Goal: Task Accomplishment & Management: Manage account settings

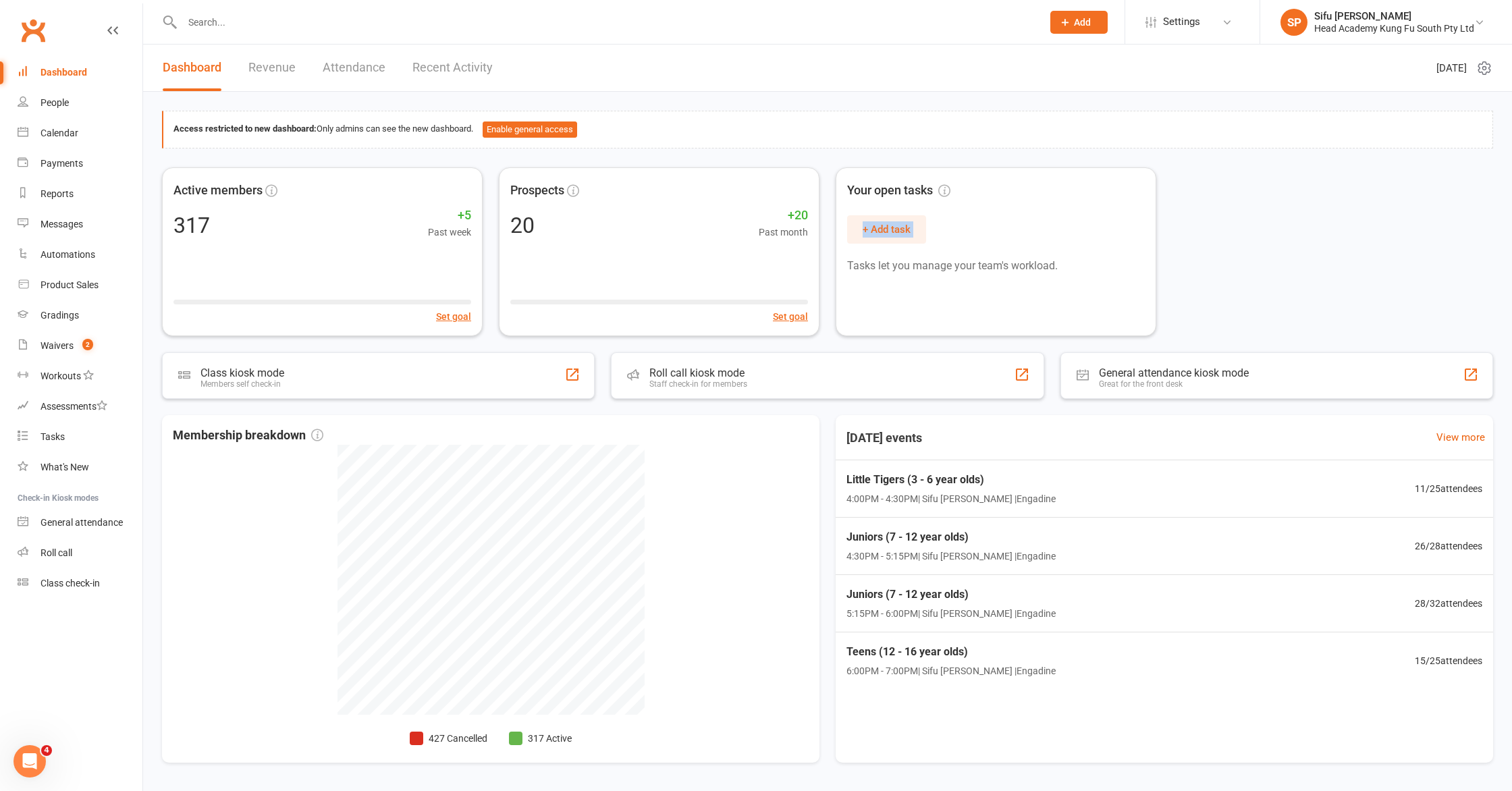
drag, startPoint x: 1232, startPoint y: 215, endPoint x: 314, endPoint y: 45, distance: 933.6
click at [1232, 214] on div "Active members 317 +5 Past week Set goal Prospects 20 +20 Past month Set goal Y…" at bounding box center [827, 251] width 1331 height 169
click at [45, 102] on div "People" at bounding box center [54, 103] width 29 height 11
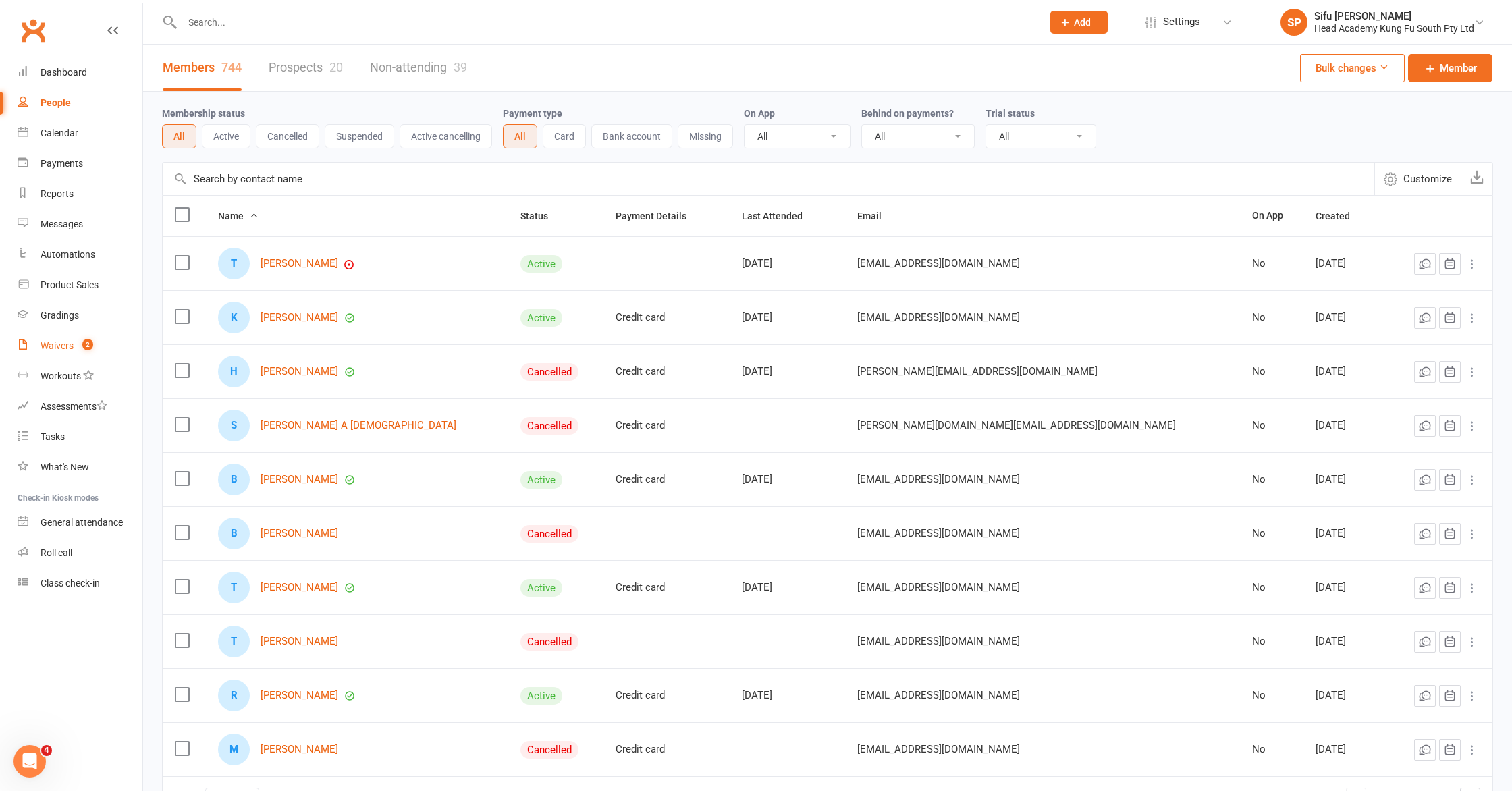
click at [87, 353] on link "Waivers 2" at bounding box center [80, 345] width 125 height 30
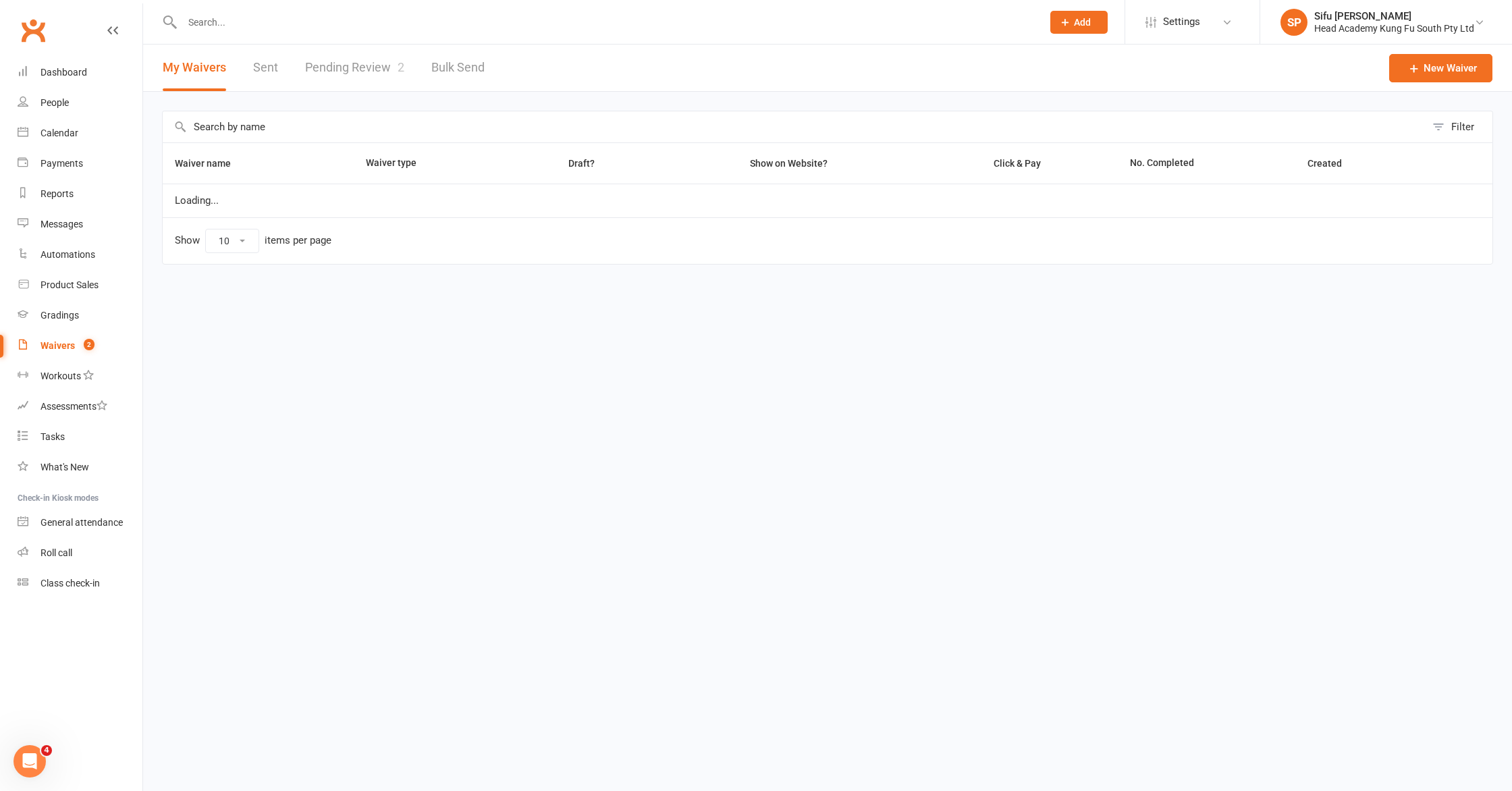
select select "100"
click at [372, 75] on link "Pending Review 2" at bounding box center [354, 68] width 99 height 47
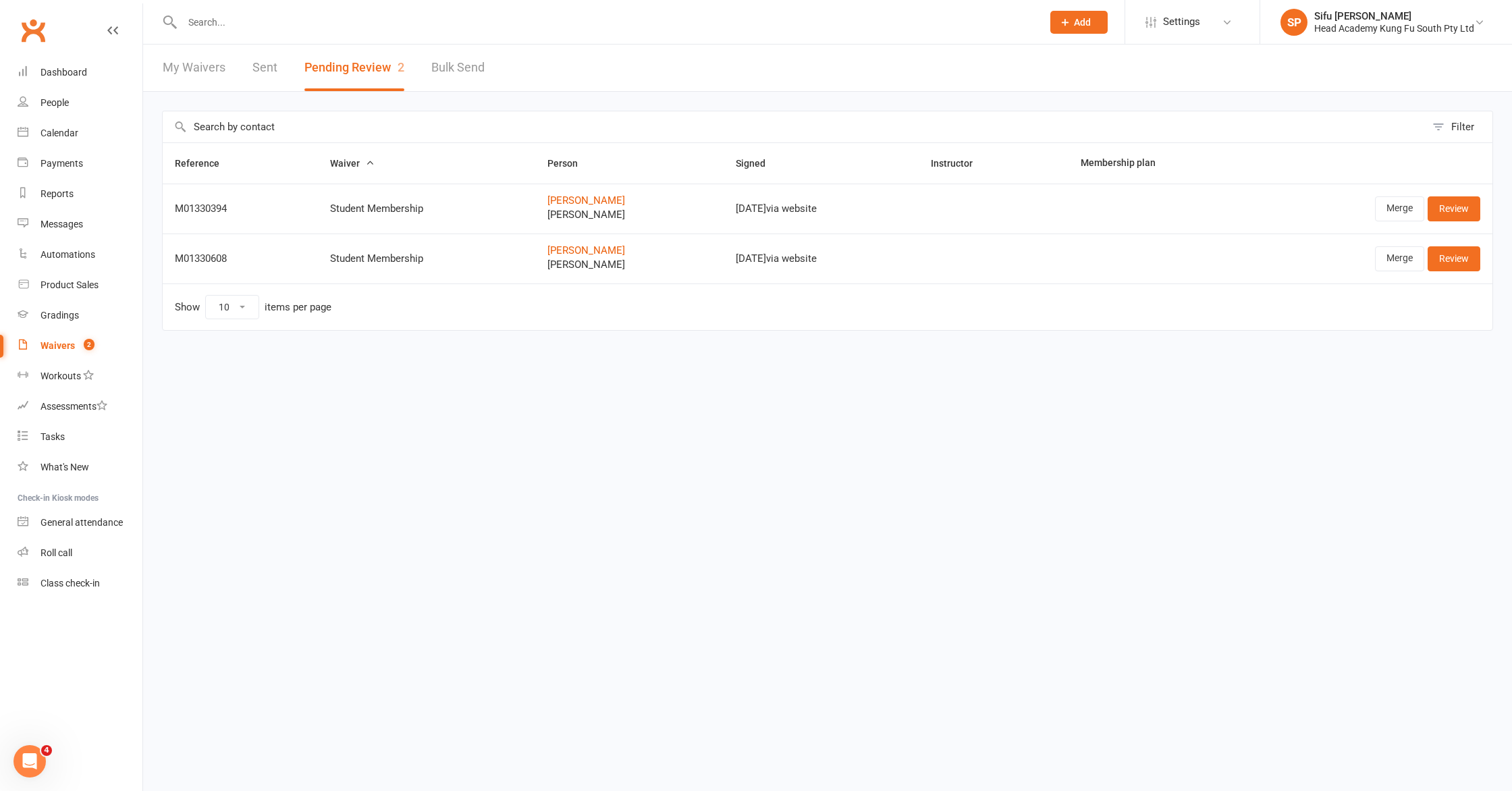
click at [203, 71] on link "My Waivers" at bounding box center [194, 68] width 63 height 47
select select "100"
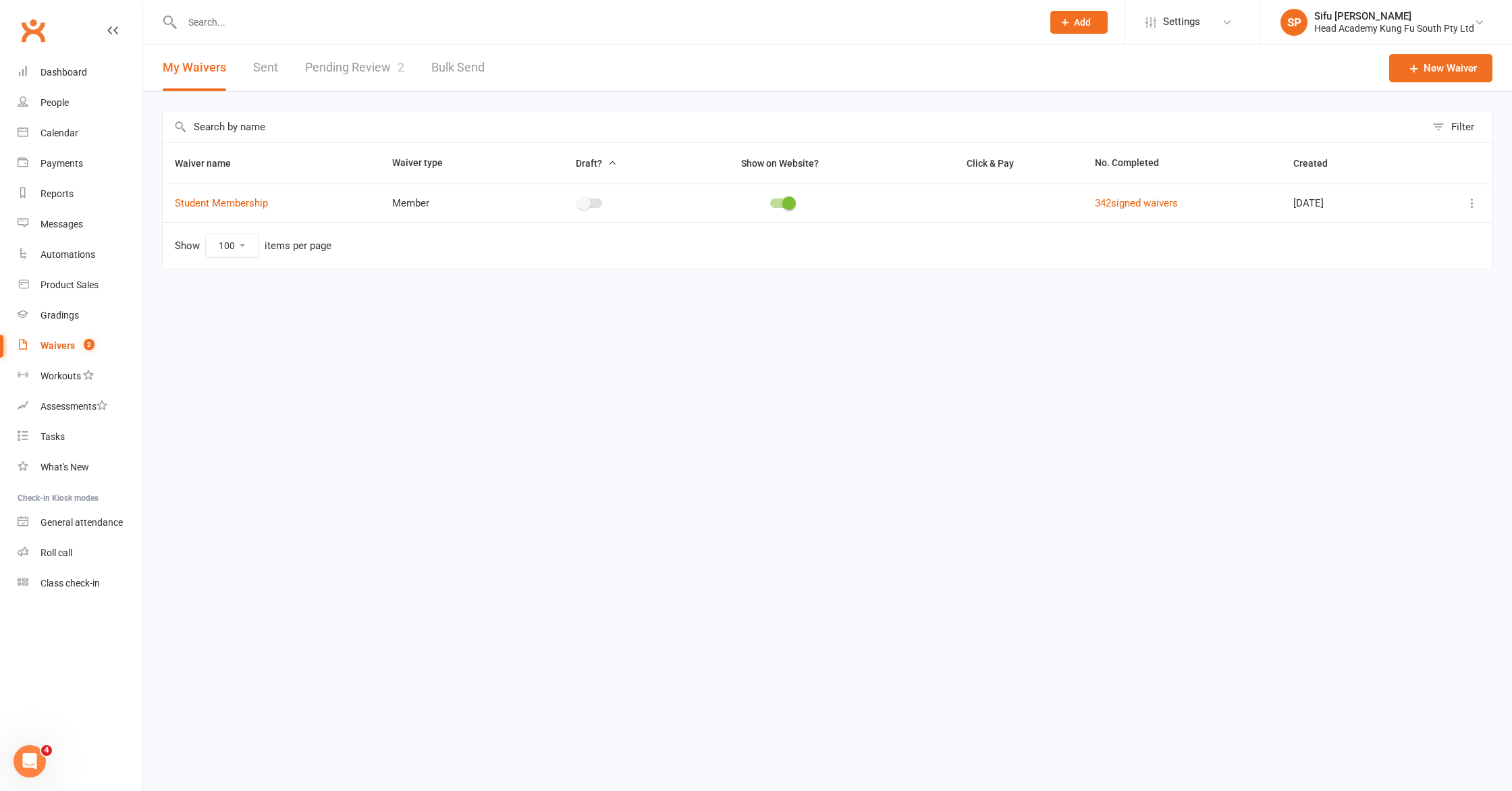
click at [325, 73] on link "Pending Review 2" at bounding box center [354, 68] width 99 height 47
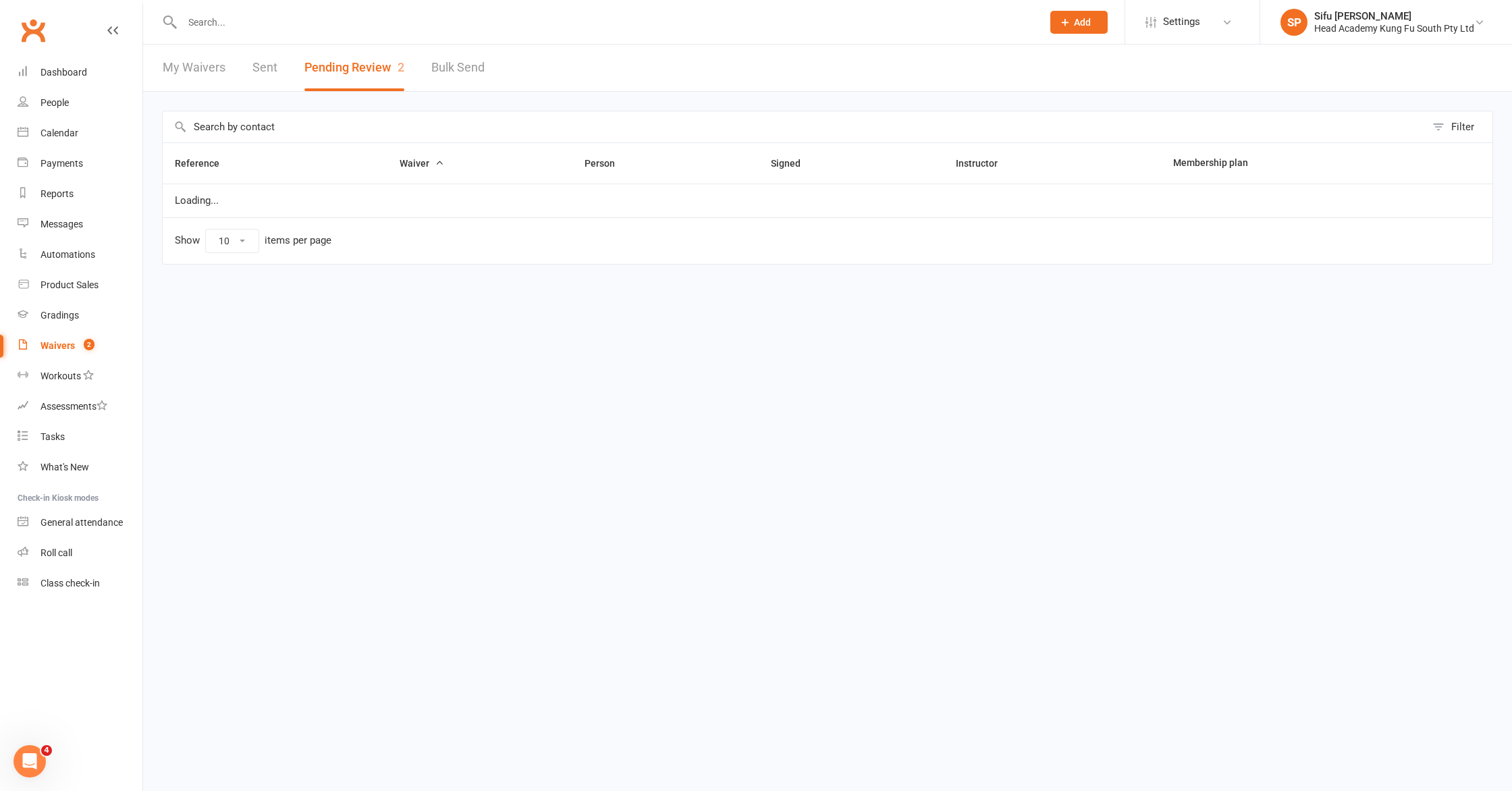
click at [199, 64] on link "My Waivers" at bounding box center [194, 68] width 63 height 47
select select "100"
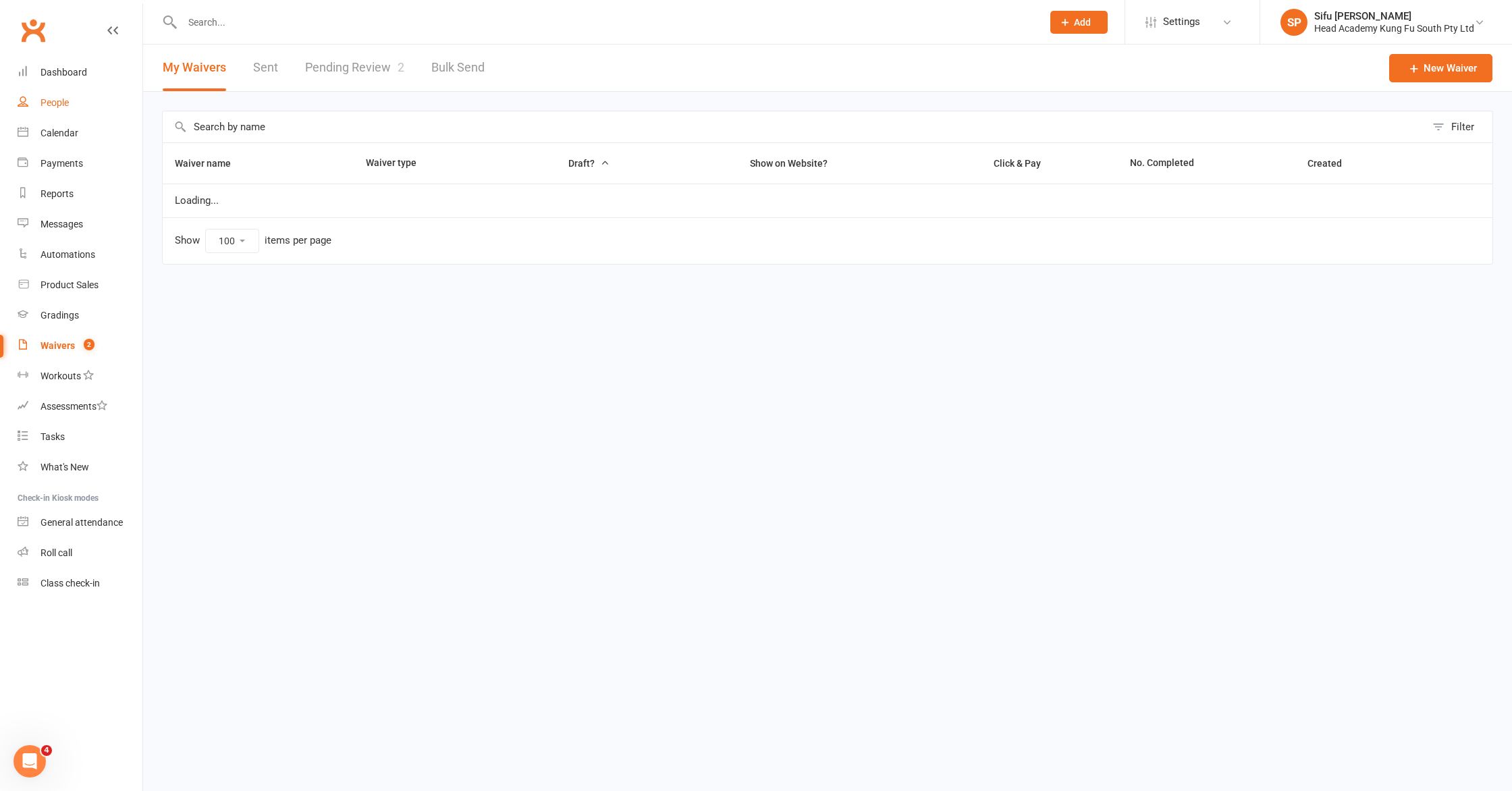
click at [75, 99] on link "People" at bounding box center [80, 103] width 125 height 30
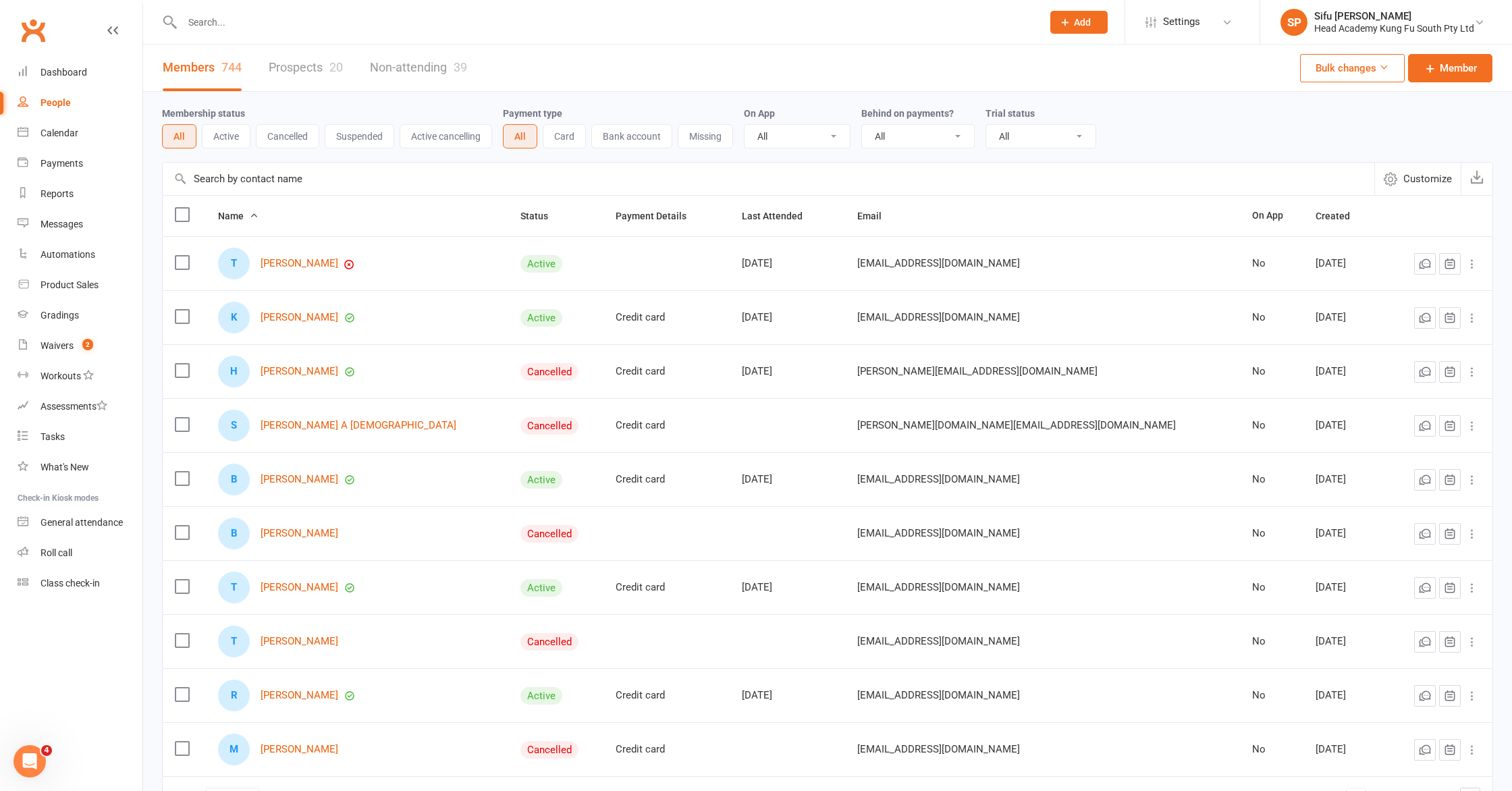
click at [56, 105] on div "People" at bounding box center [55, 103] width 30 height 11
click at [299, 110] on div "Membership status All Active Cancelled Suspended Active cancelling" at bounding box center [332, 127] width 341 height 43
drag, startPoint x: 104, startPoint y: 82, endPoint x: 78, endPoint y: 74, distance: 27.2
click at [104, 82] on link "Dashboard" at bounding box center [80, 72] width 125 height 30
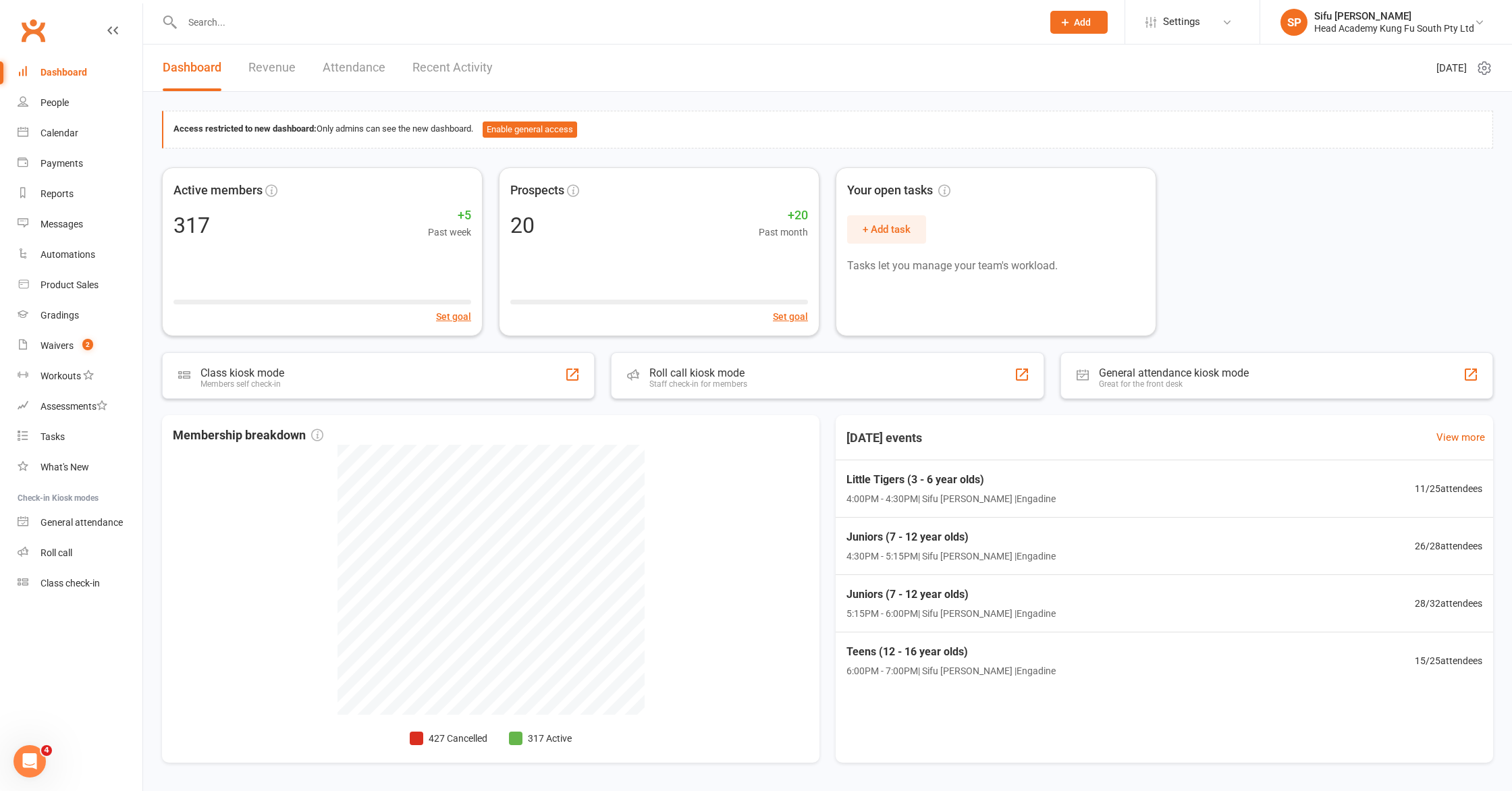
click at [866, 106] on div "Access restricted to new dashboard: Only admins can see the new dashboard. Enab…" at bounding box center [827, 444] width 1369 height 704
click at [1263, 309] on div "Active members 317 +5 Past week Set goal Prospects 20 +20 Past month Set goal Y…" at bounding box center [827, 251] width 1331 height 169
drag, startPoint x: 1313, startPoint y: 286, endPoint x: 1264, endPoint y: 285, distance: 49.0
click at [1313, 286] on div "Active members 317 +5 Past week Set goal Prospects 20 +20 Past month Set goal Y…" at bounding box center [827, 251] width 1331 height 169
click at [64, 345] on div "Waivers" at bounding box center [56, 345] width 33 height 11
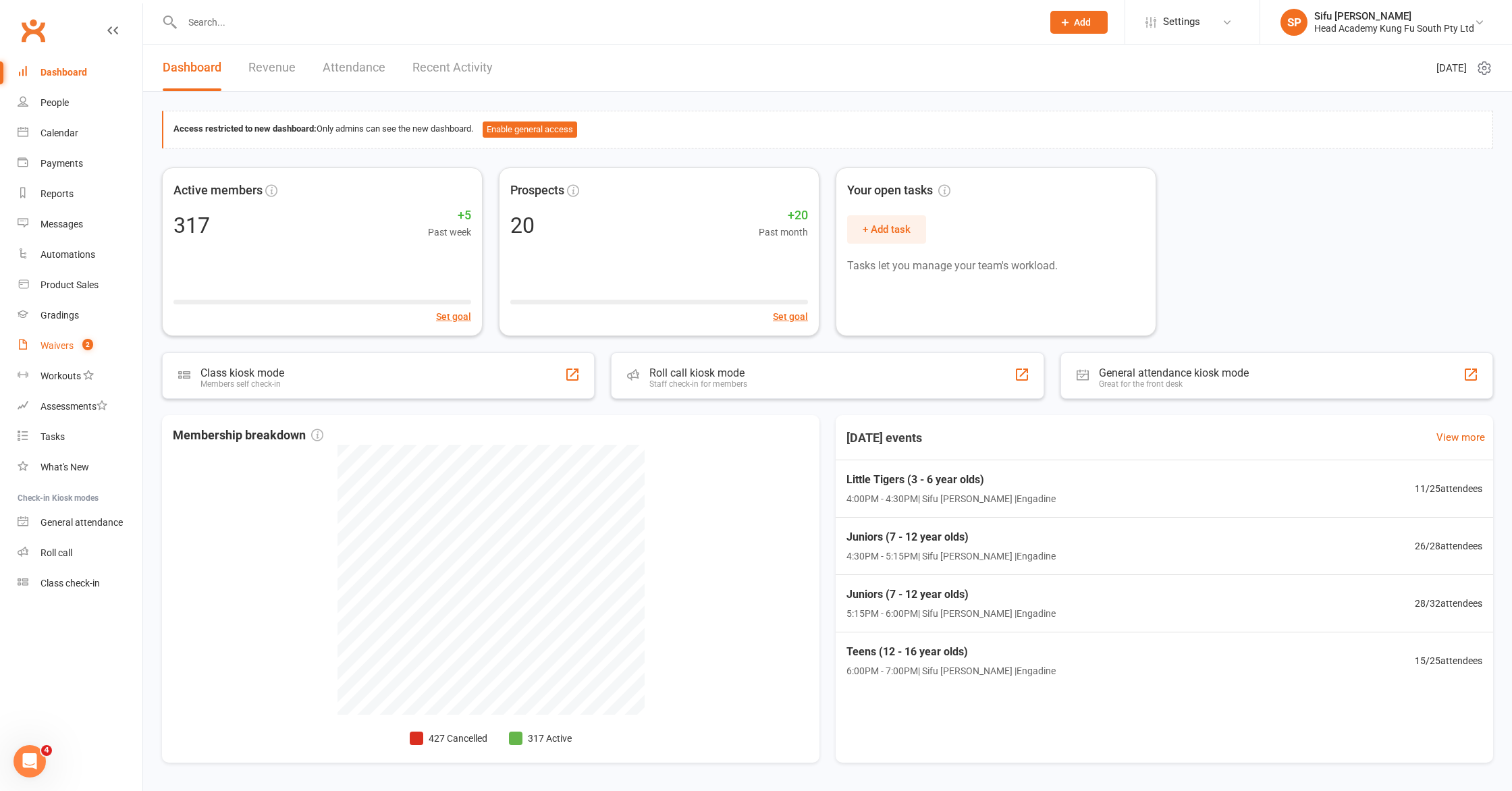
select select "100"
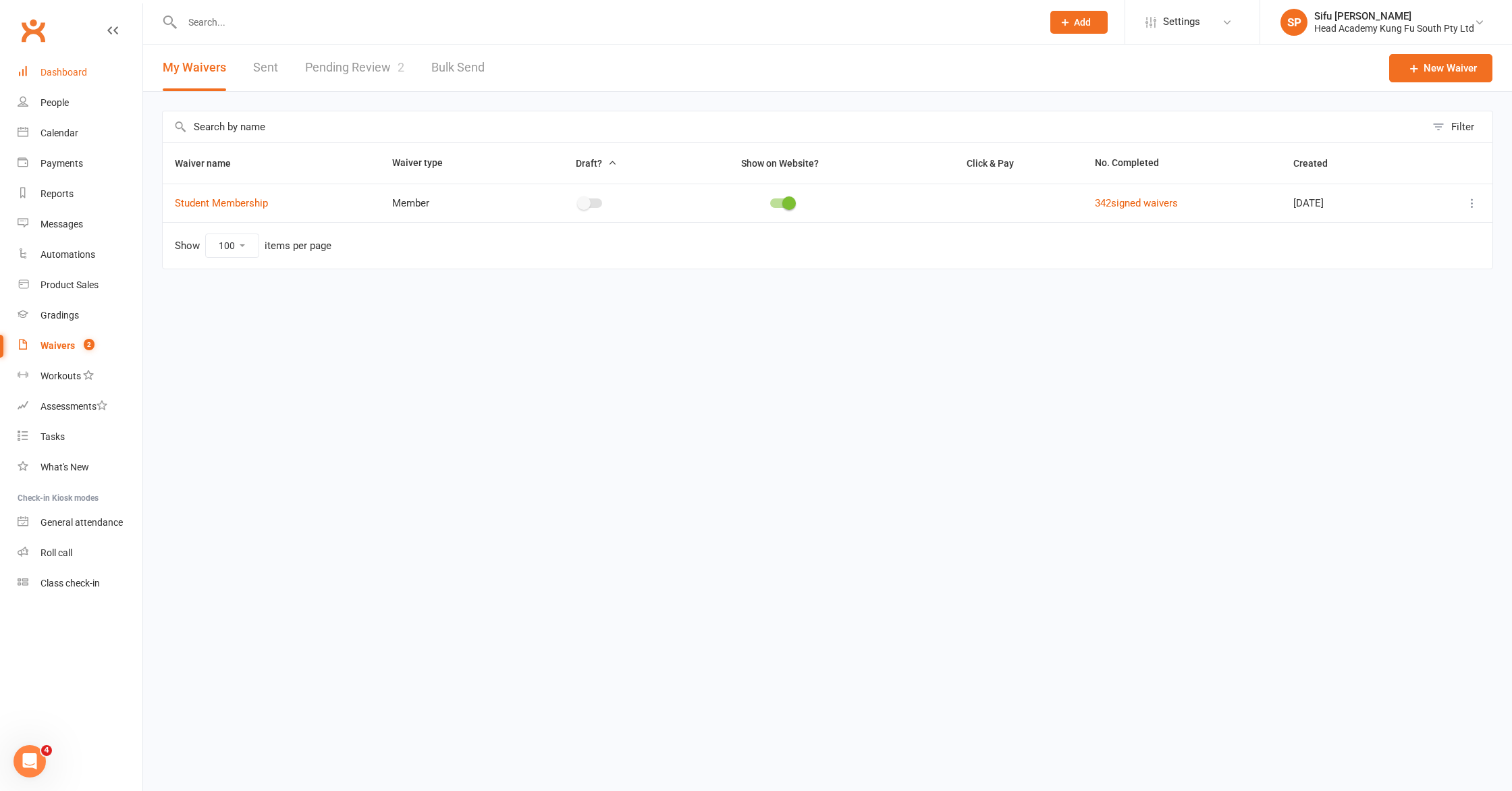
click at [75, 73] on div "Dashboard" at bounding box center [64, 72] width 47 height 11
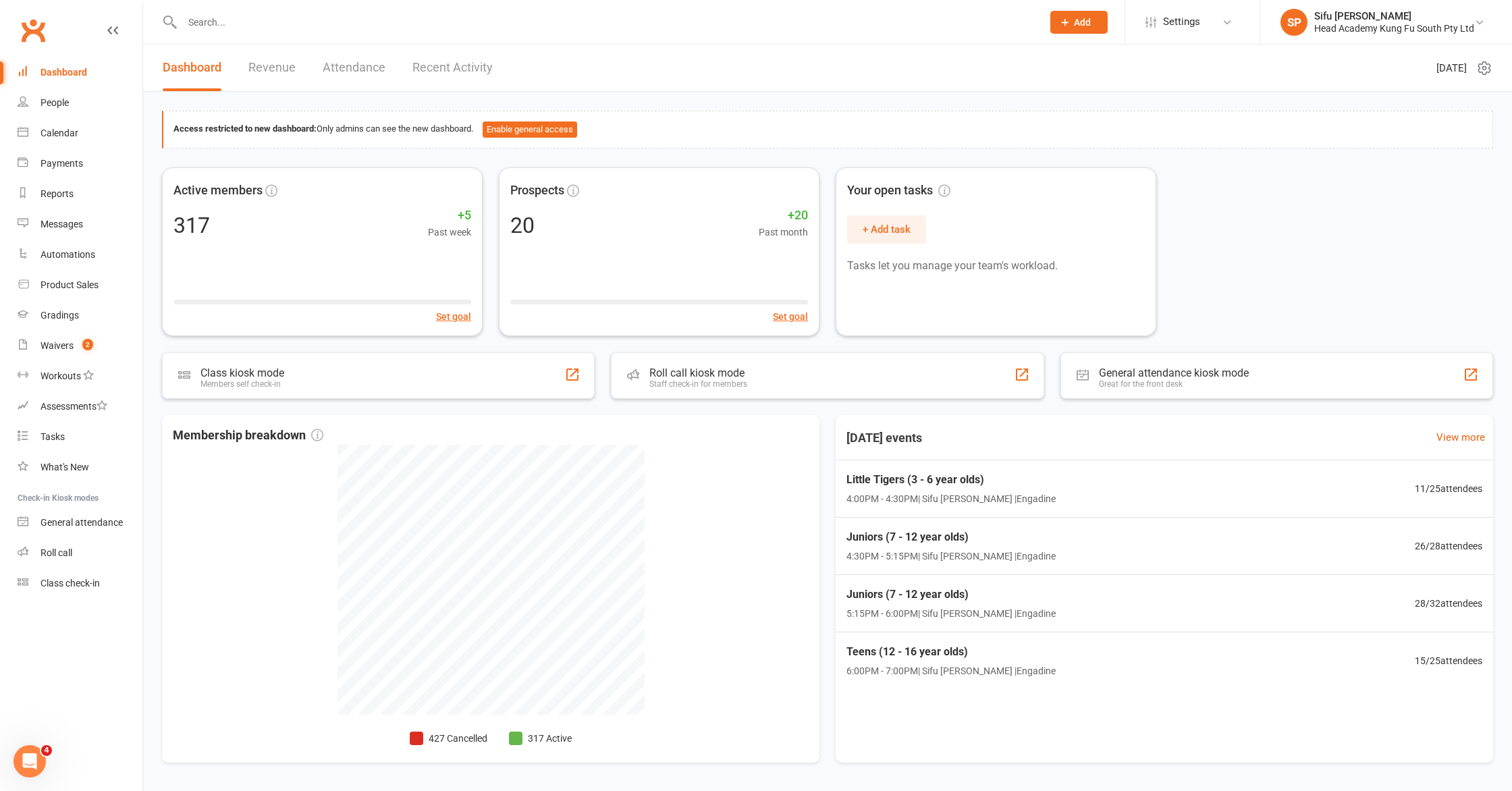
click at [1341, 172] on div "Active members 317 +5 Past week Set goal Prospects 20 +20 Past month Set goal Y…" at bounding box center [827, 251] width 1331 height 169
click at [70, 105] on link "People" at bounding box center [80, 103] width 125 height 30
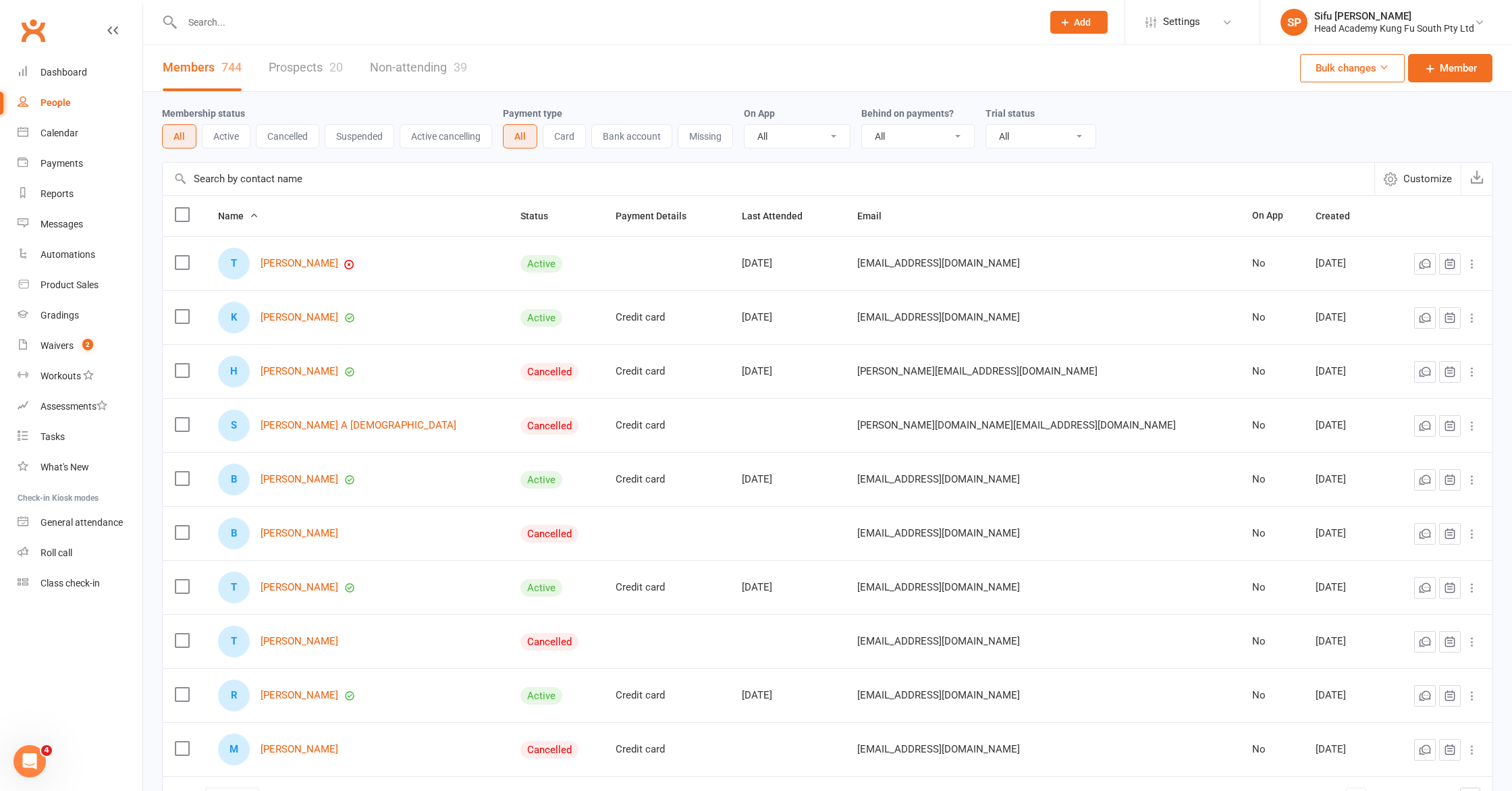
click at [751, 159] on div "Membership status All Active Cancelled Suspended Active cancelling Payment type…" at bounding box center [827, 127] width 1331 height 70
click at [156, 168] on div "Membership status All Active Cancelled Suspended Active cancelling Payment type…" at bounding box center [827, 467] width 1369 height 751
click at [1381, 150] on div "Membership status All Active Cancelled Suspended Active cancelling Payment type…" at bounding box center [827, 127] width 1331 height 70
click at [282, 63] on link "Prospects 20" at bounding box center [306, 68] width 74 height 47
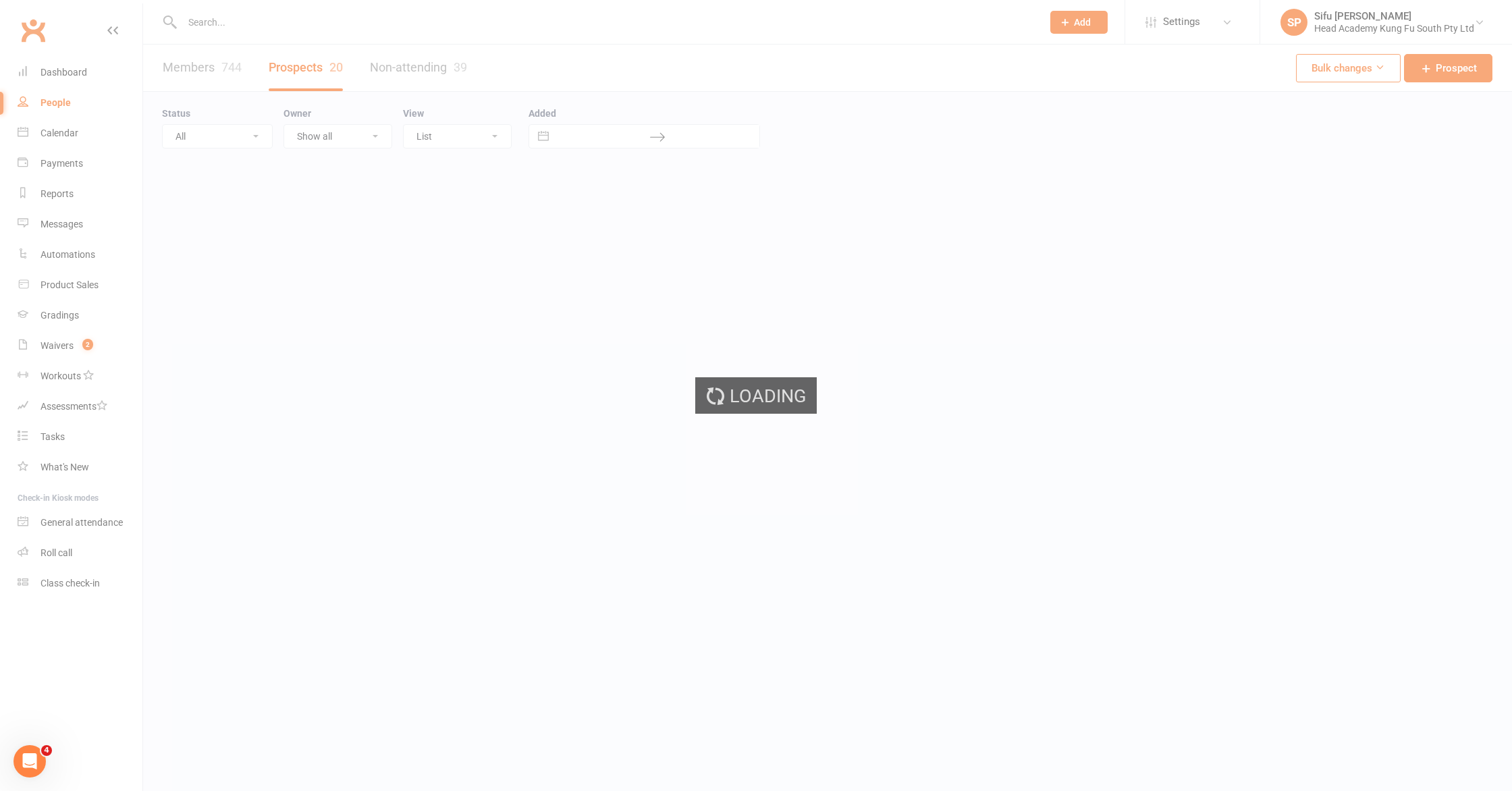
select select "25"
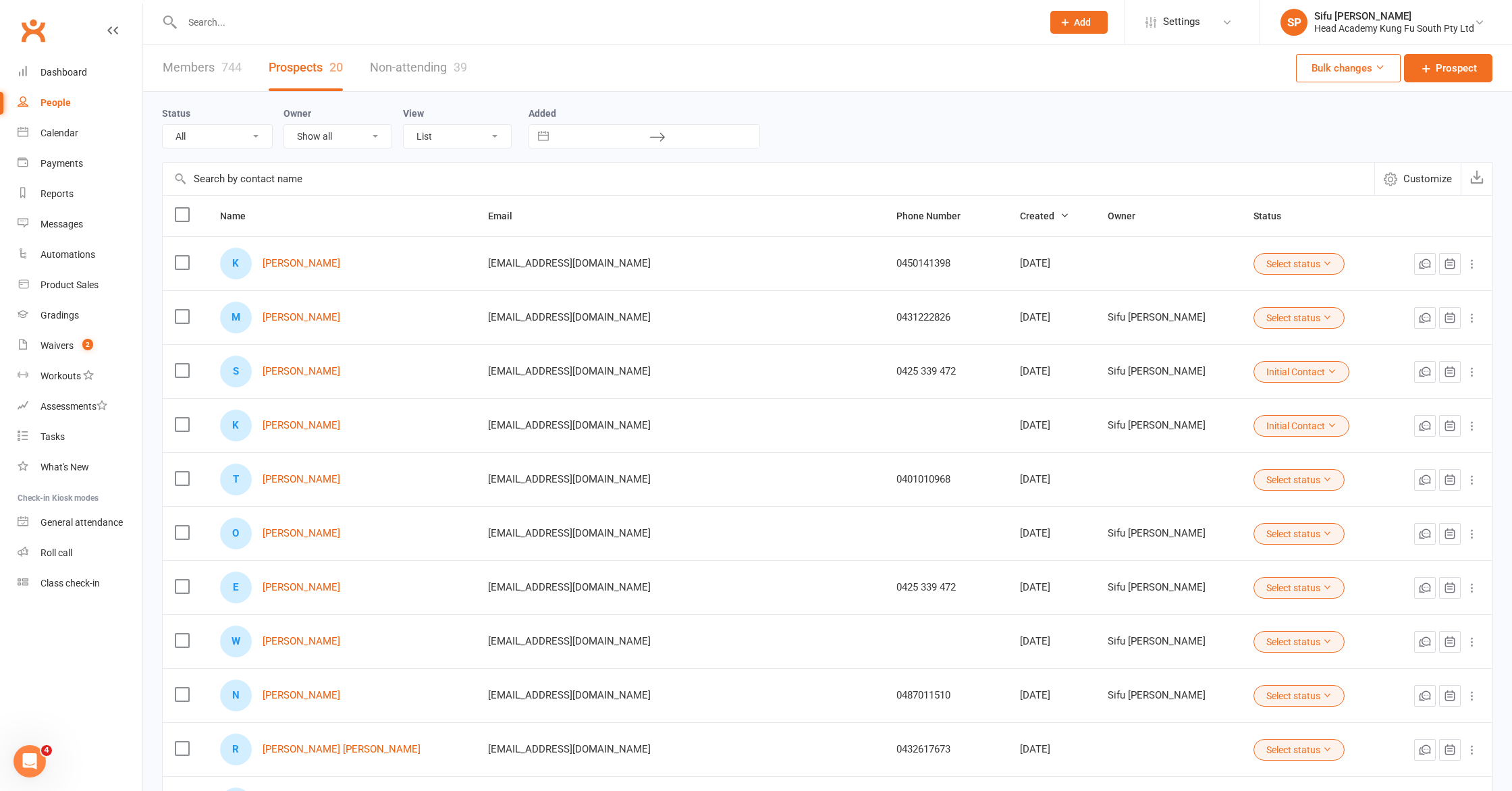
click at [1146, 141] on div "Status All (No status set) (Invalid status) Initial Contact Follow-up Call Foll…" at bounding box center [827, 127] width 1331 height 43
click at [306, 263] on link "[PERSON_NAME]" at bounding box center [301, 264] width 78 height 12
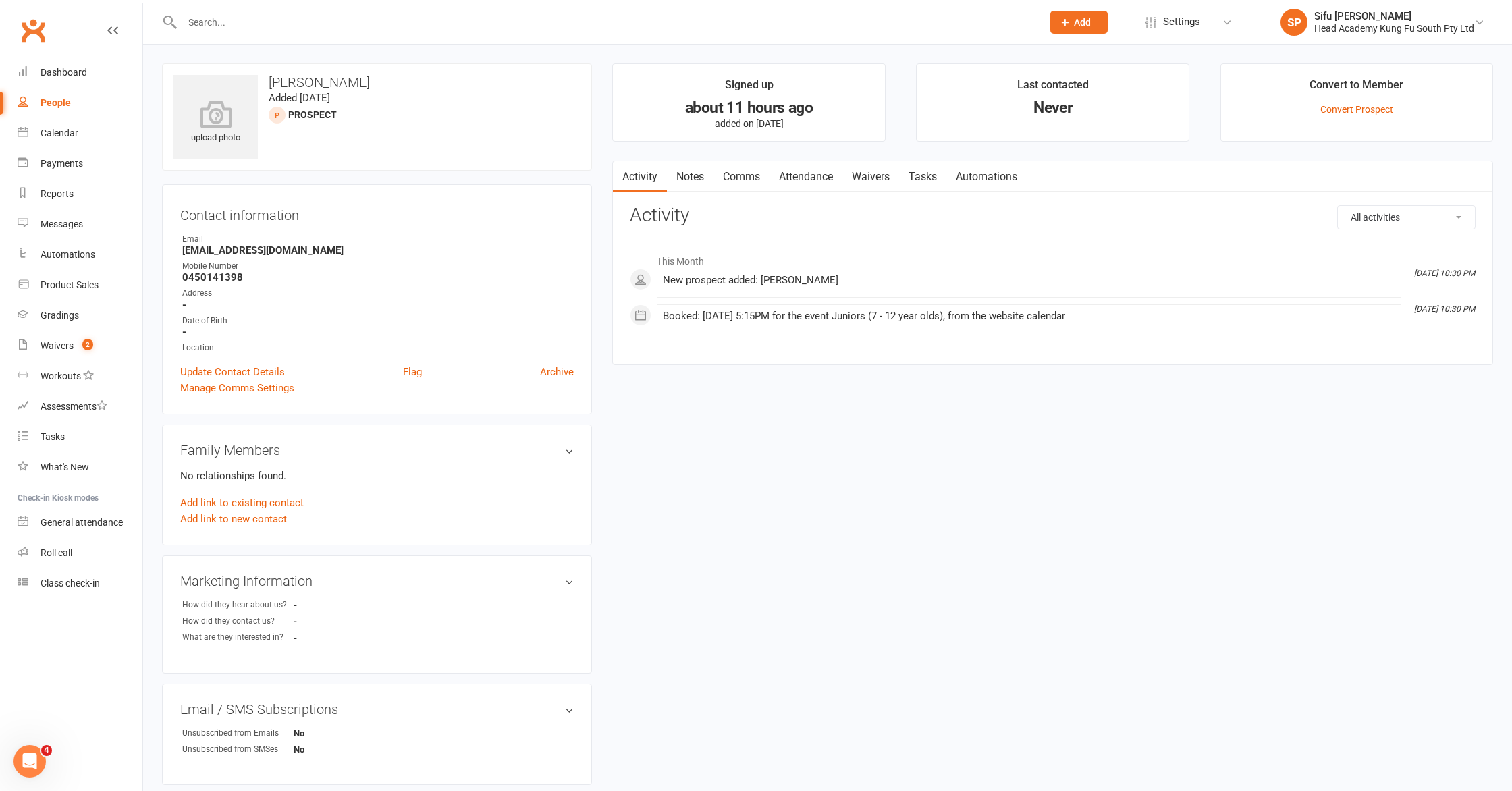
drag, startPoint x: 1017, startPoint y: 531, endPoint x: 939, endPoint y: 518, distance: 79.1
click at [1005, 528] on div "upload photo [PERSON_NAME] Added [DATE] prospect Contact information Owner Emai…" at bounding box center [827, 556] width 1351 height 986
click at [69, 105] on div "People" at bounding box center [55, 103] width 30 height 11
select select "25"
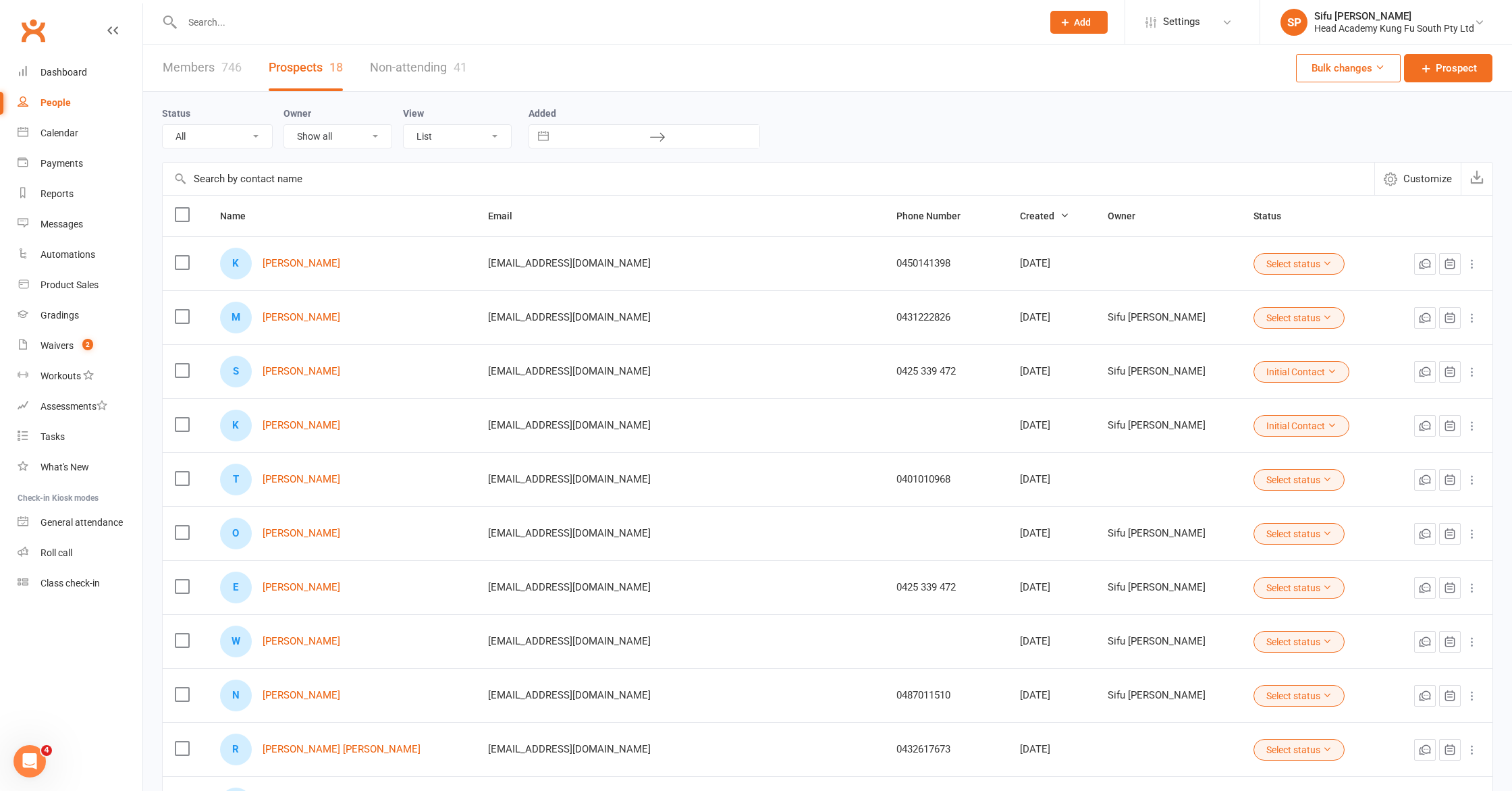
click at [1118, 106] on div "Status All (No status set) (Invalid status) Initial Contact Follow-up Call Foll…" at bounding box center [827, 127] width 1331 height 43
click at [65, 81] on link "Dashboard" at bounding box center [80, 72] width 125 height 30
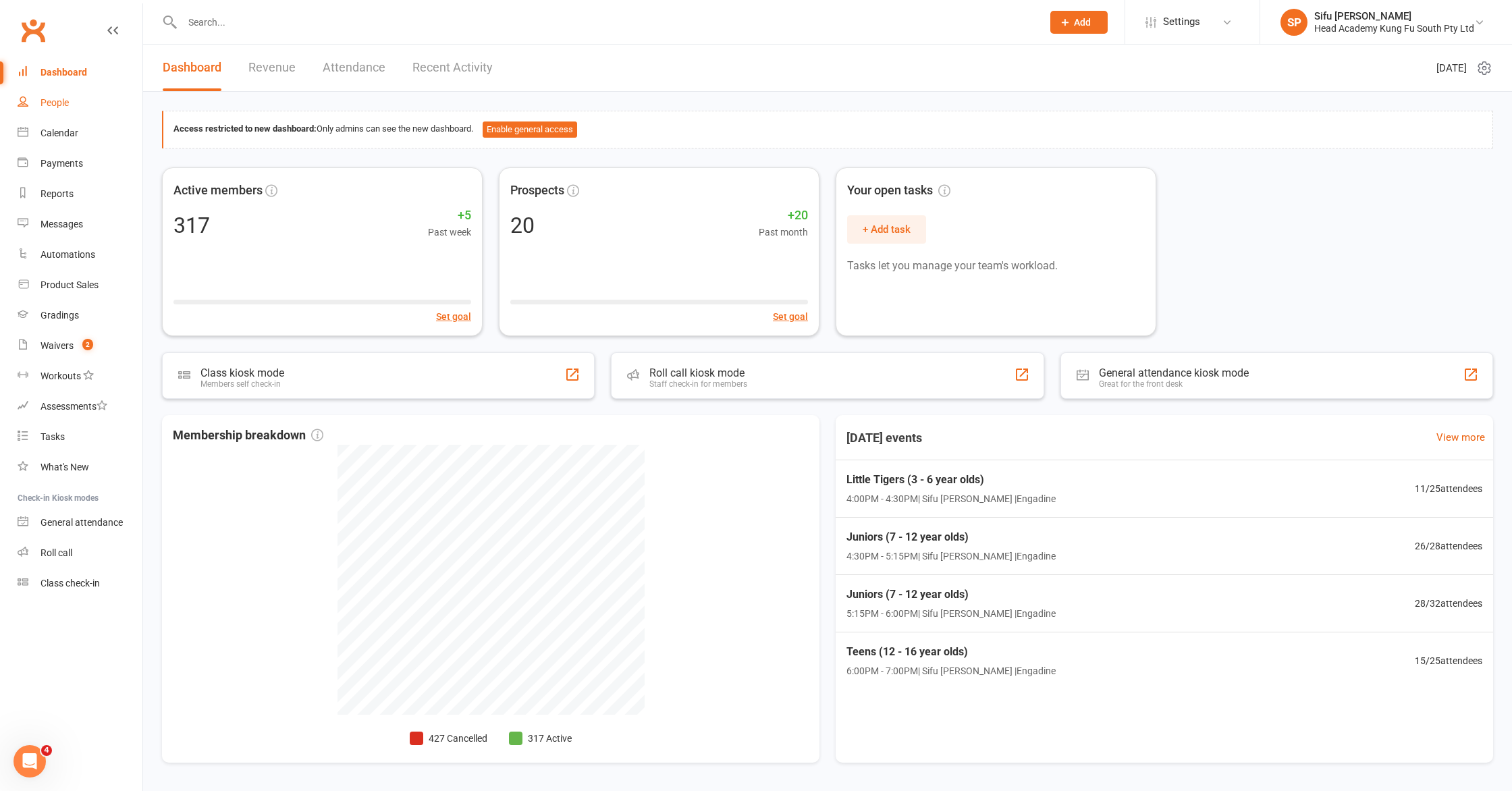
click at [68, 109] on link "People" at bounding box center [80, 103] width 125 height 30
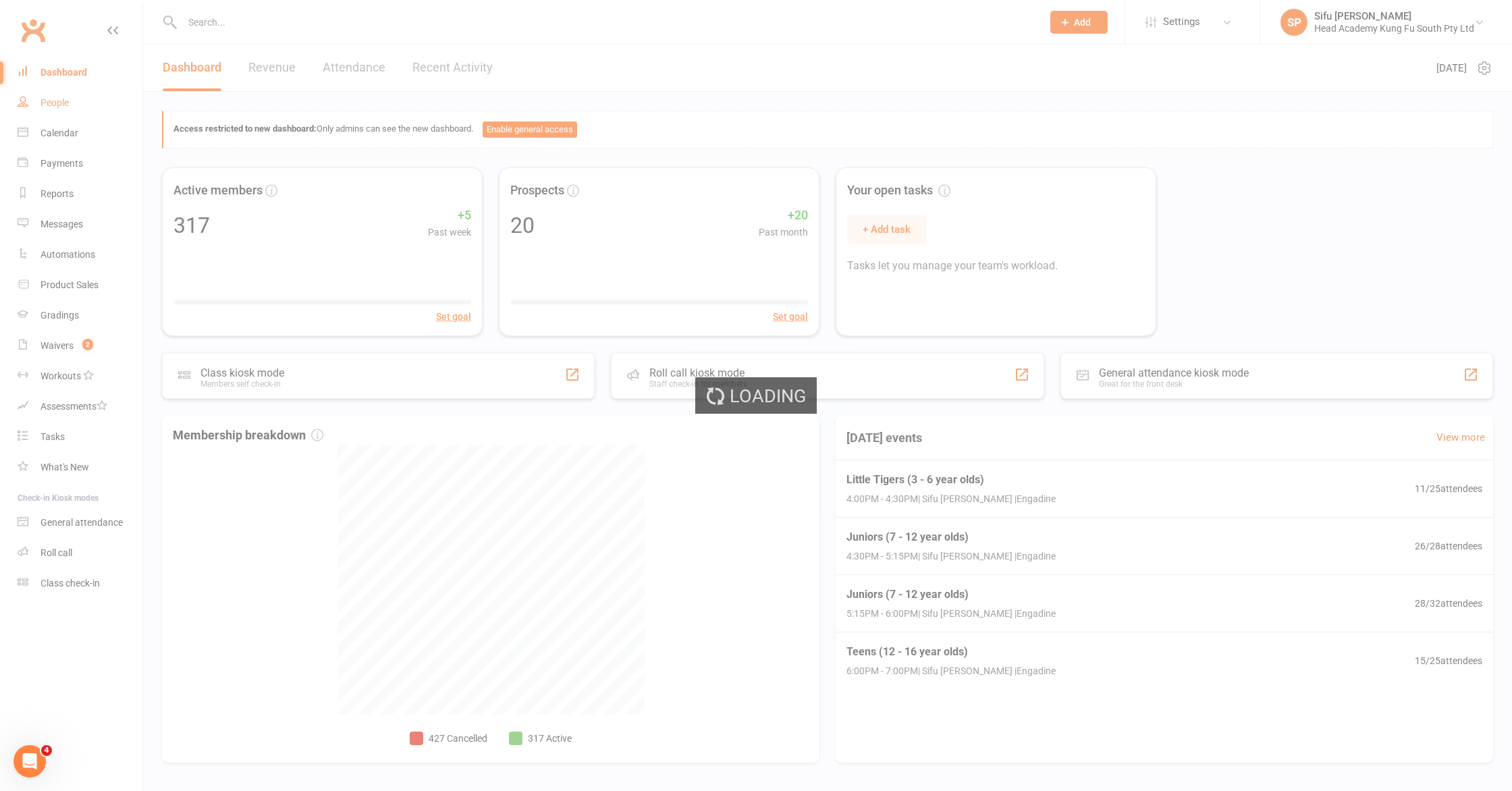
select select "25"
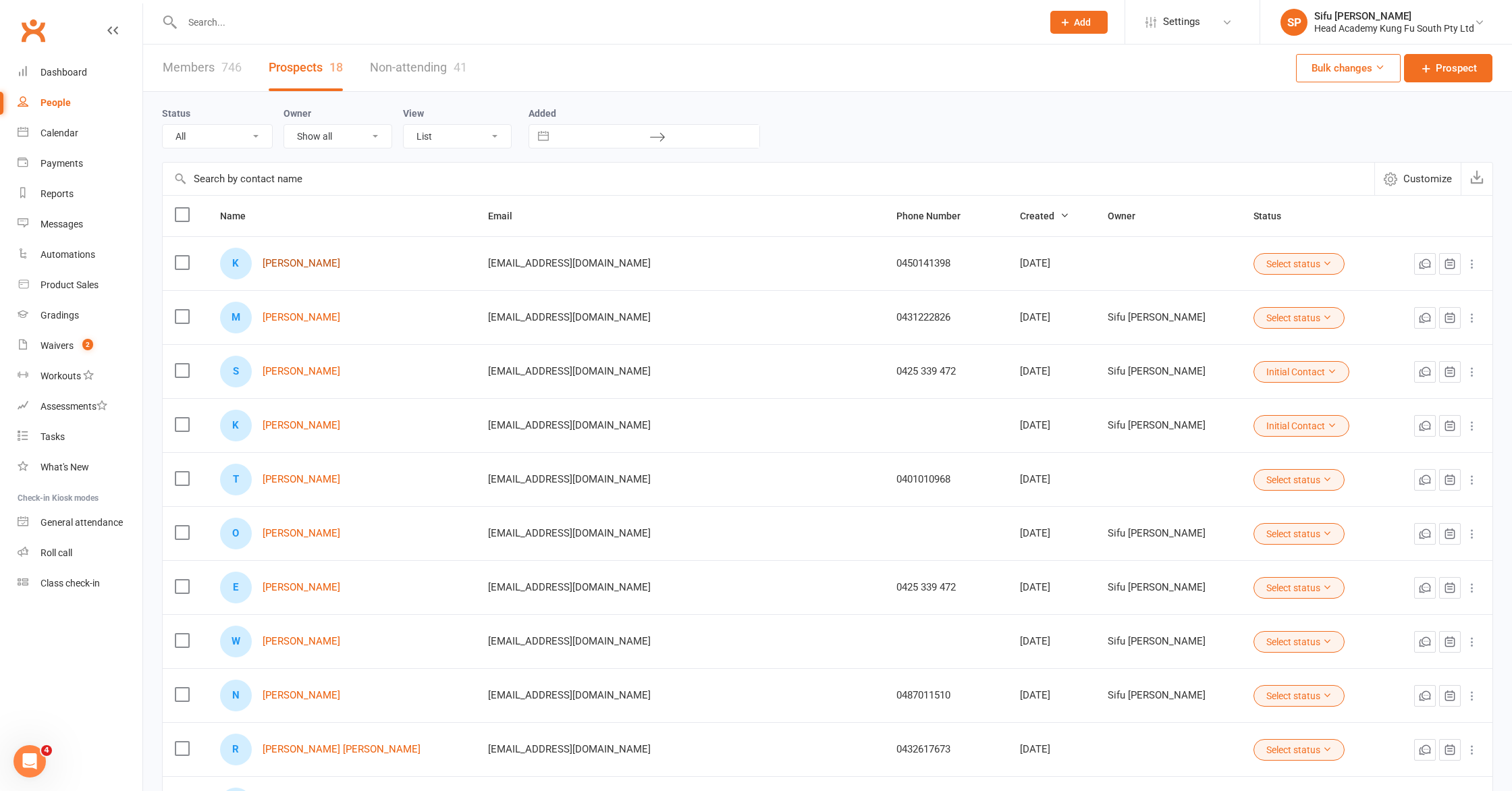
click at [289, 260] on link "[PERSON_NAME]" at bounding box center [301, 264] width 78 height 12
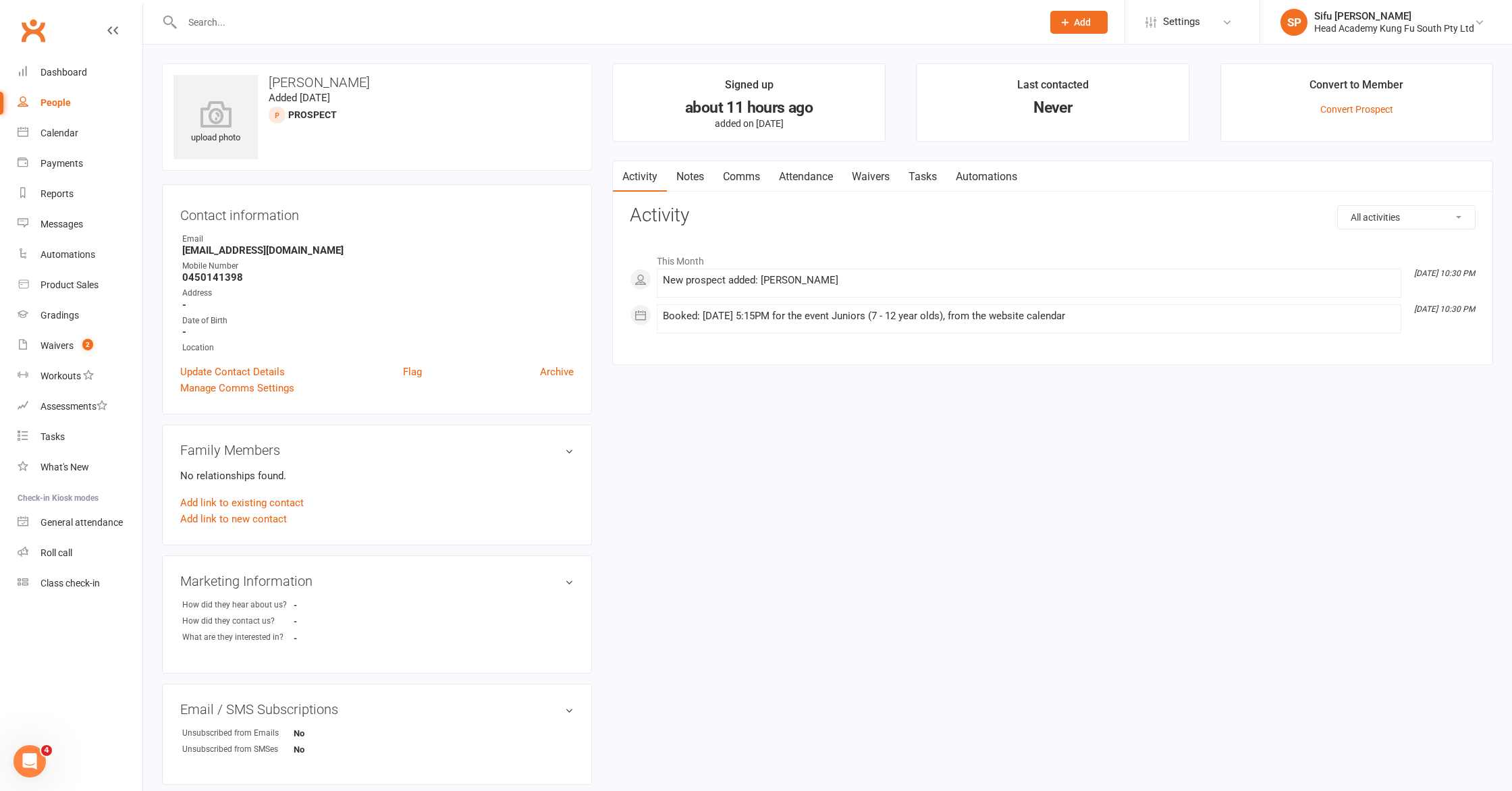
click at [937, 432] on div "upload photo [PERSON_NAME] Added [DATE] prospect Contact information Owner Emai…" at bounding box center [827, 556] width 1351 height 986
click at [262, 375] on link "Update Contact Details" at bounding box center [232, 372] width 105 height 16
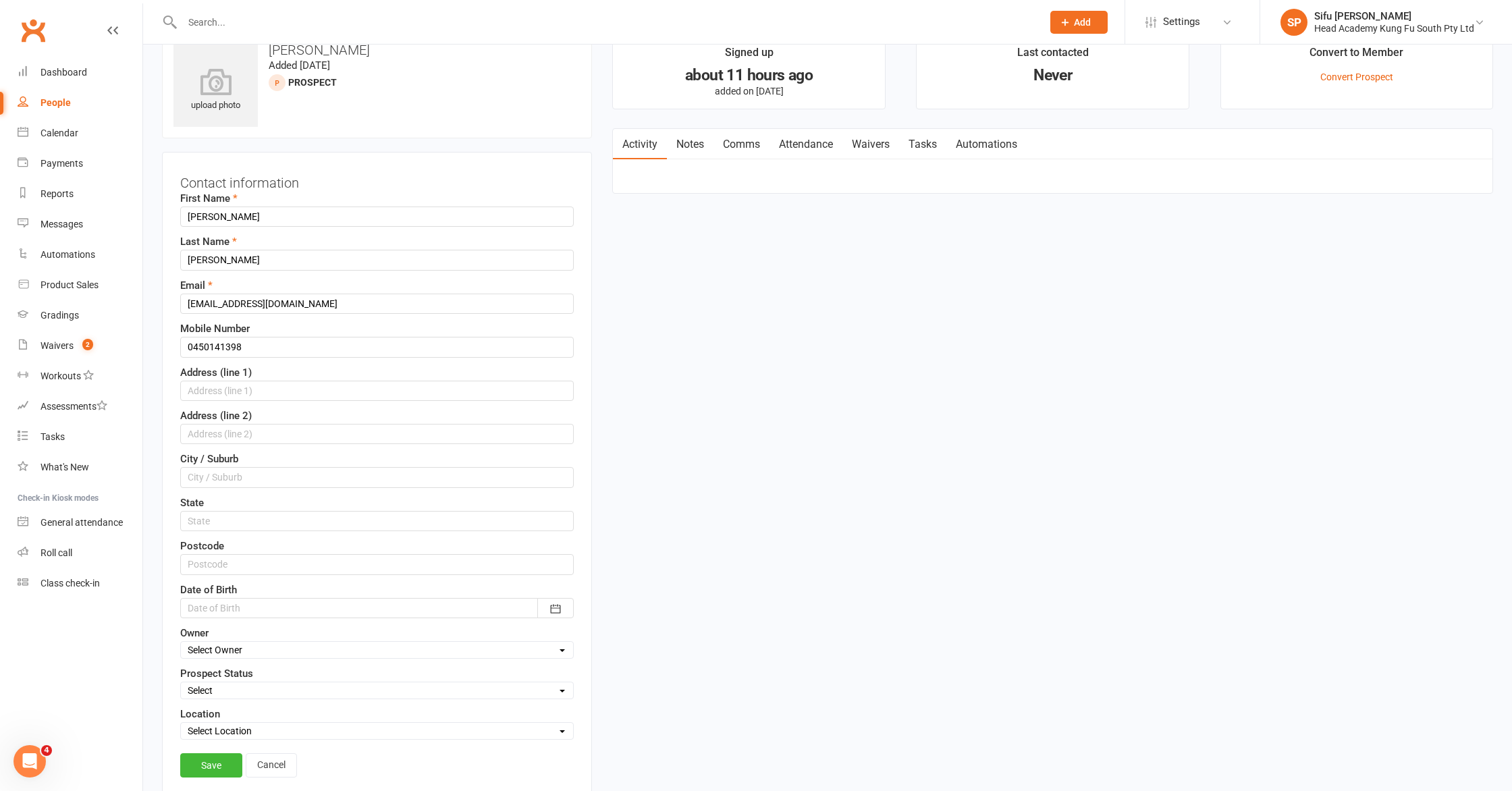
scroll to position [64, 0]
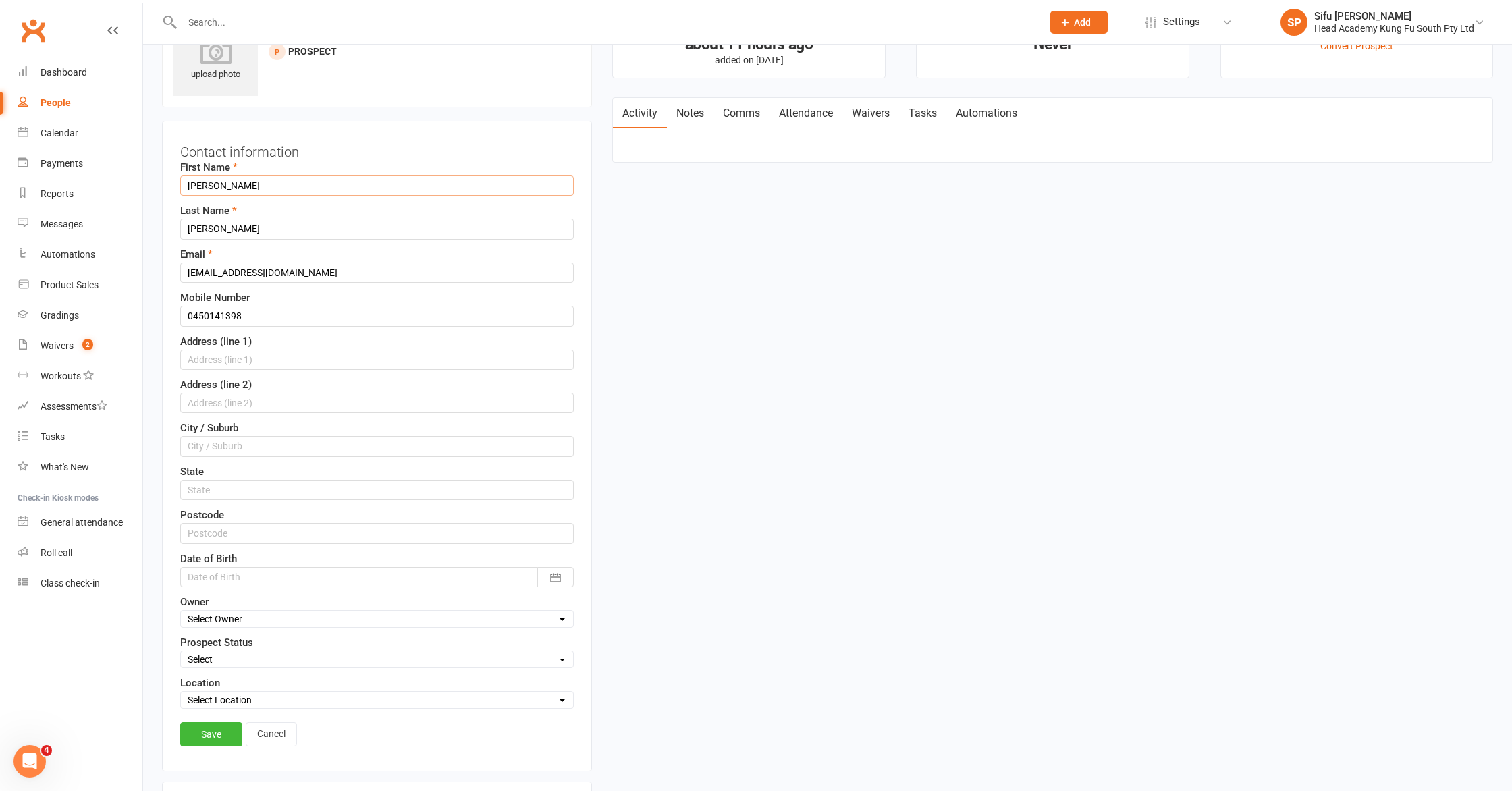
click at [311, 190] on input "[PERSON_NAME]" at bounding box center [377, 185] width 394 height 21
click at [418, 192] on input "[PERSON_NAME]" at bounding box center [377, 185] width 394 height 21
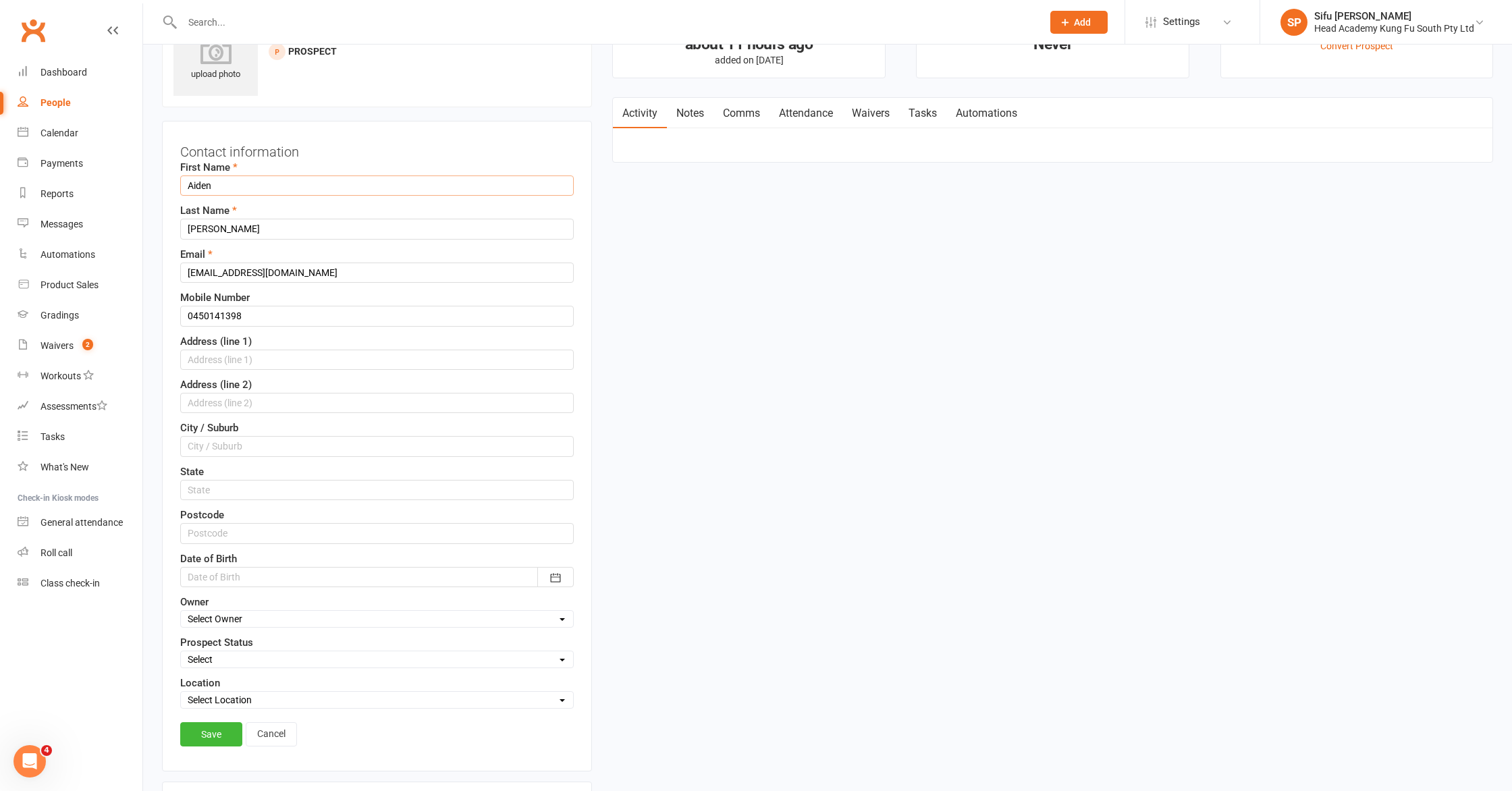
type input "Aiden"
type input "[PERSON_NAME]"
click at [417, 269] on input "[EMAIL_ADDRESS][DOMAIN_NAME]" at bounding box center [377, 273] width 394 height 21
click at [354, 238] on input "[PERSON_NAME]" at bounding box center [377, 229] width 394 height 21
click at [360, 269] on input "[EMAIL_ADDRESS][DOMAIN_NAME]" at bounding box center [377, 273] width 394 height 21
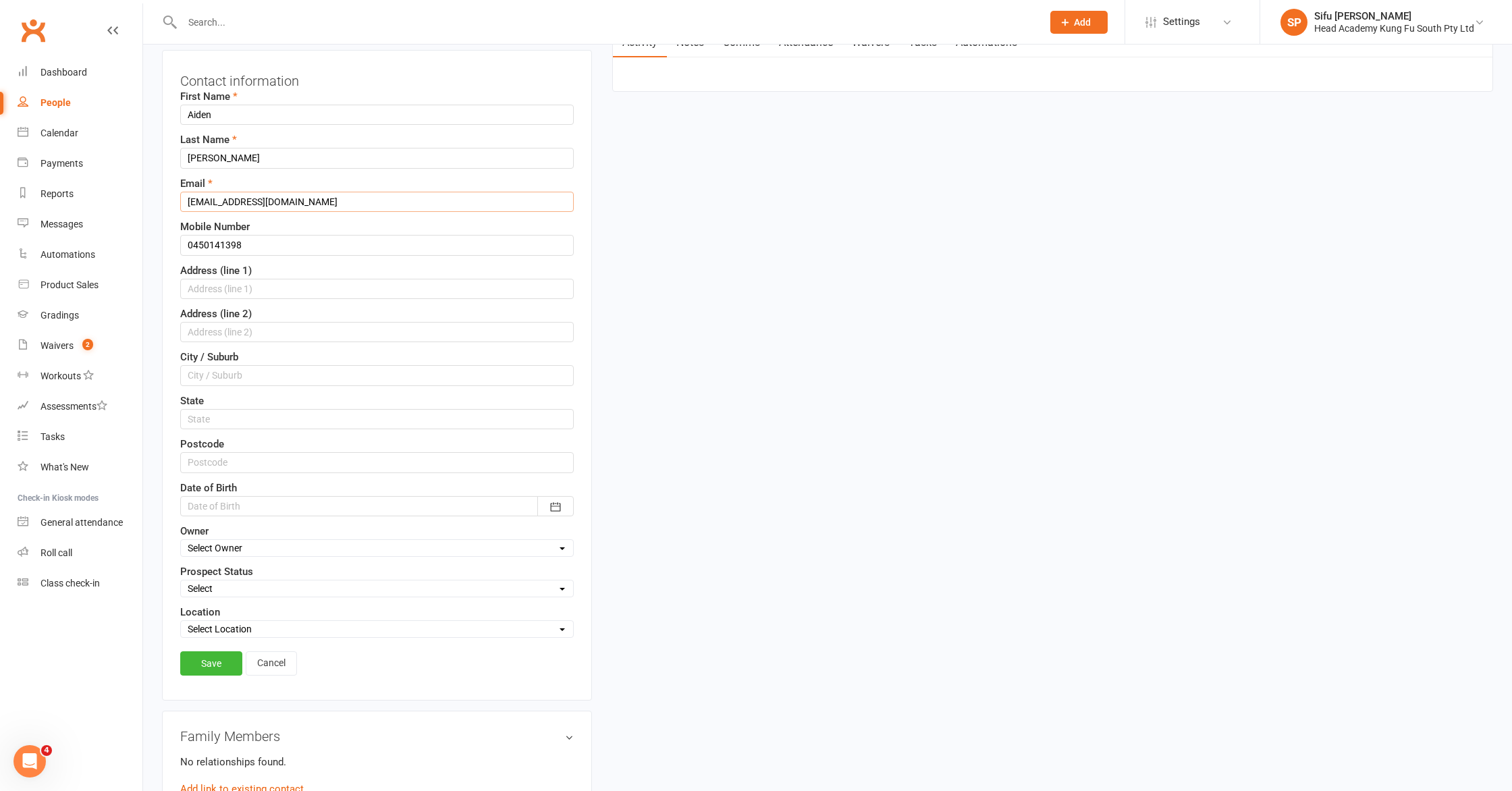
scroll to position [135, 0]
click at [331, 505] on div at bounding box center [377, 506] width 394 height 21
click at [207, 534] on button "button" at bounding box center [203, 534] width 29 height 24
click at [210, 634] on button "2016" at bounding box center [207, 641] width 45 height 26
click at [226, 639] on span "October" at bounding box center [214, 642] width 36 height 12
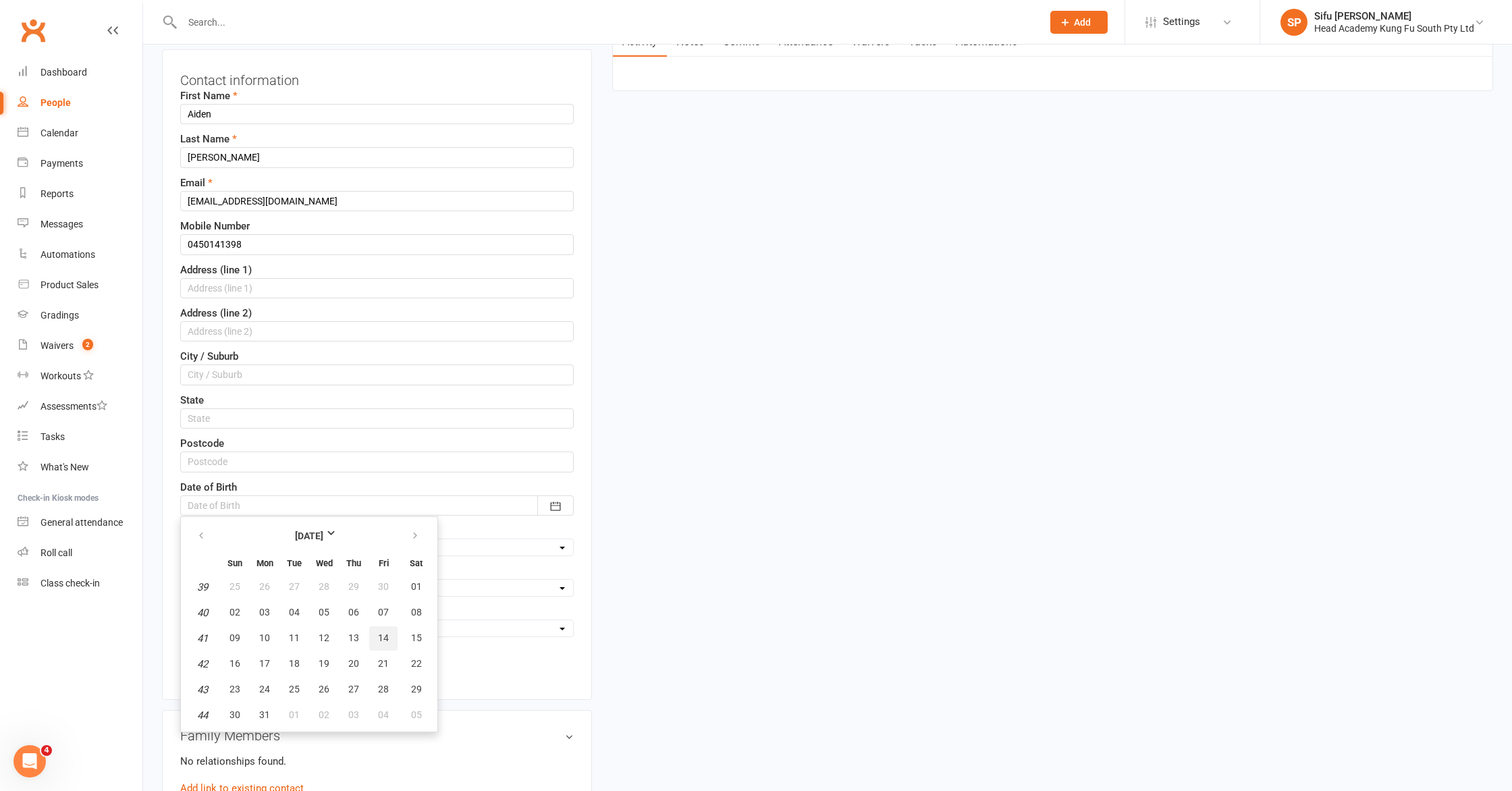
click at [383, 638] on span "14" at bounding box center [383, 638] width 11 height 11
type input "[DATE]"
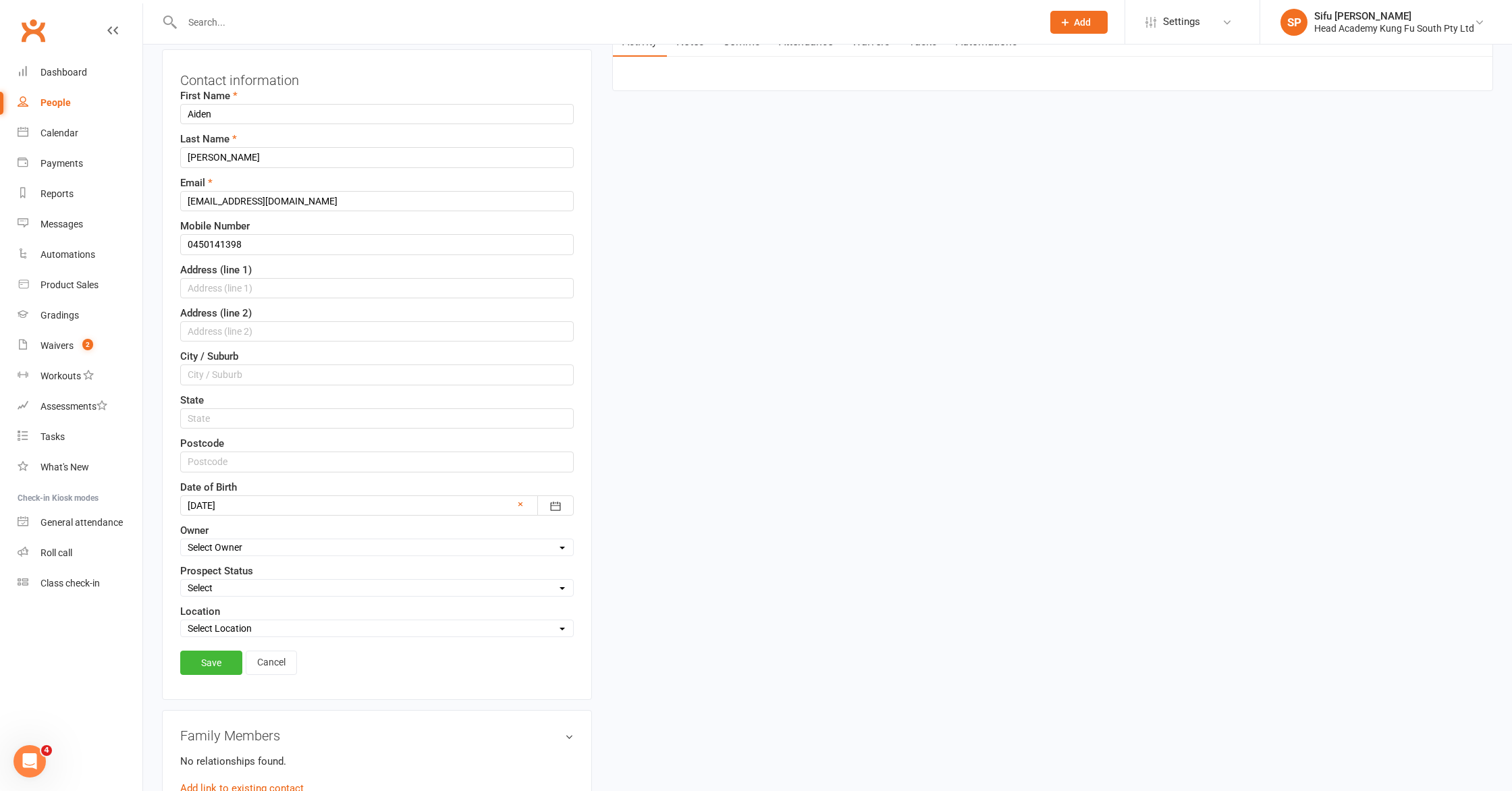
click at [210, 661] on link "Save" at bounding box center [211, 663] width 62 height 24
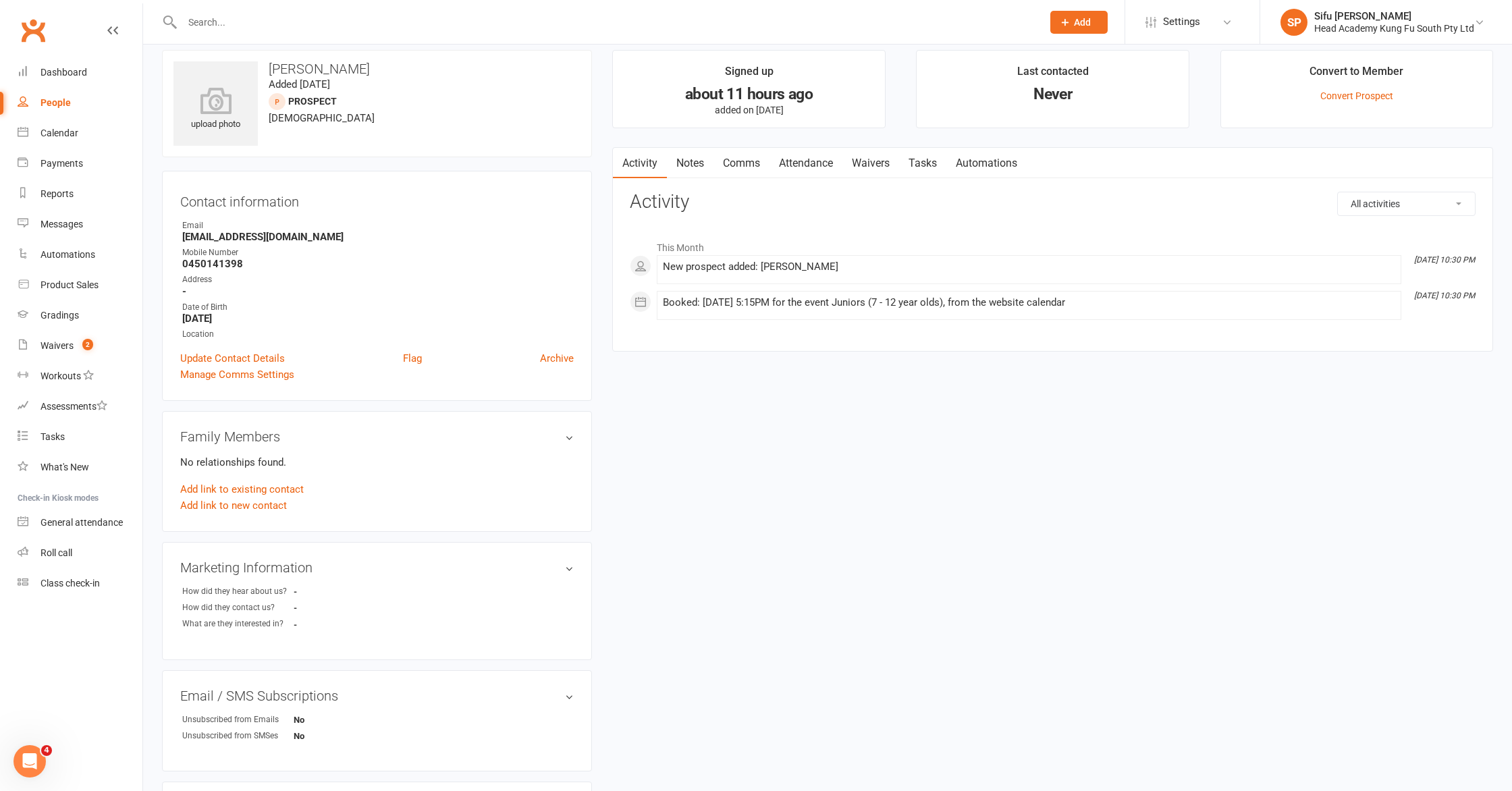
scroll to position [0, 0]
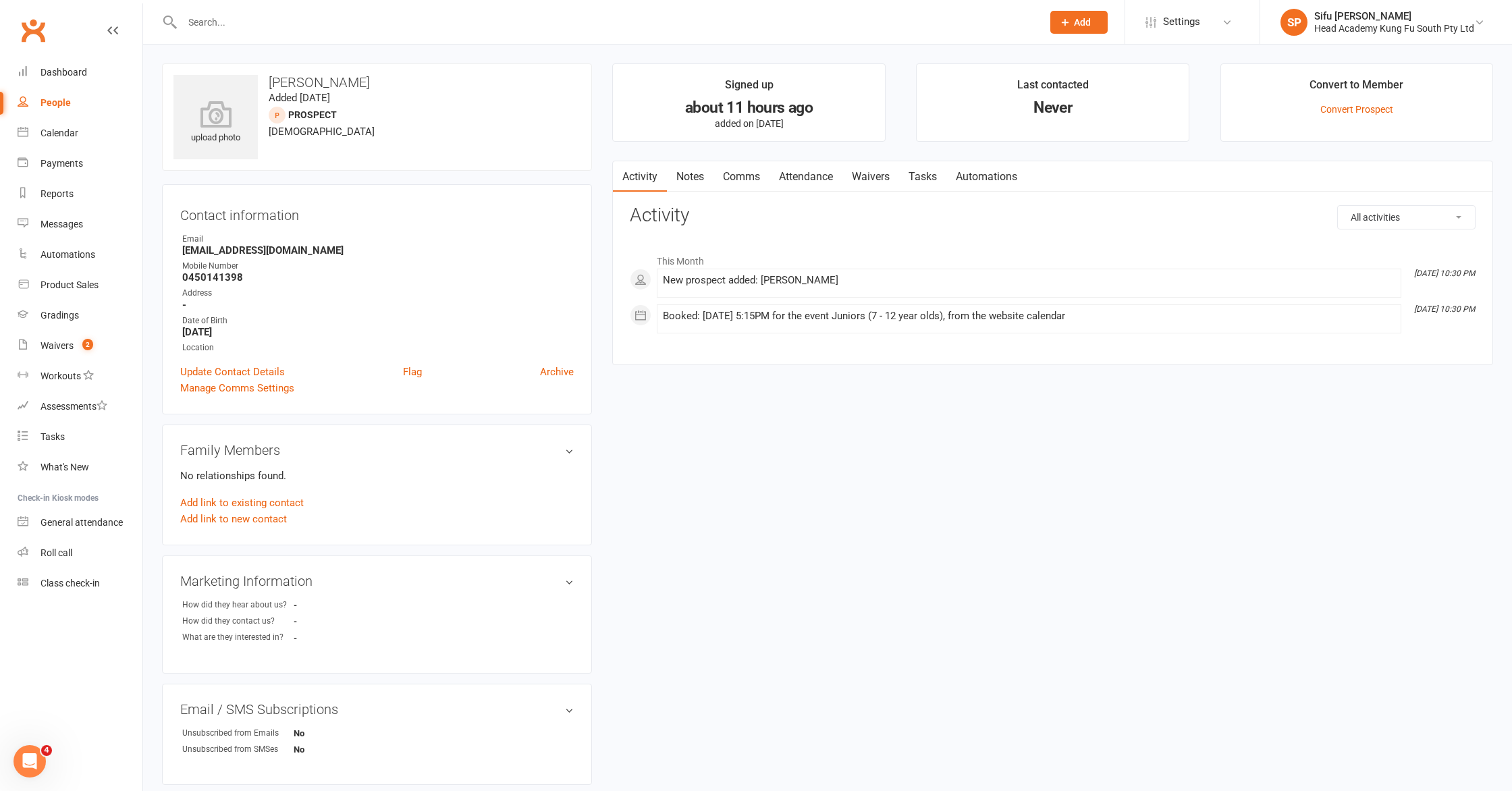
click at [795, 719] on div "upload photo [PERSON_NAME] Added [DATE] prospect [DEMOGRAPHIC_DATA] Contact inf…" at bounding box center [827, 556] width 1351 height 986
click at [784, 712] on div "upload photo [PERSON_NAME] Added [DATE] prospect [DEMOGRAPHIC_DATA] Contact inf…" at bounding box center [827, 556] width 1351 height 986
click at [764, 666] on div "upload photo [PERSON_NAME] Added [DATE] prospect [DEMOGRAPHIC_DATA] Contact inf…" at bounding box center [827, 556] width 1351 height 986
click at [61, 130] on div "Calendar" at bounding box center [59, 133] width 38 height 11
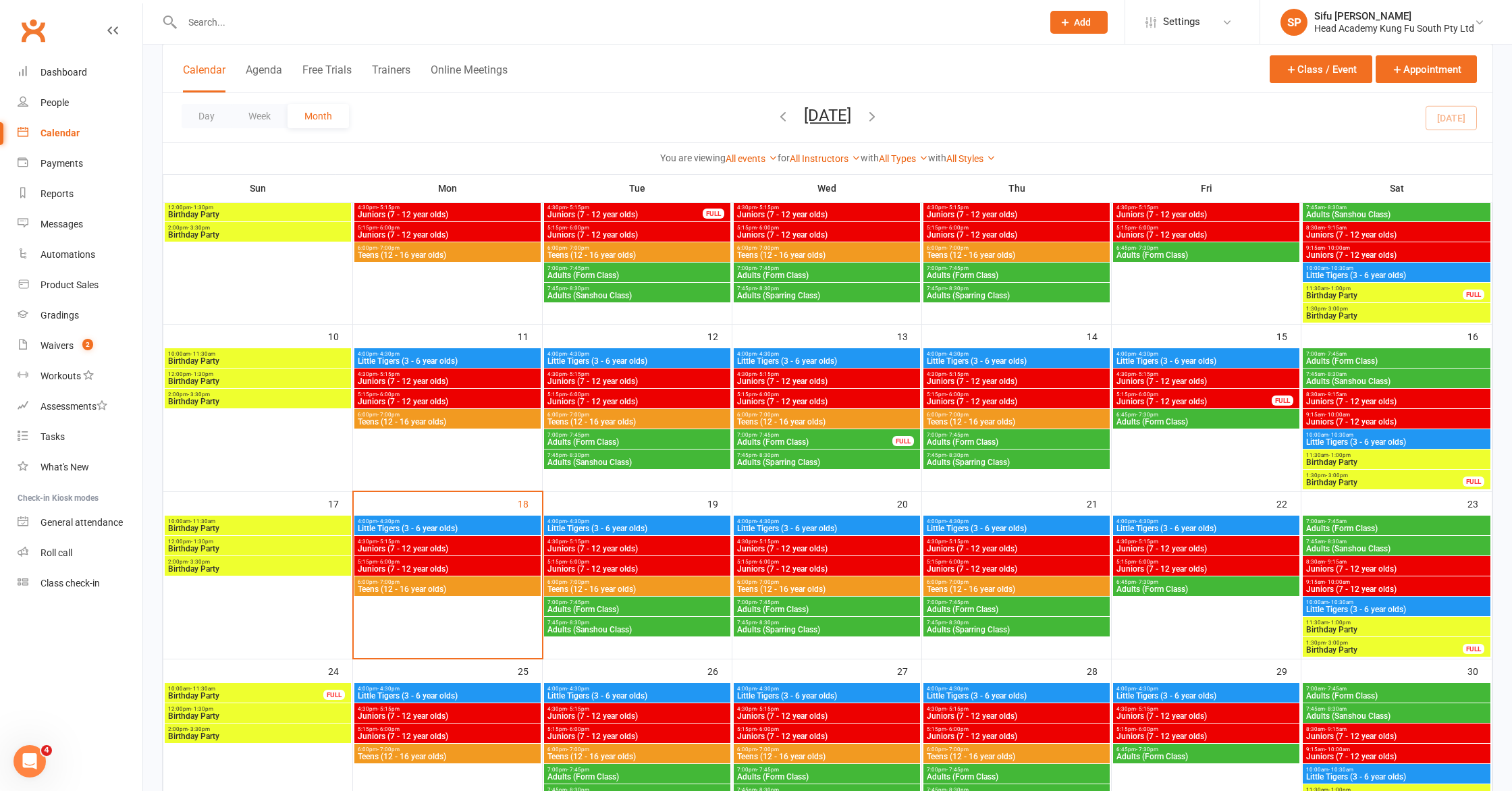
scroll to position [331, 0]
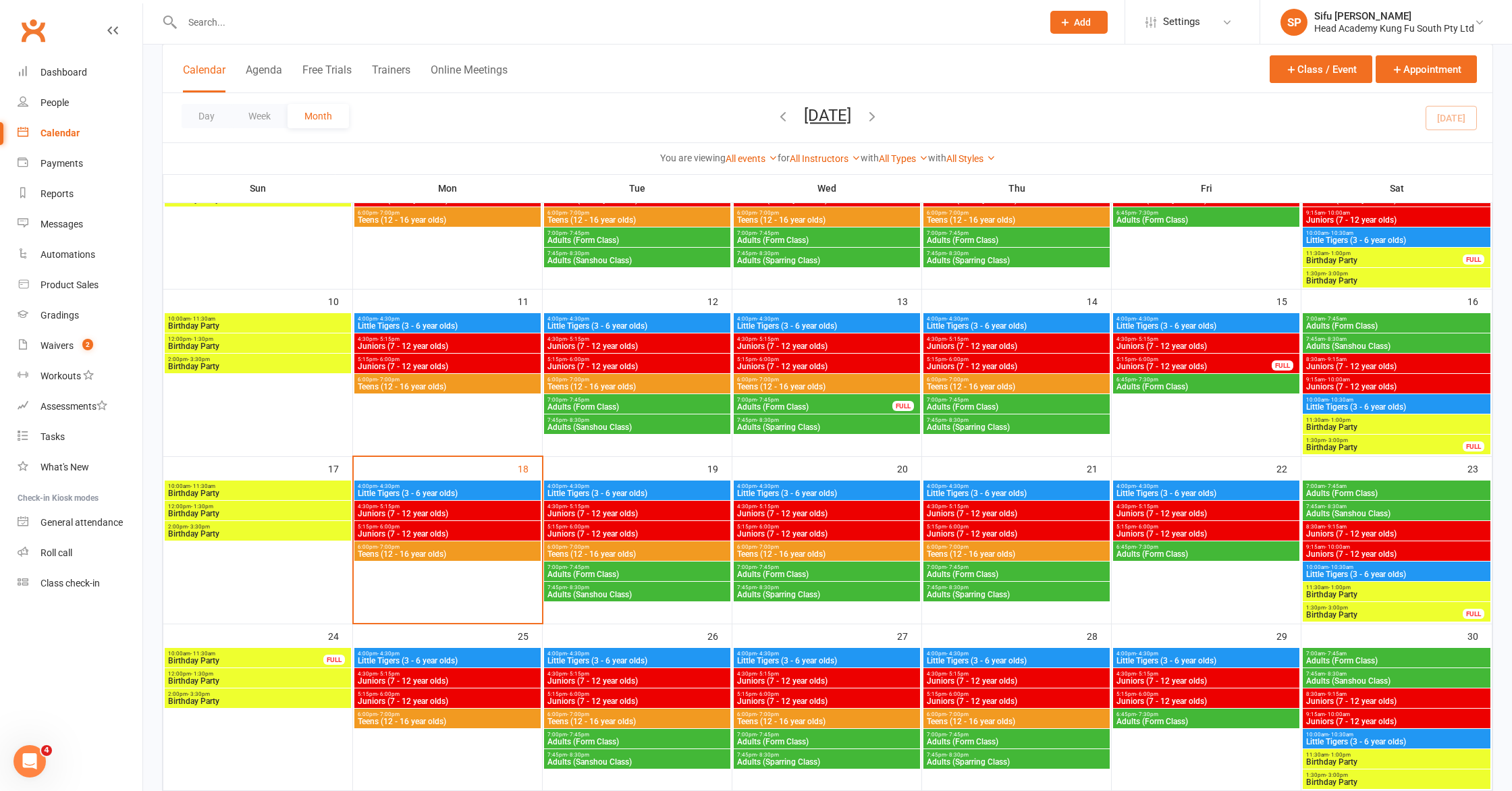
click at [449, 531] on span "Juniors (7 - 12 year olds)" at bounding box center [447, 534] width 181 height 8
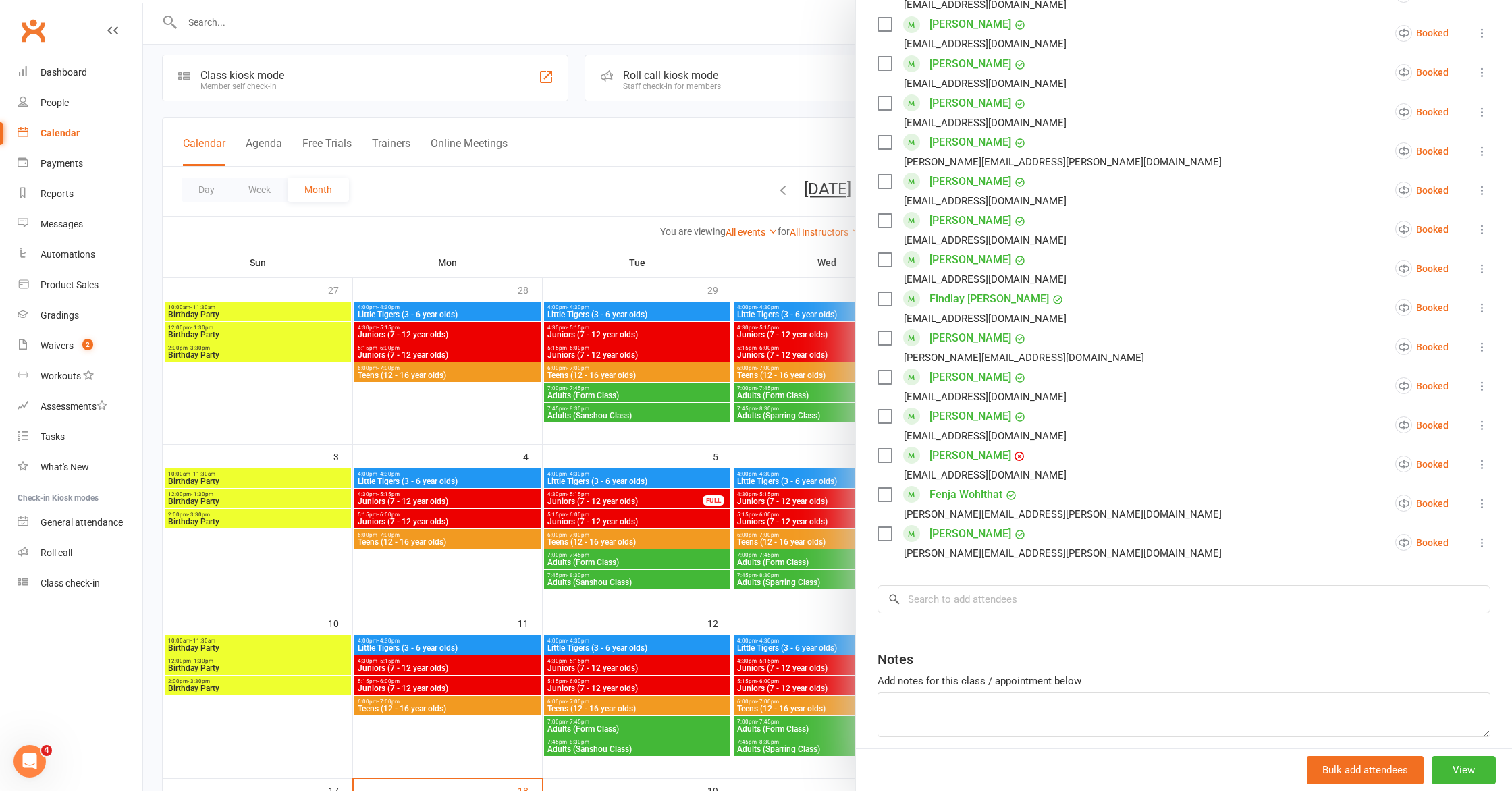
scroll to position [837, 0]
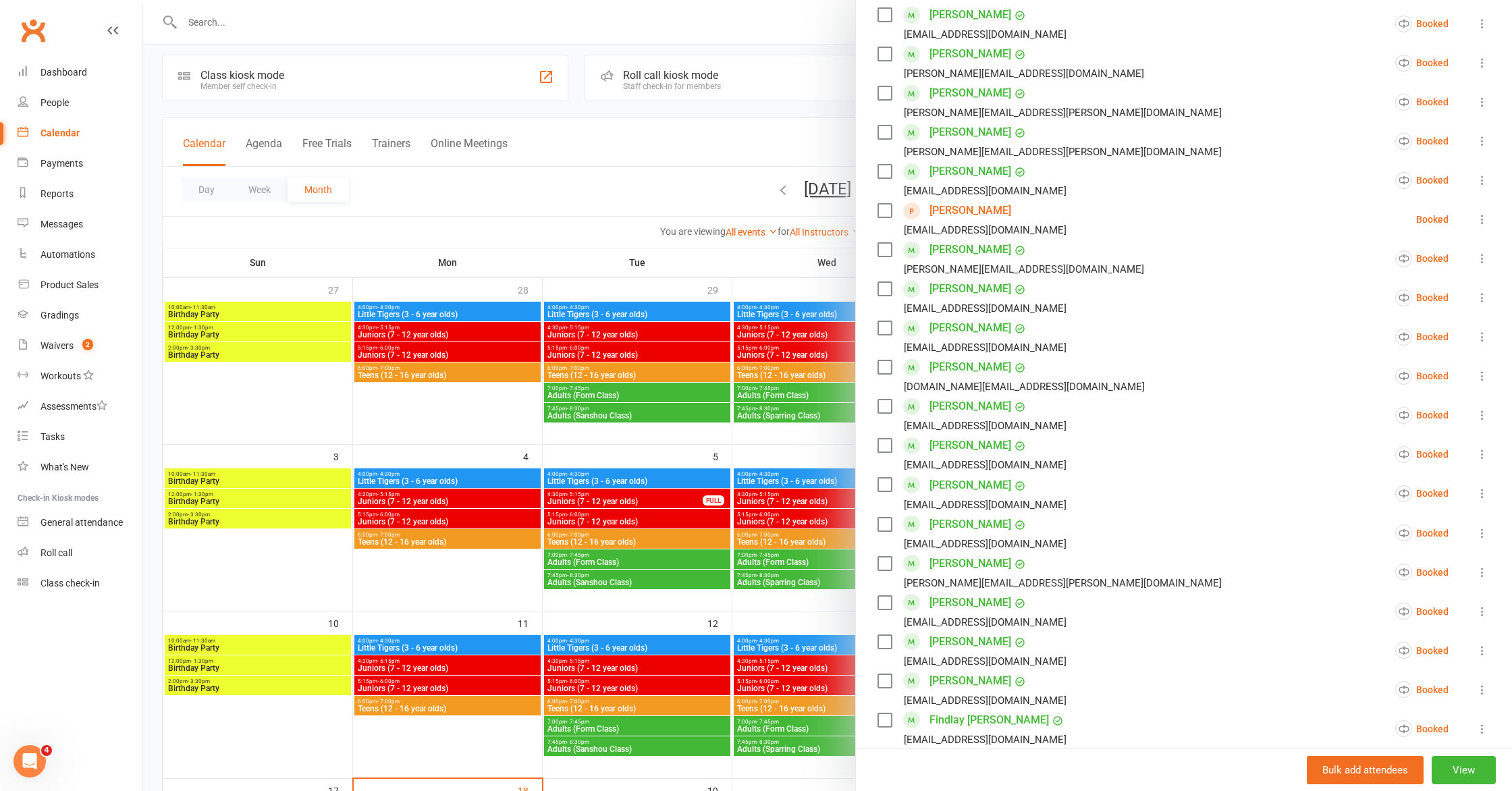
scroll to position [0, 0]
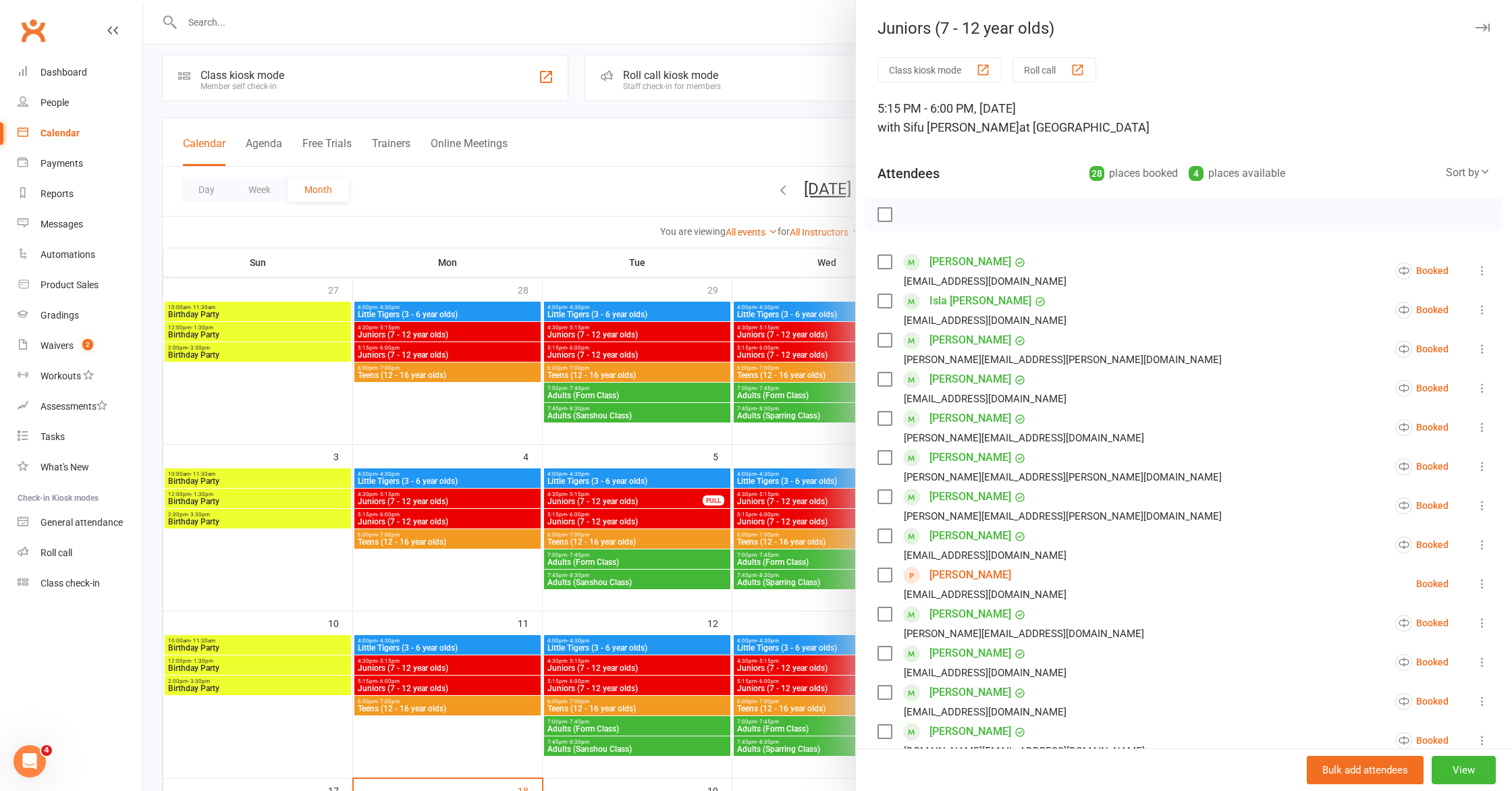
click at [1483, 434] on icon at bounding box center [1482, 427] width 13 height 13
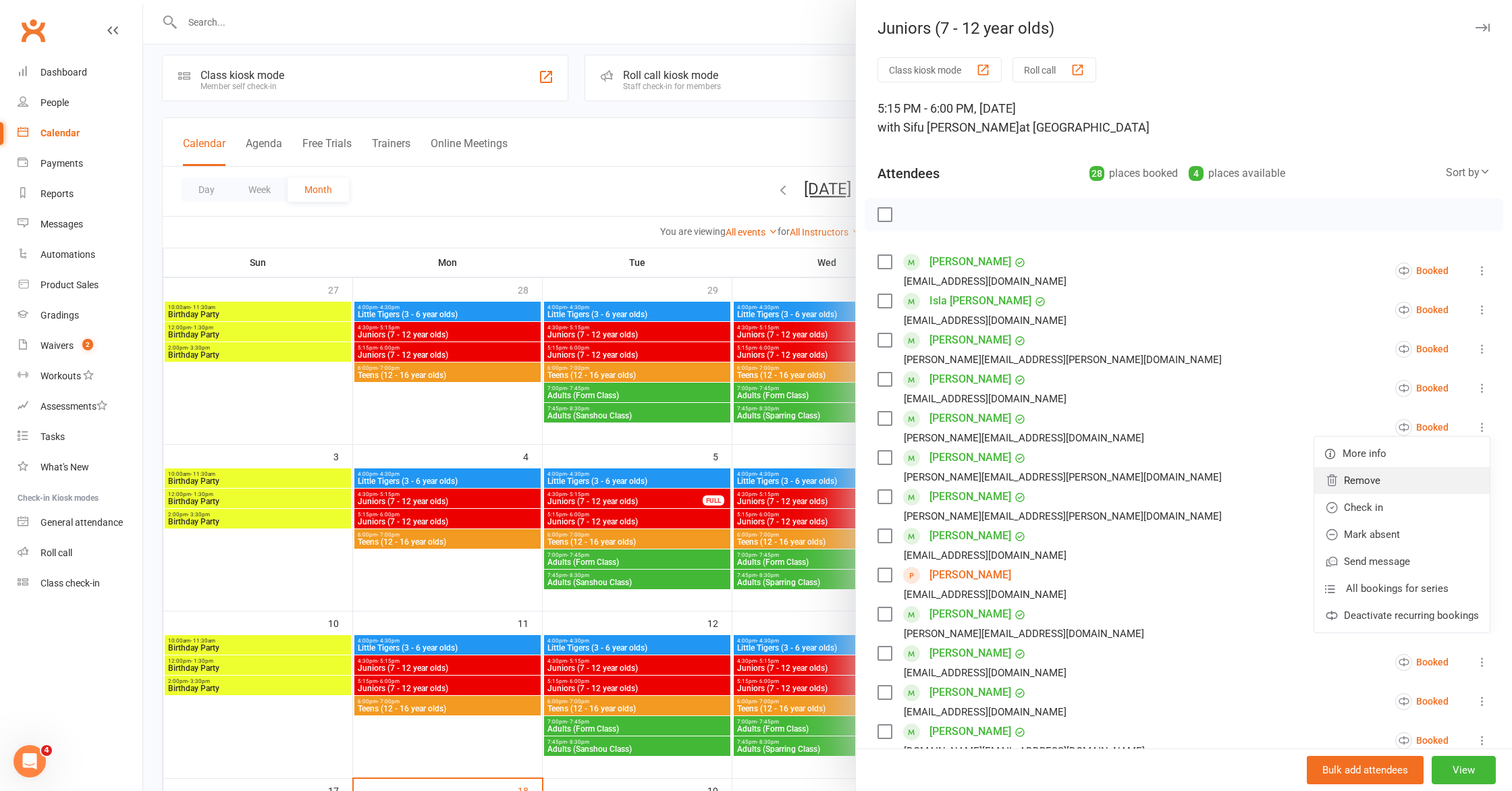
click at [1410, 494] on link "Remove" at bounding box center [1401, 480] width 175 height 27
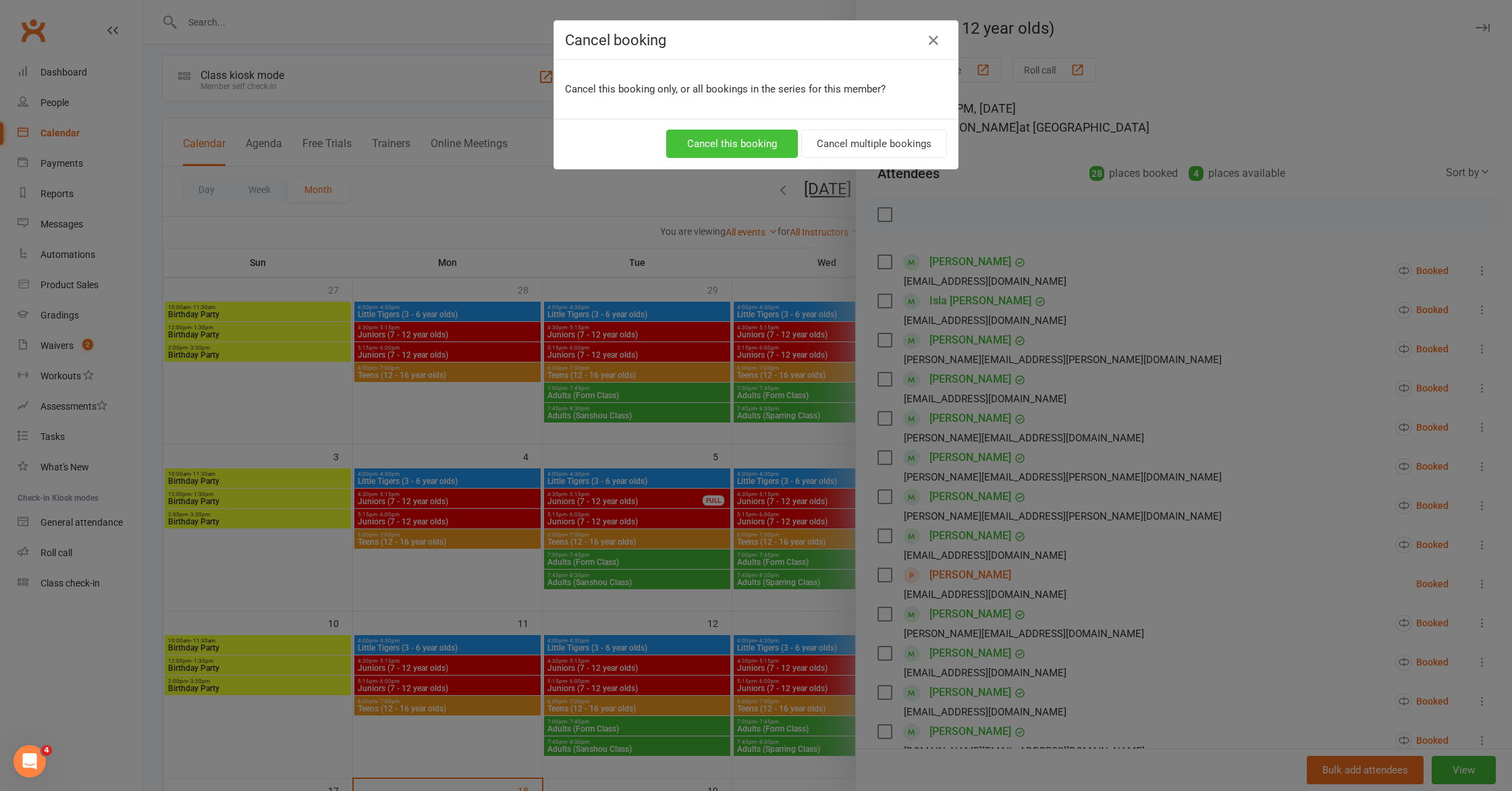
click at [763, 142] on button "Cancel this booking" at bounding box center [732, 144] width 132 height 29
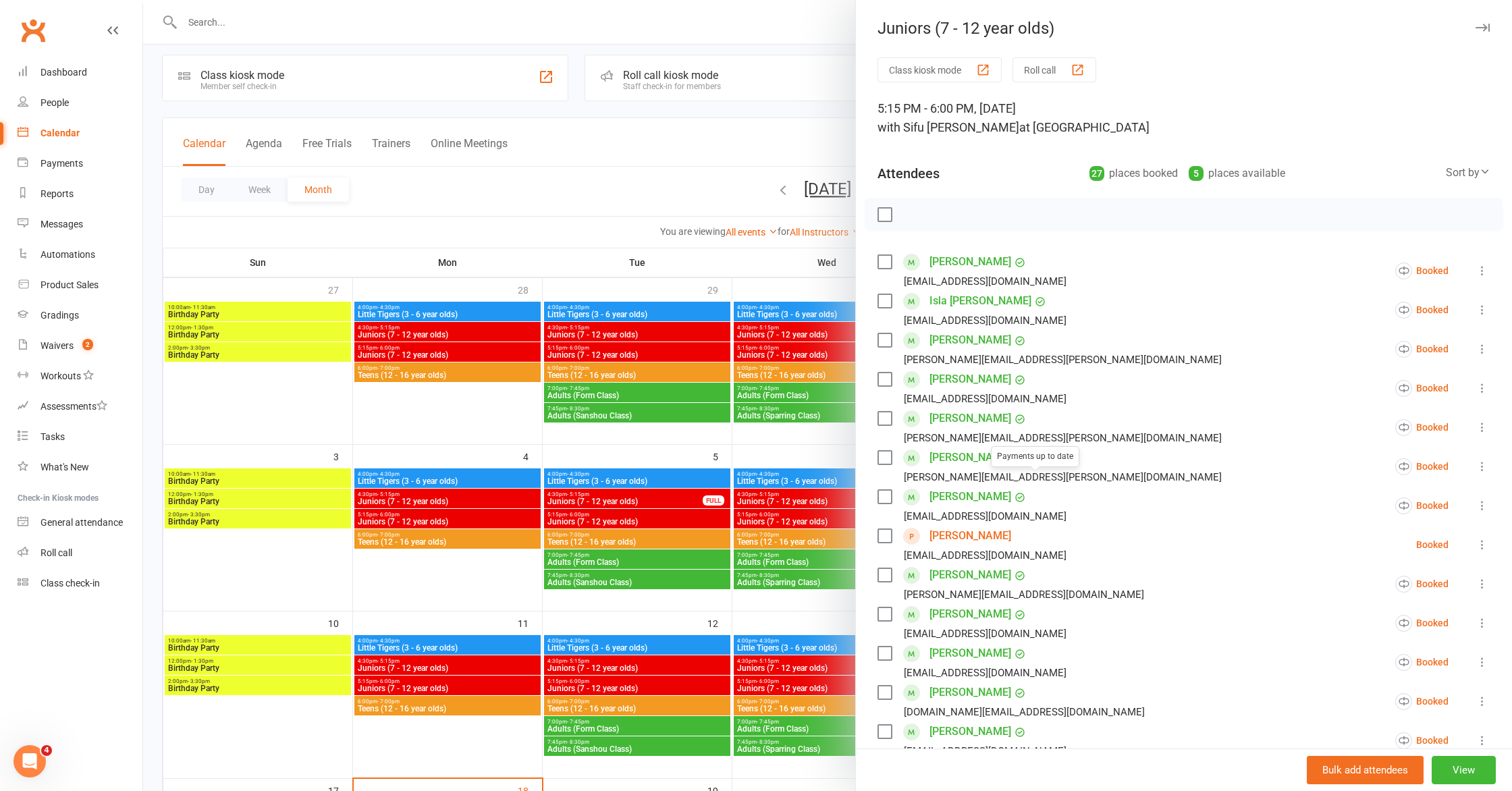
click at [688, 503] on div at bounding box center [827, 395] width 1369 height 791
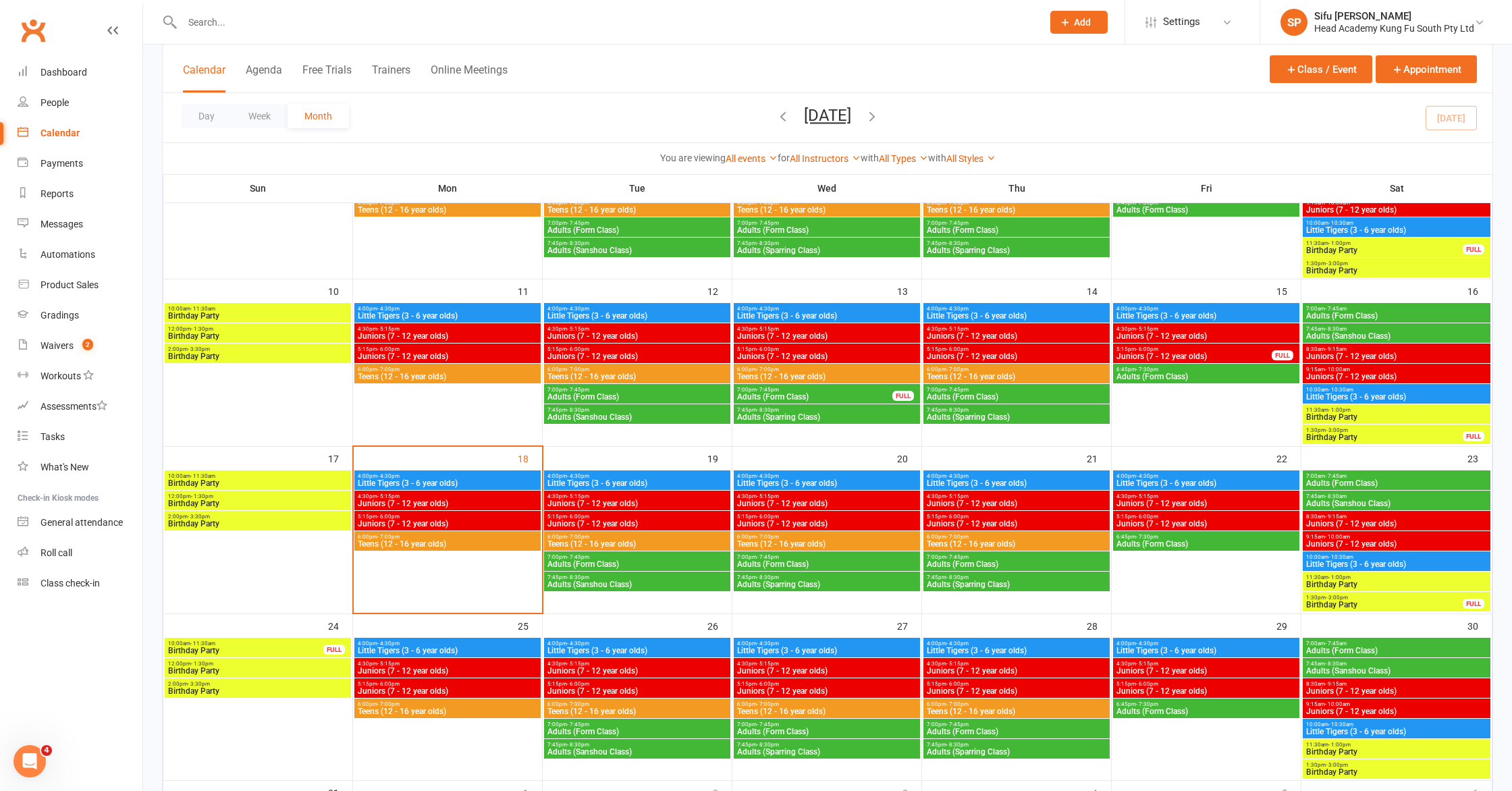
scroll to position [377, 0]
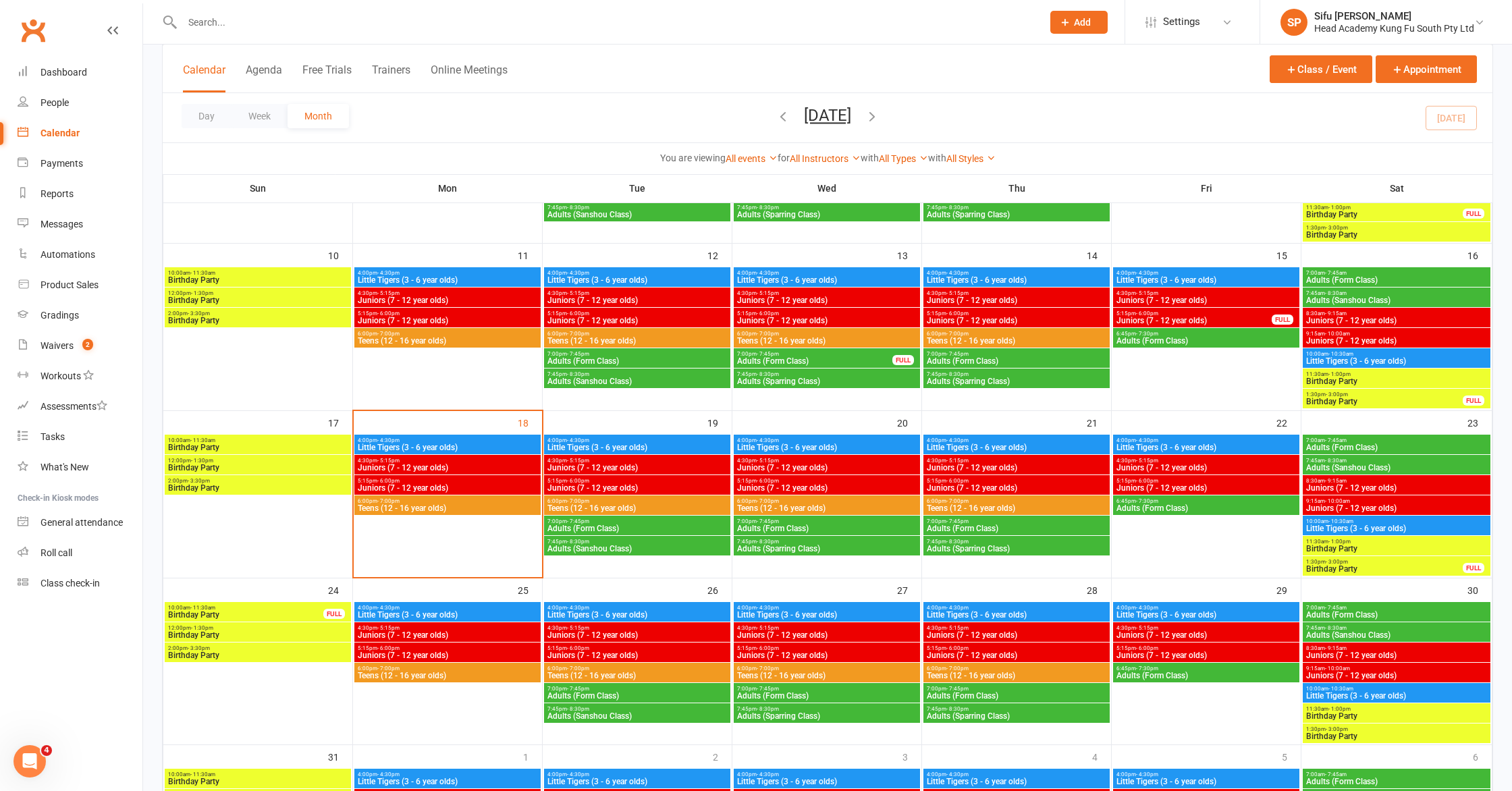
click at [454, 647] on span "5:15pm - 6:00pm" at bounding box center [447, 649] width 181 height 6
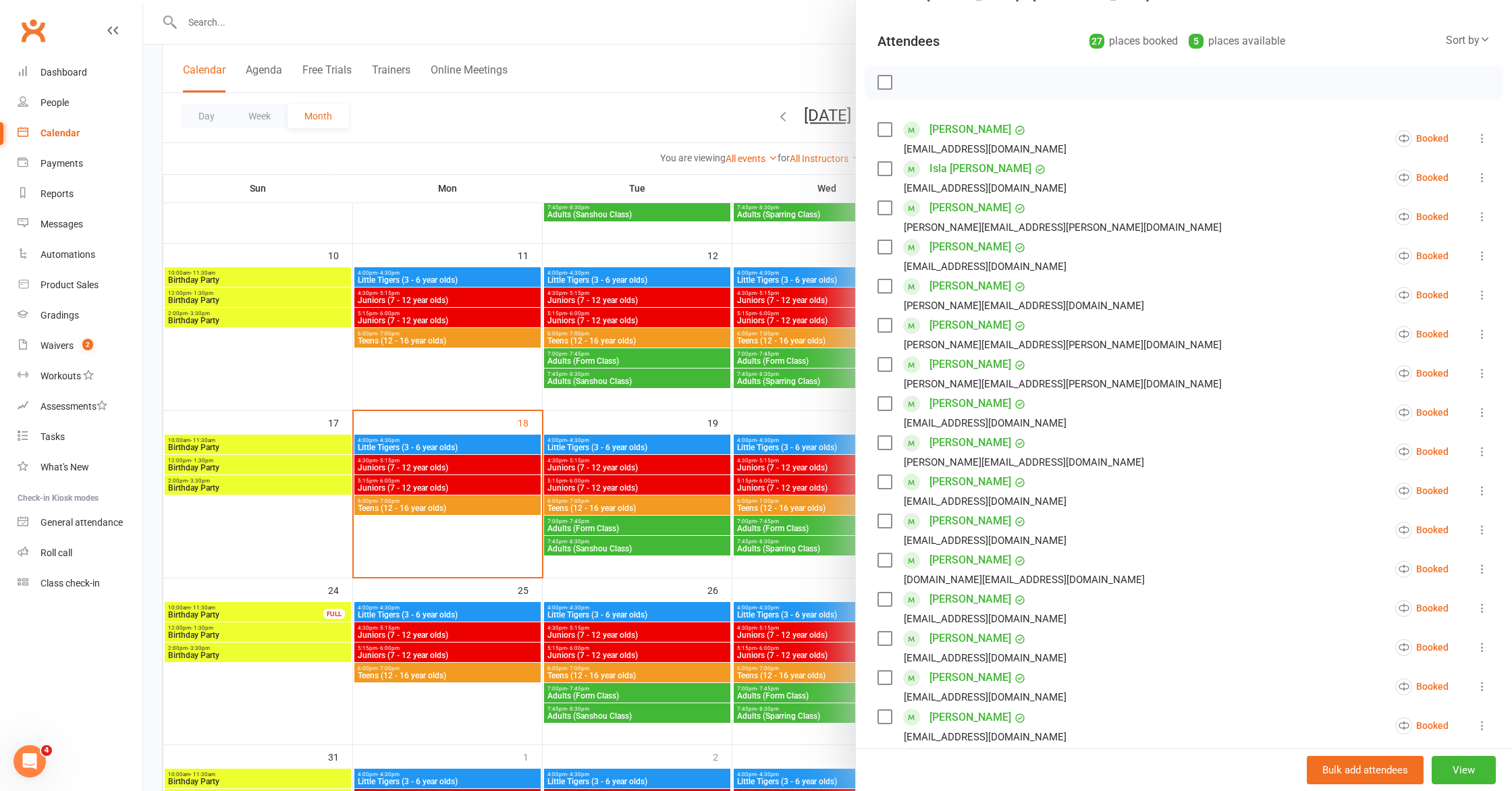
scroll to position [136, 0]
click at [1490, 300] on button at bounding box center [1483, 292] width 16 height 16
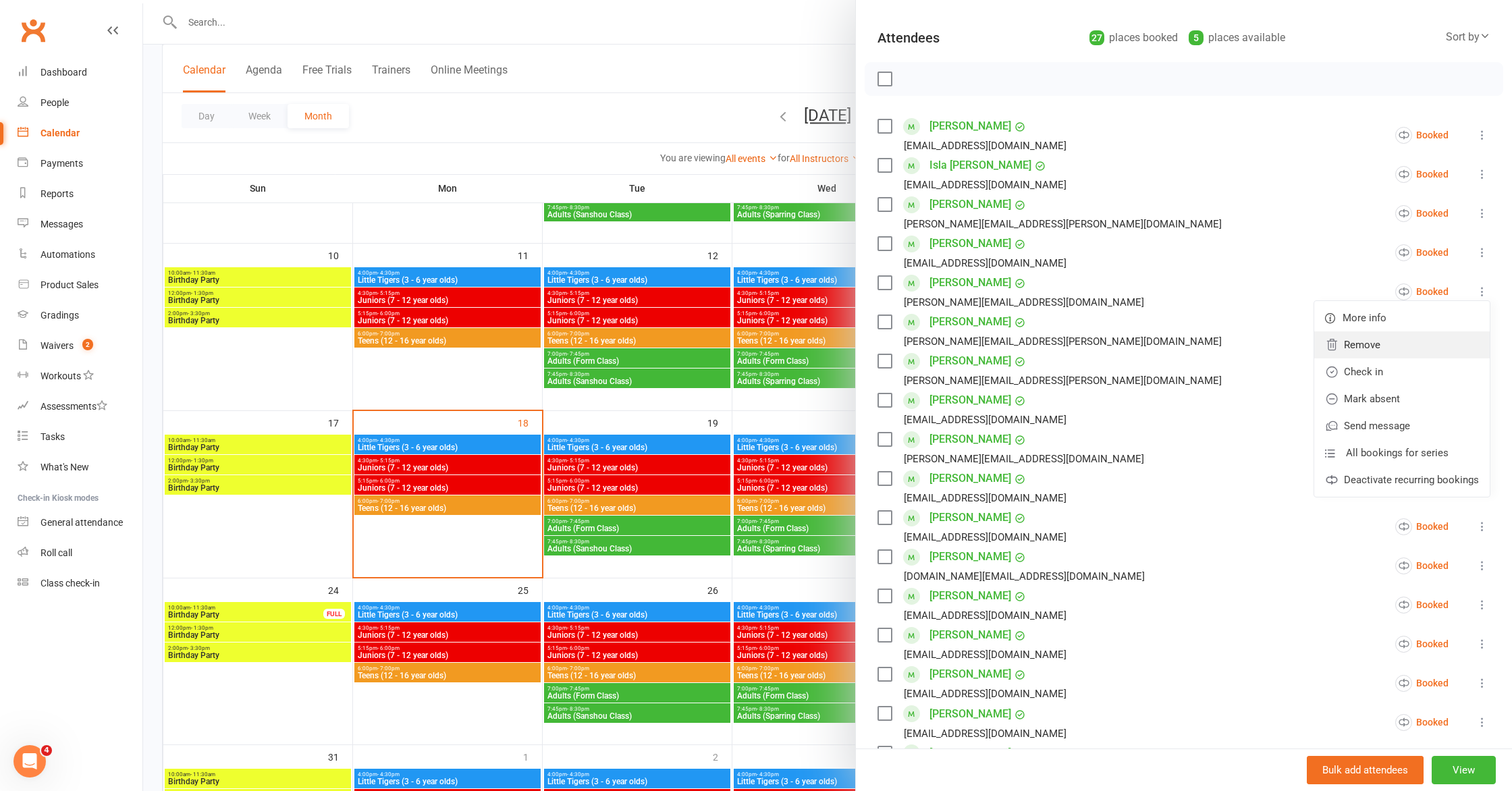
click at [1437, 358] on link "Remove" at bounding box center [1401, 345] width 175 height 27
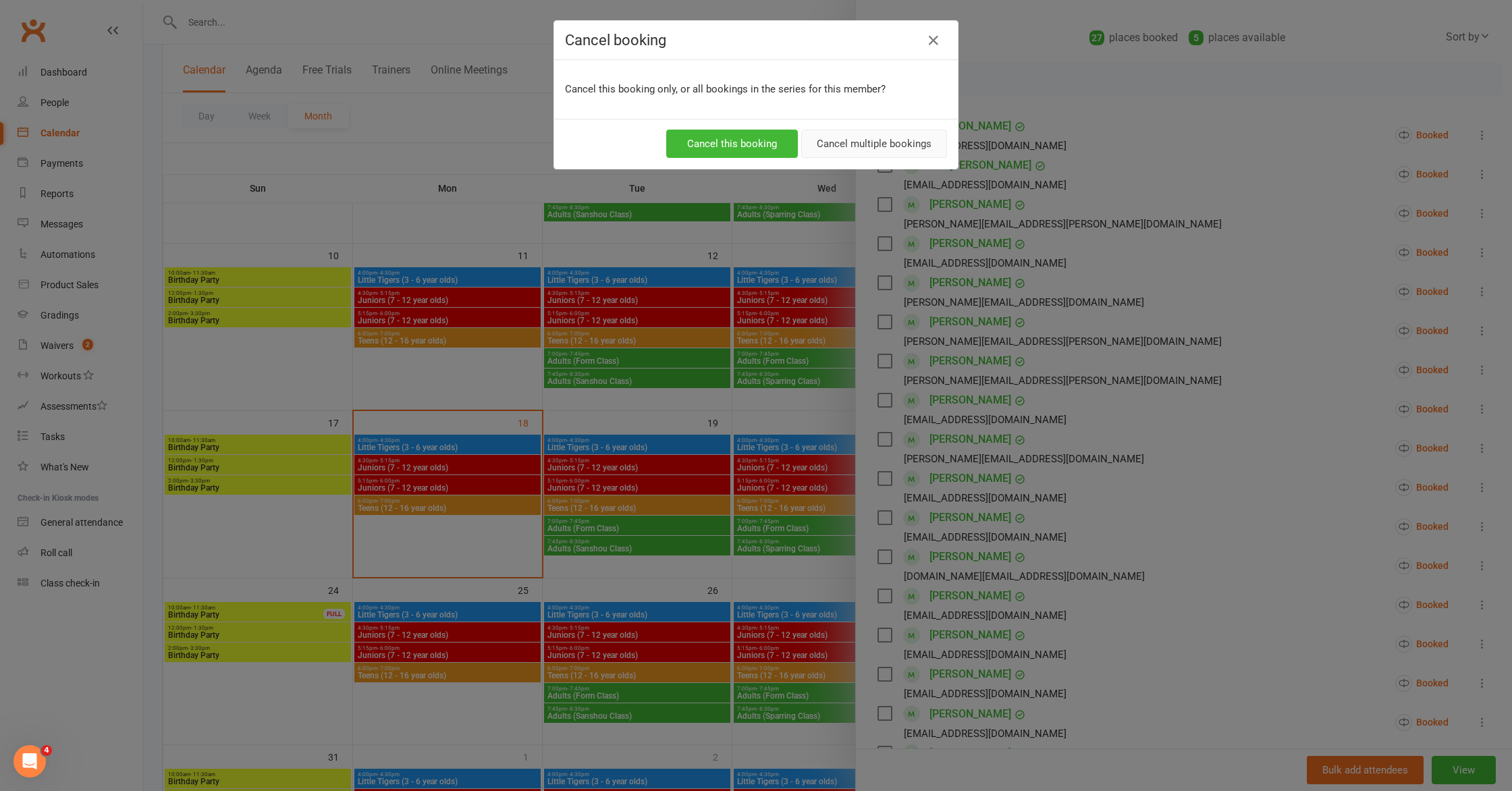
click at [901, 144] on button "Cancel multiple bookings" at bounding box center [874, 144] width 146 height 29
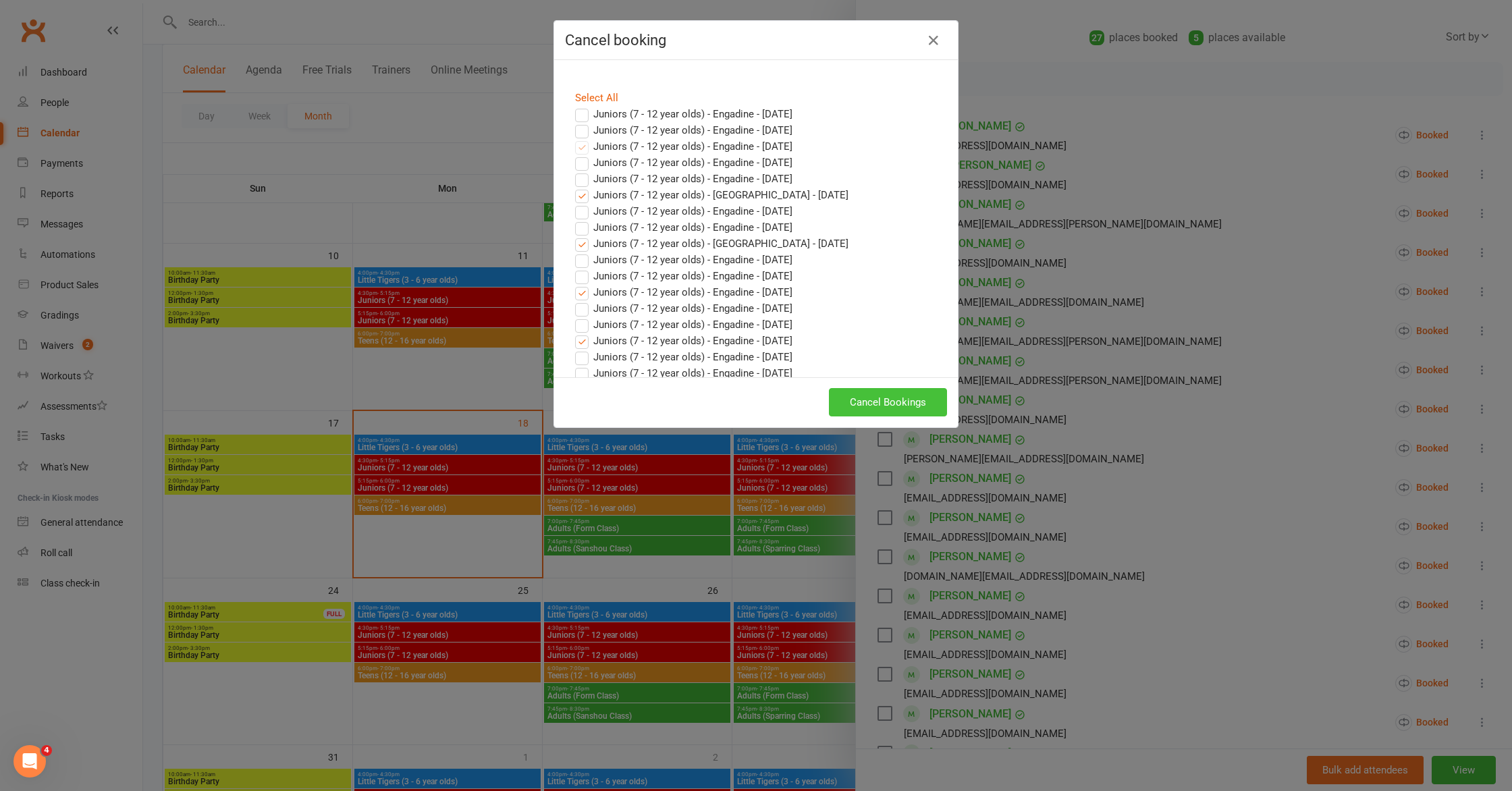
scroll to position [376, 0]
click at [890, 399] on button "Cancel Bookings" at bounding box center [888, 402] width 118 height 29
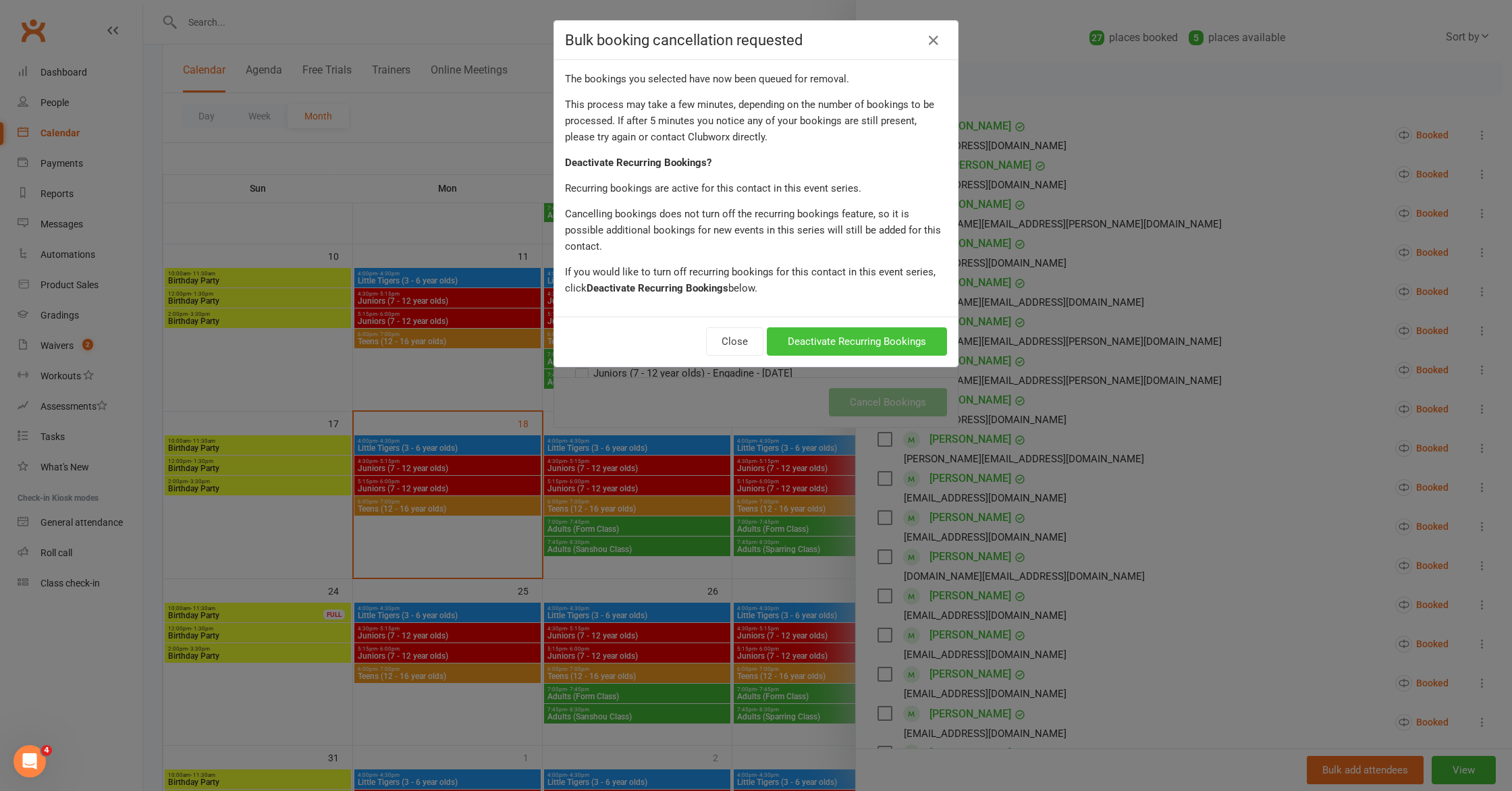
click at [895, 328] on button "Deactivate Recurring Bookings" at bounding box center [857, 342] width 180 height 29
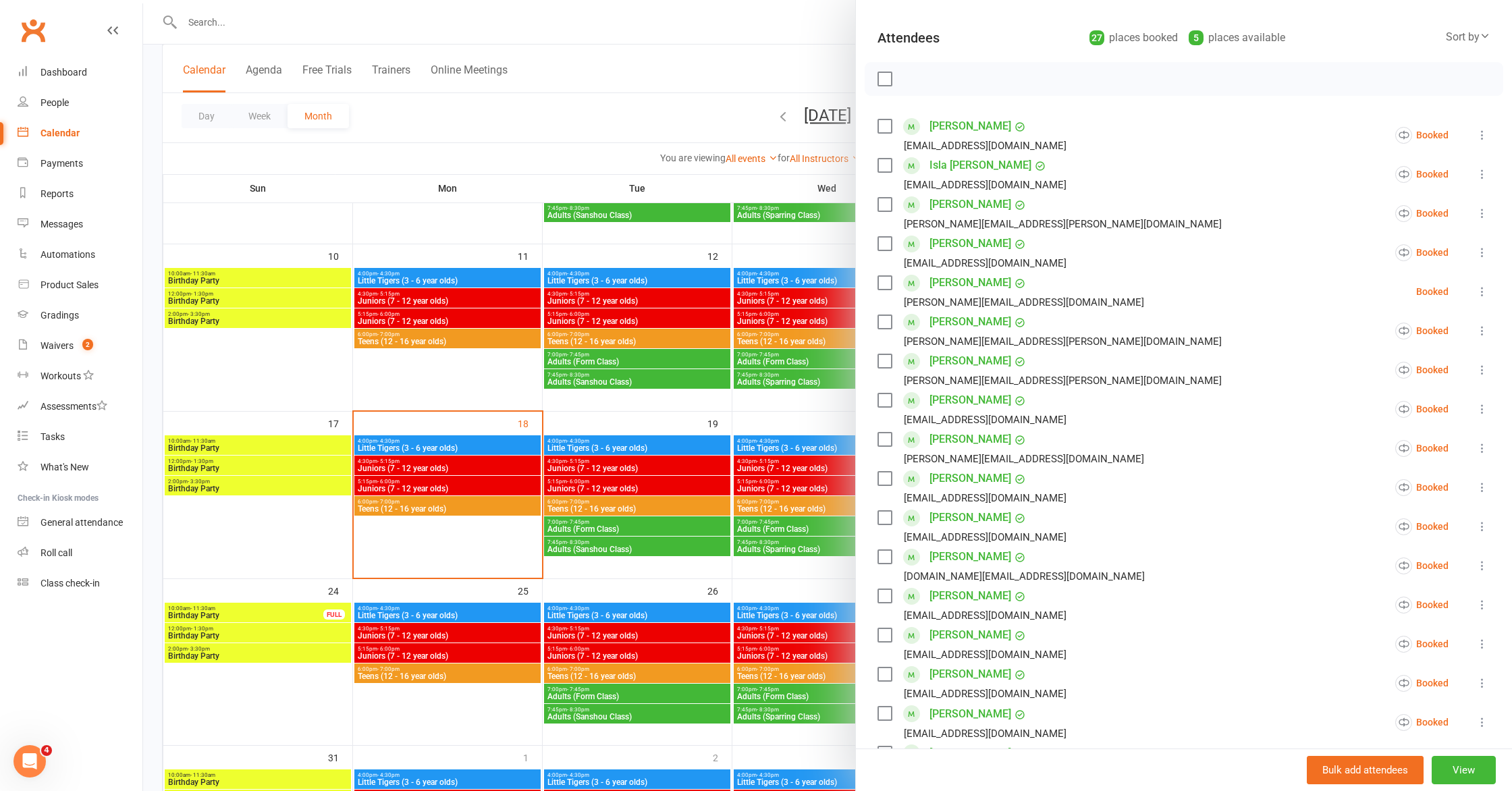
click at [1378, 99] on div "Class kiosk mode Roll call 5:15 PM - 6:00 PM, [DATE] with [PERSON_NAME] at [GEO…" at bounding box center [1184, 669] width 656 height 1494
click at [1483, 34] on icon at bounding box center [1485, 35] width 11 height 11
click at [738, 182] on div at bounding box center [827, 395] width 1369 height 791
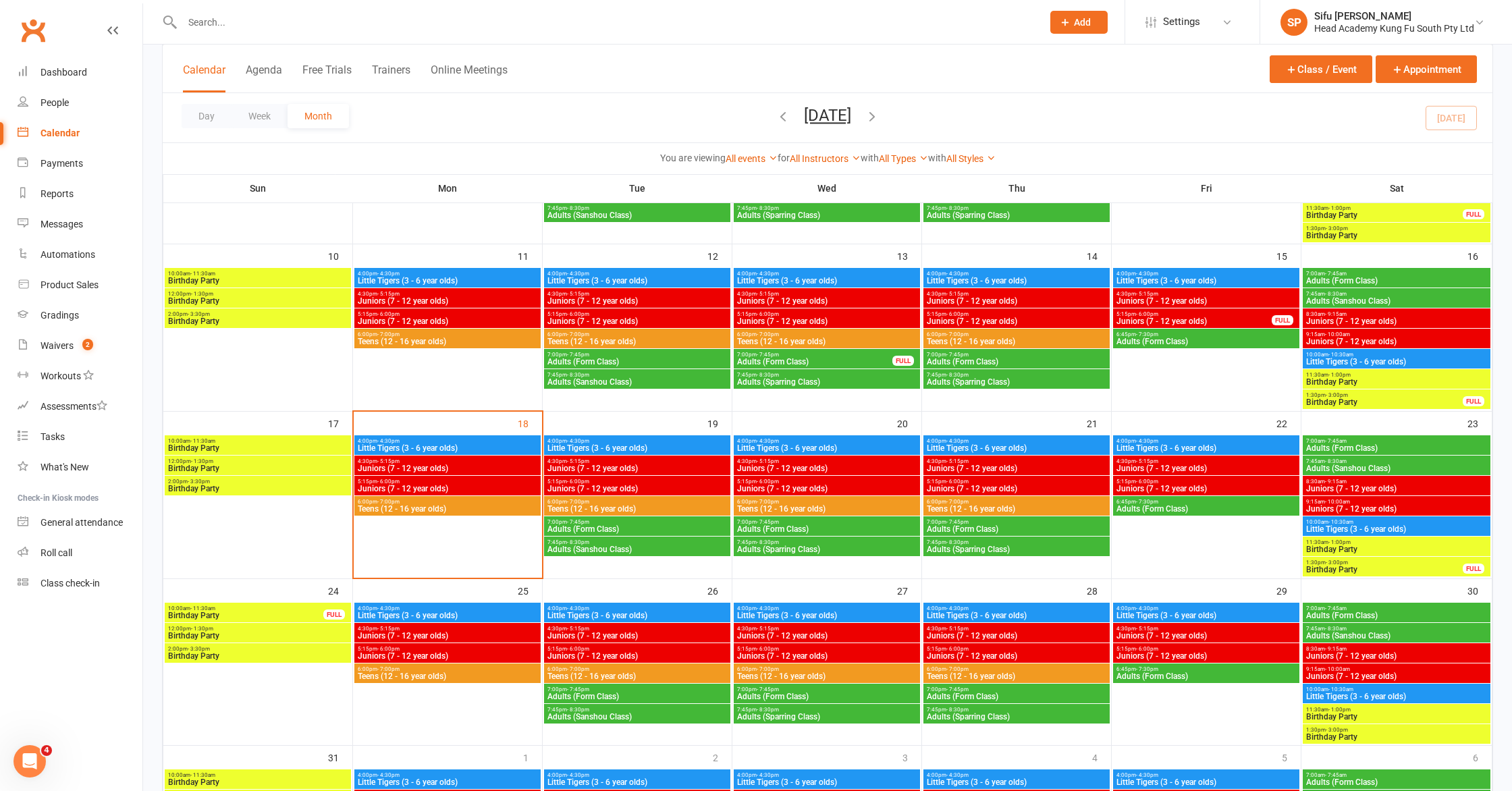
click at [469, 460] on span "4:30pm - 5:15pm" at bounding box center [447, 461] width 181 height 6
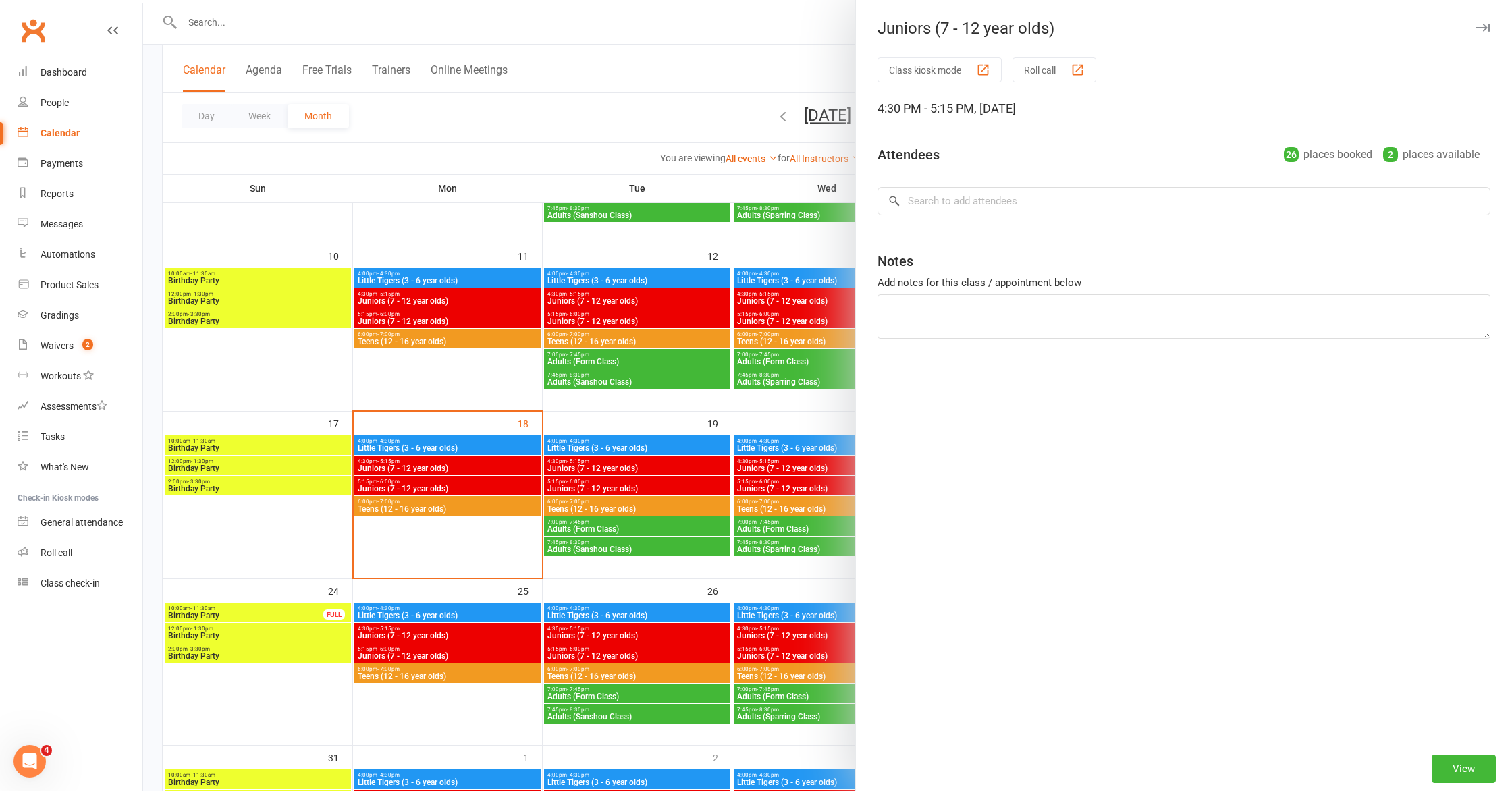
click at [472, 483] on div at bounding box center [827, 395] width 1369 height 791
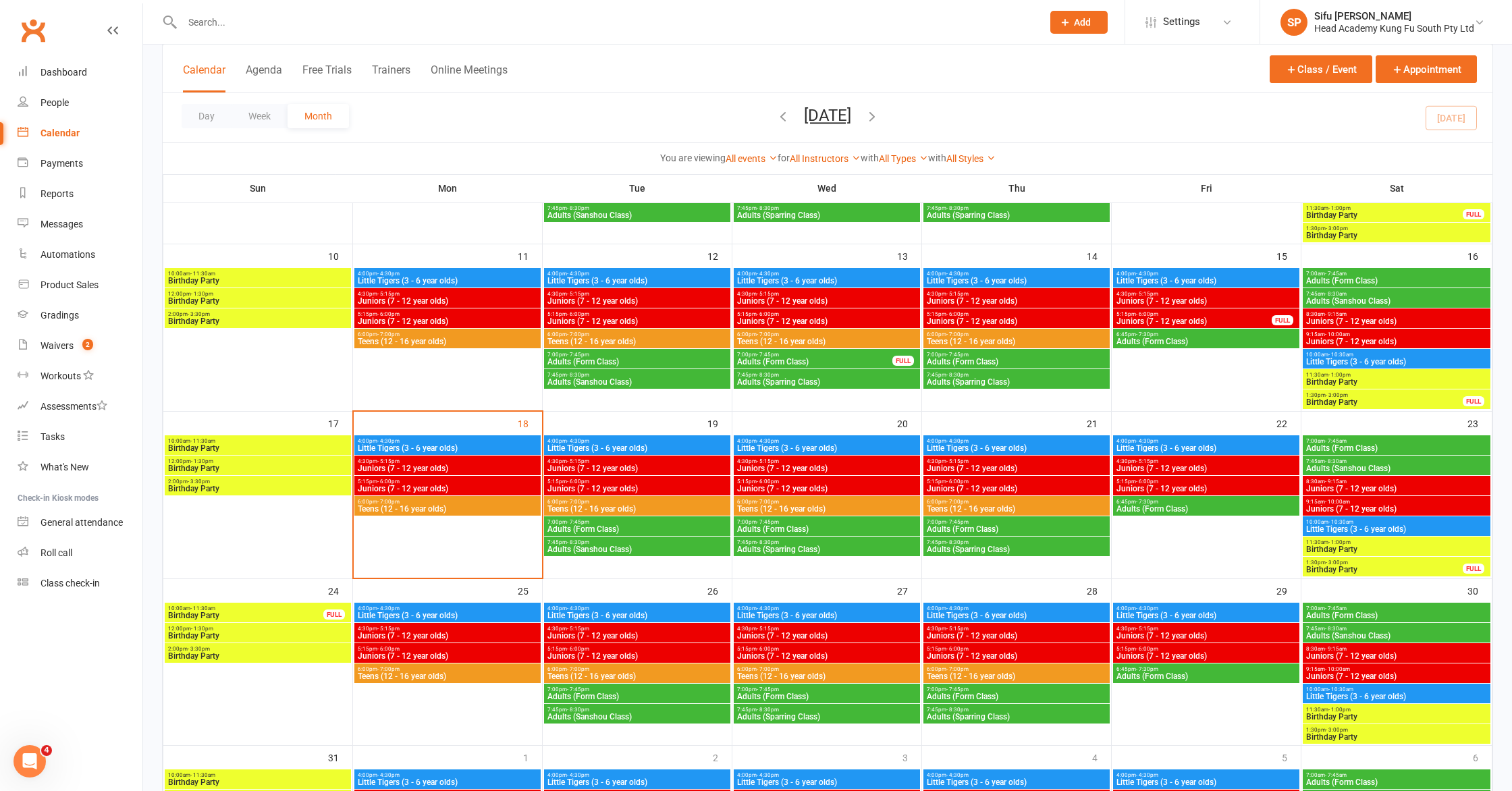
click at [472, 483] on span "5:15pm - 6:00pm" at bounding box center [447, 482] width 181 height 6
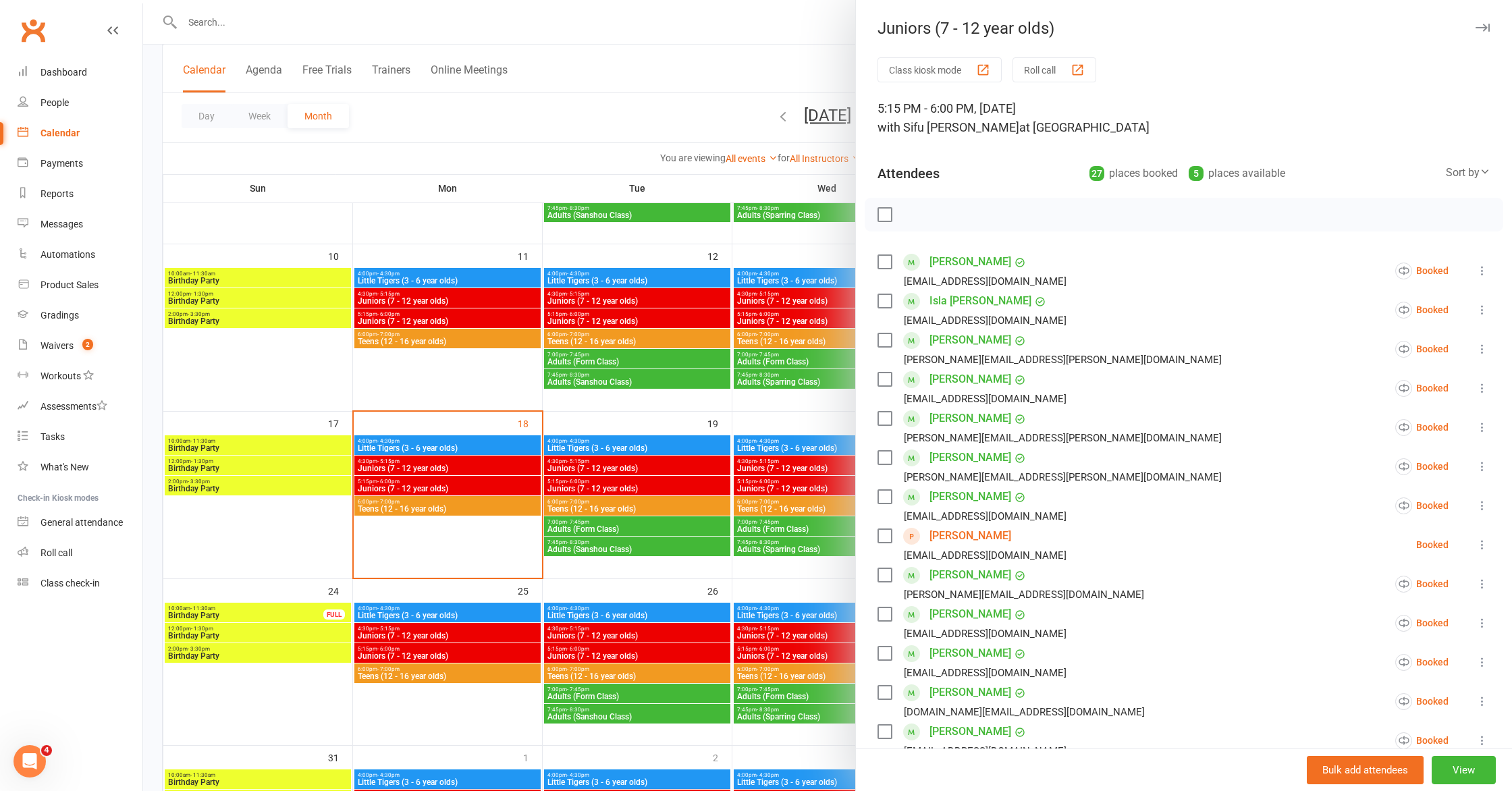
click at [476, 482] on div at bounding box center [827, 395] width 1369 height 791
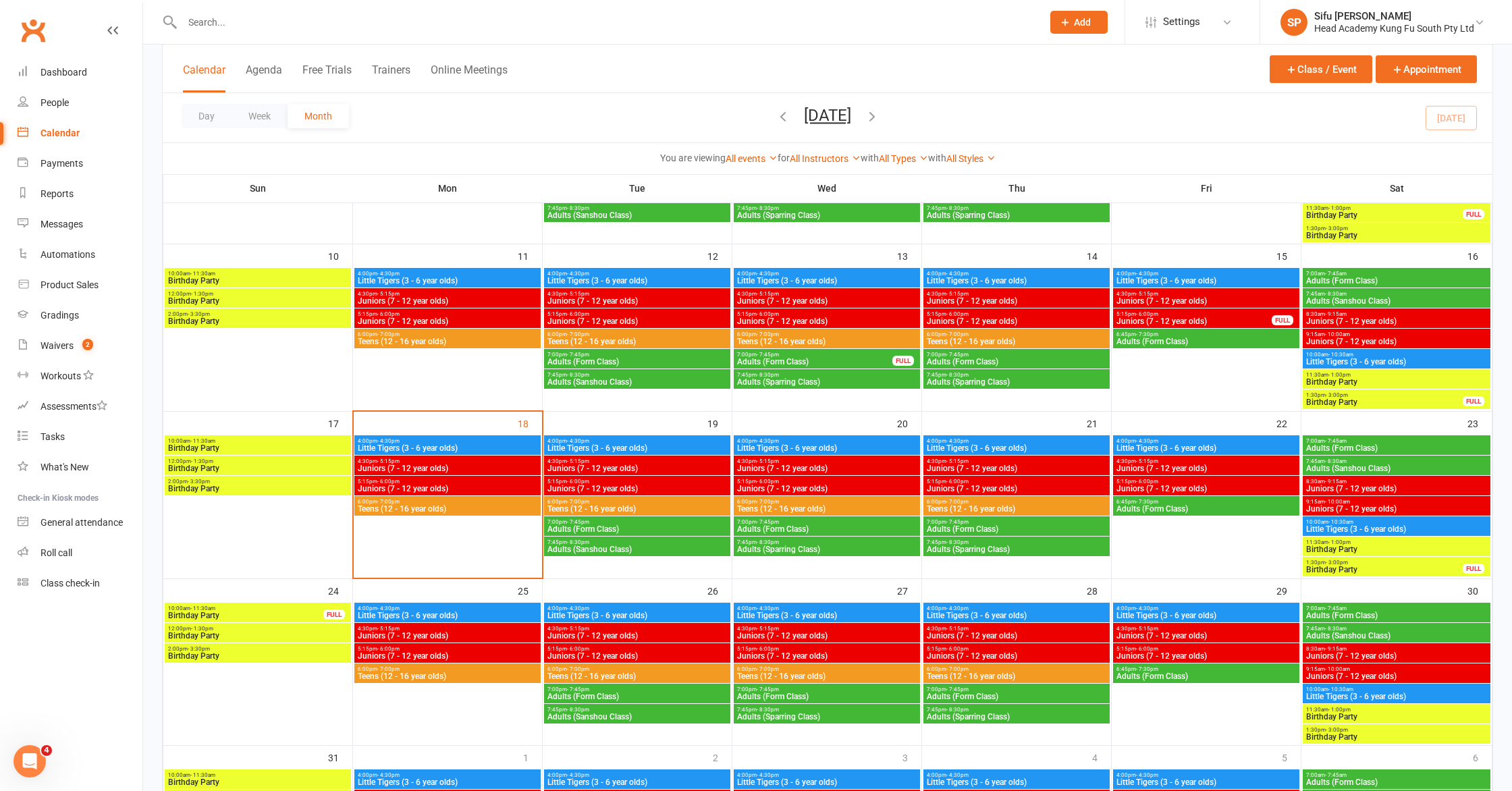
click at [520, 488] on span "Juniors (7 - 12 year olds)" at bounding box center [447, 488] width 181 height 8
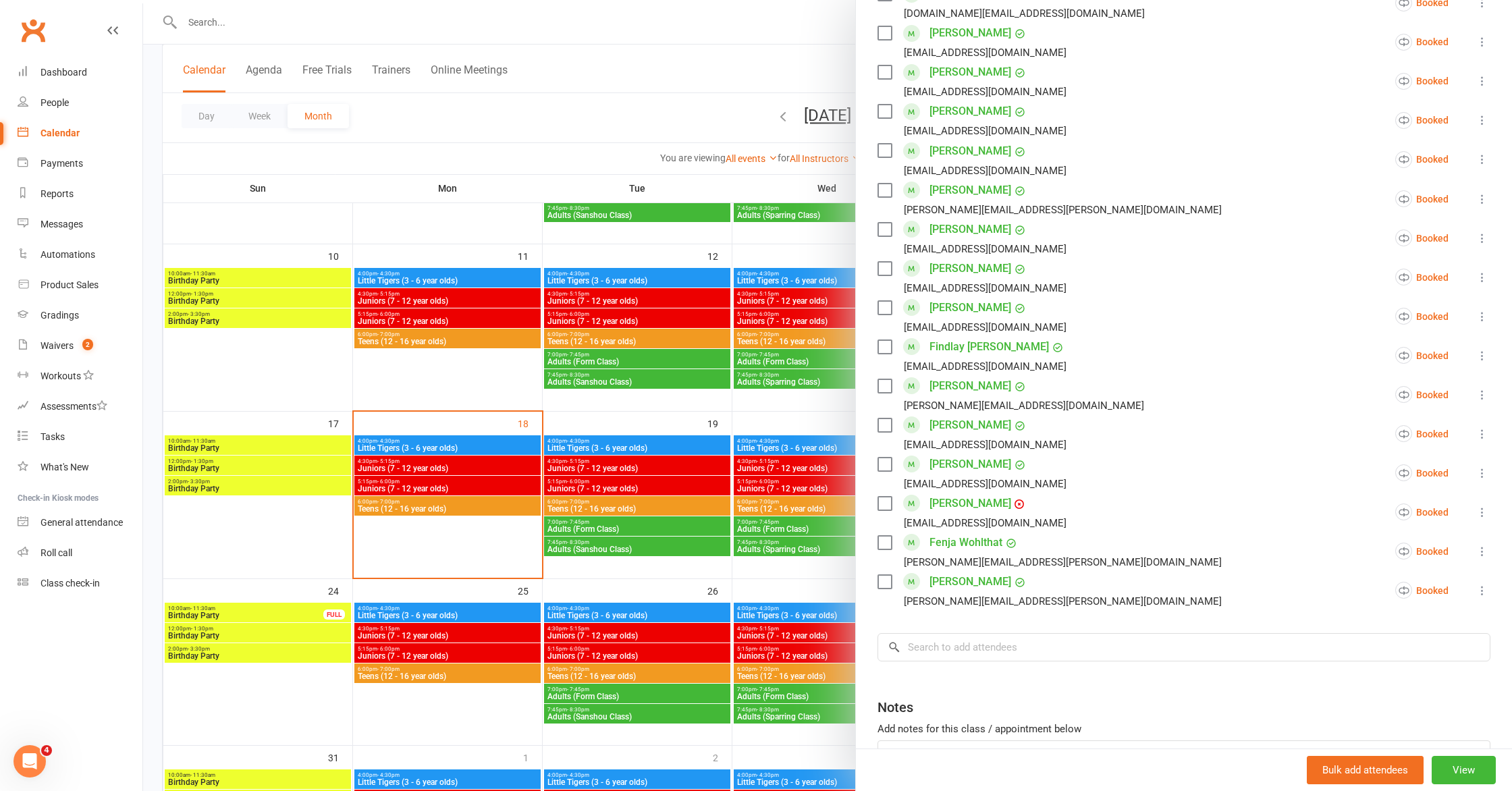
scroll to position [701, 0]
click at [517, 554] on div at bounding box center [827, 395] width 1369 height 791
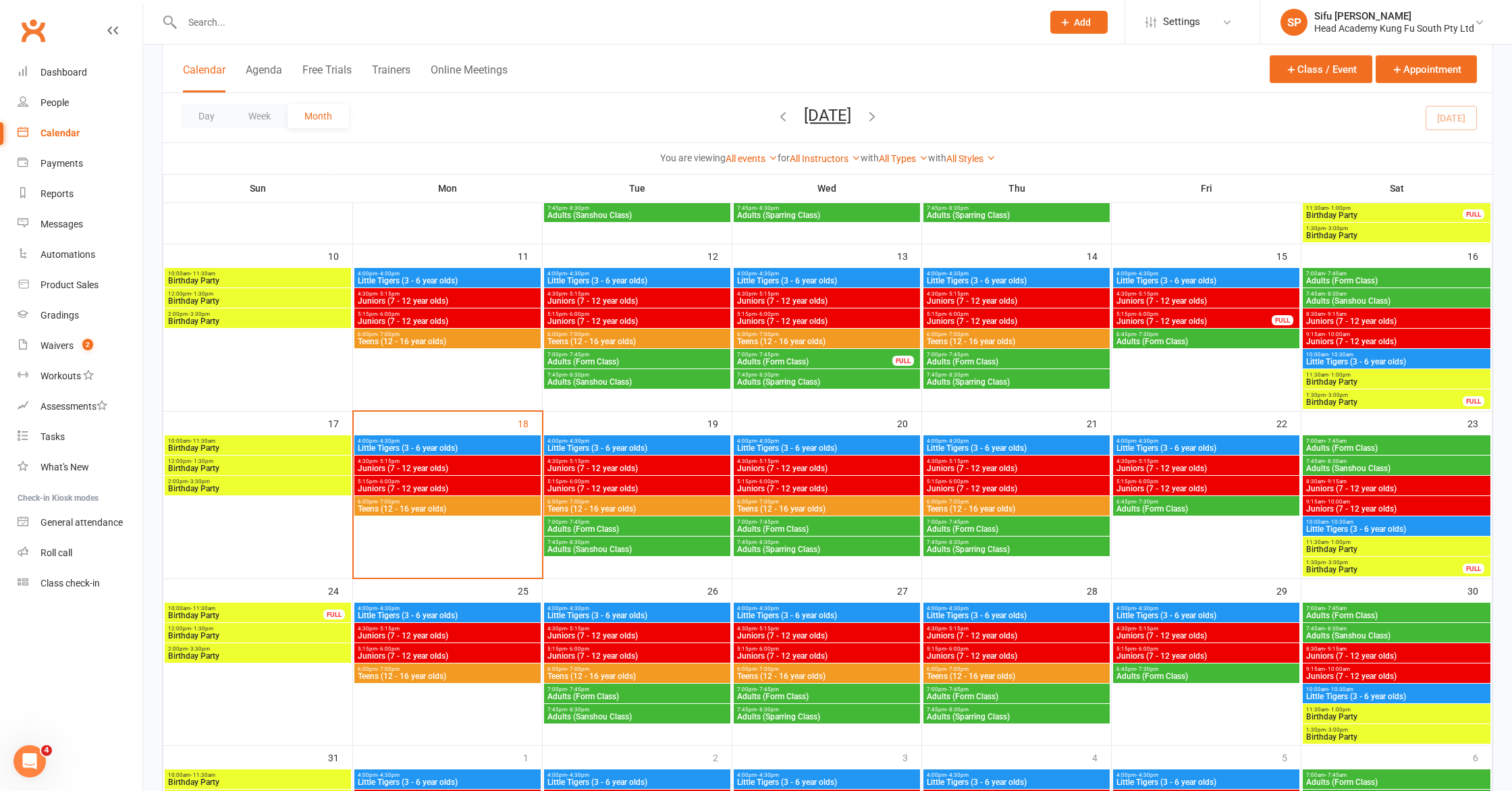
click at [484, 510] on span "Teens (12 - 16 year olds)" at bounding box center [447, 509] width 181 height 8
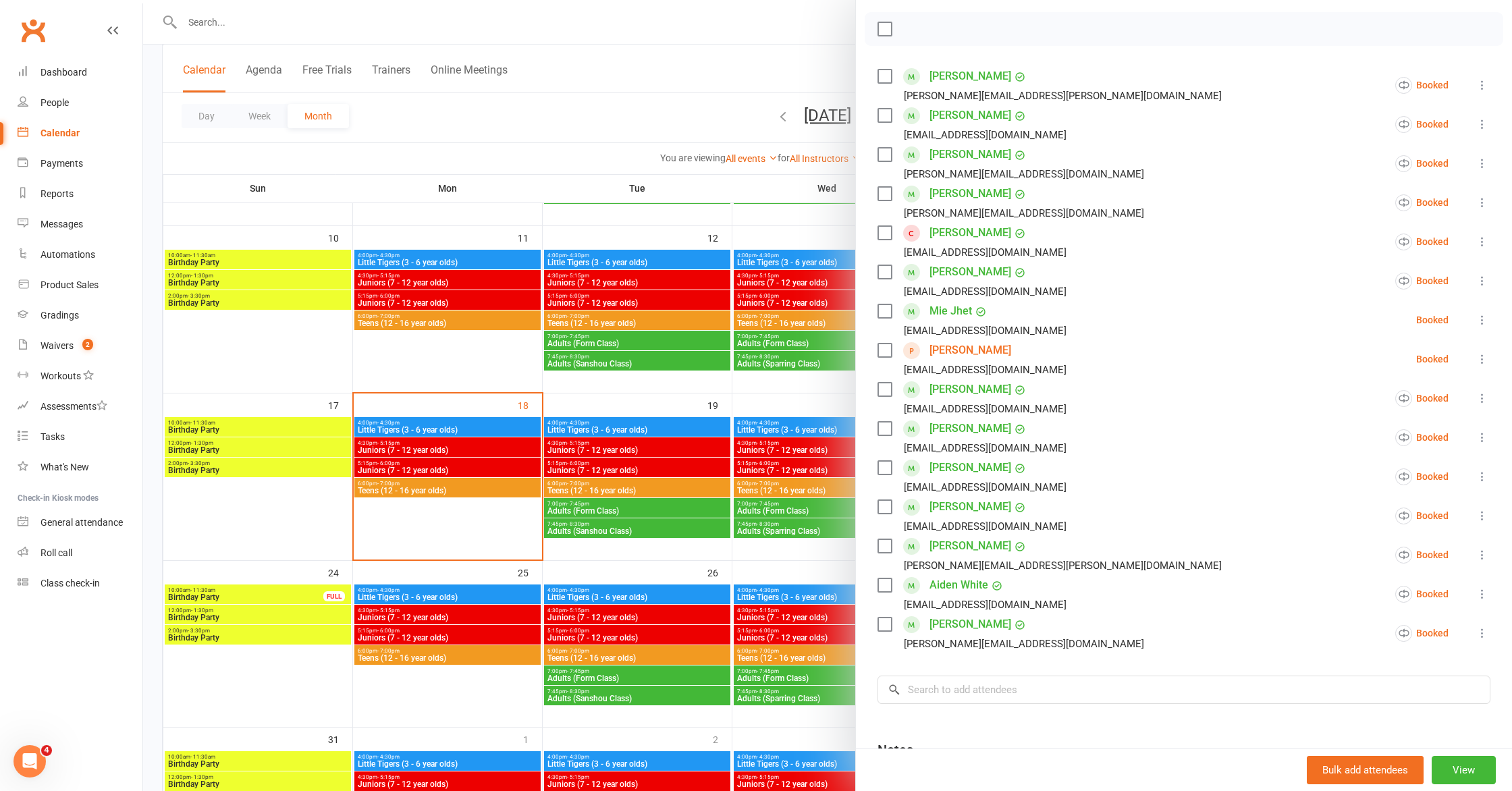
scroll to position [141, 0]
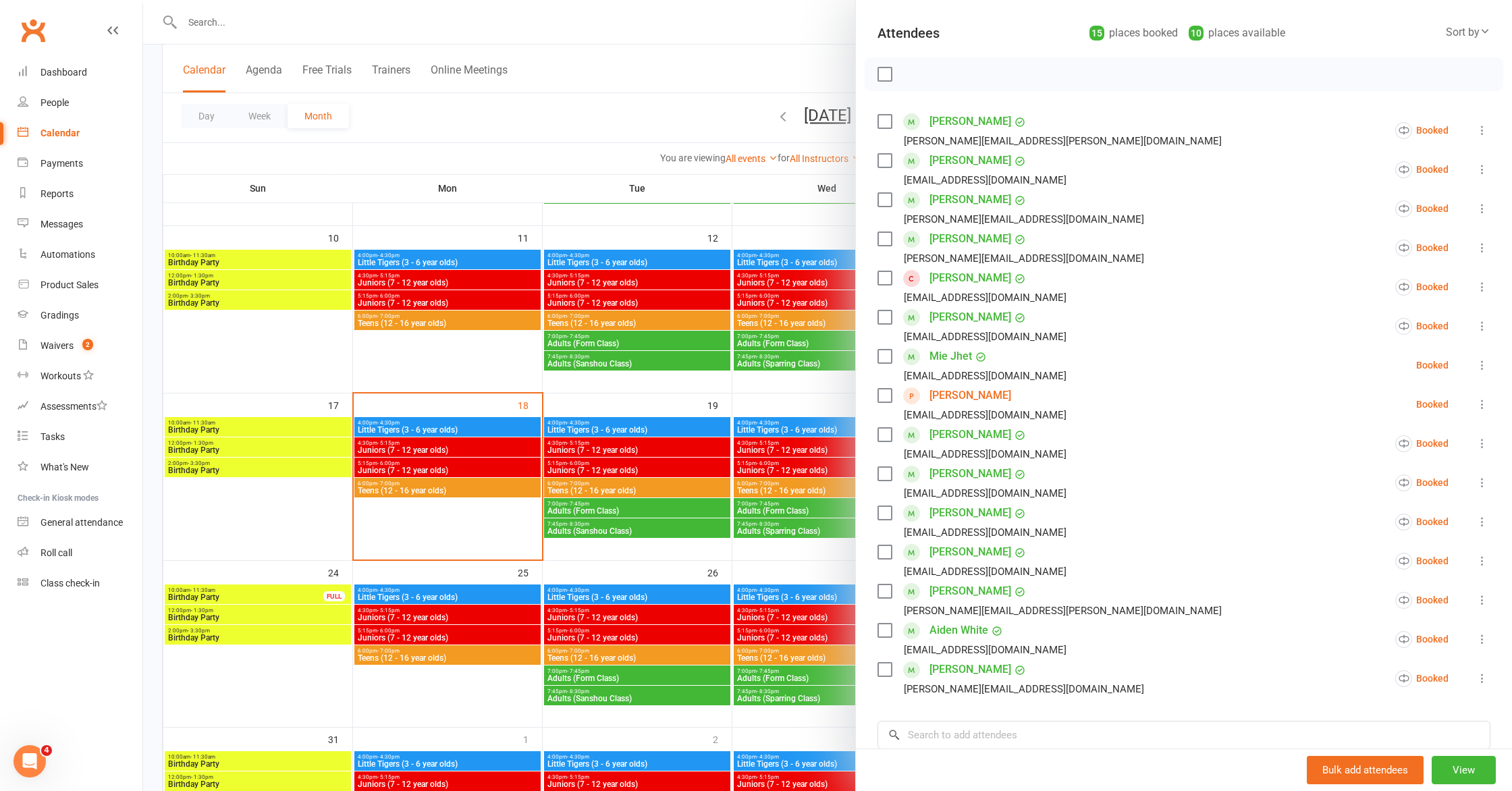
click at [1480, 288] on icon at bounding box center [1482, 287] width 13 height 13
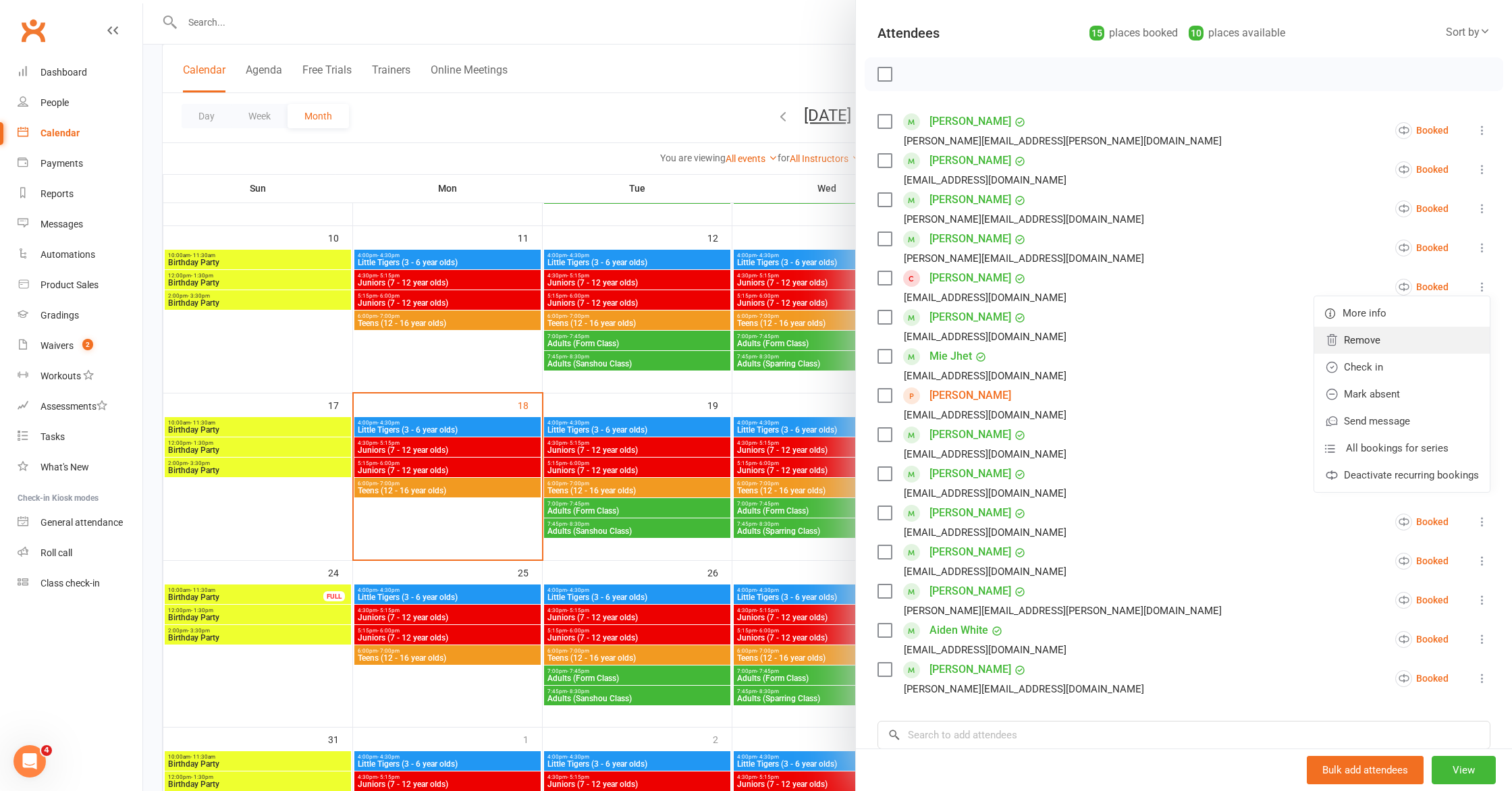
click at [1395, 348] on link "Remove" at bounding box center [1401, 340] width 175 height 27
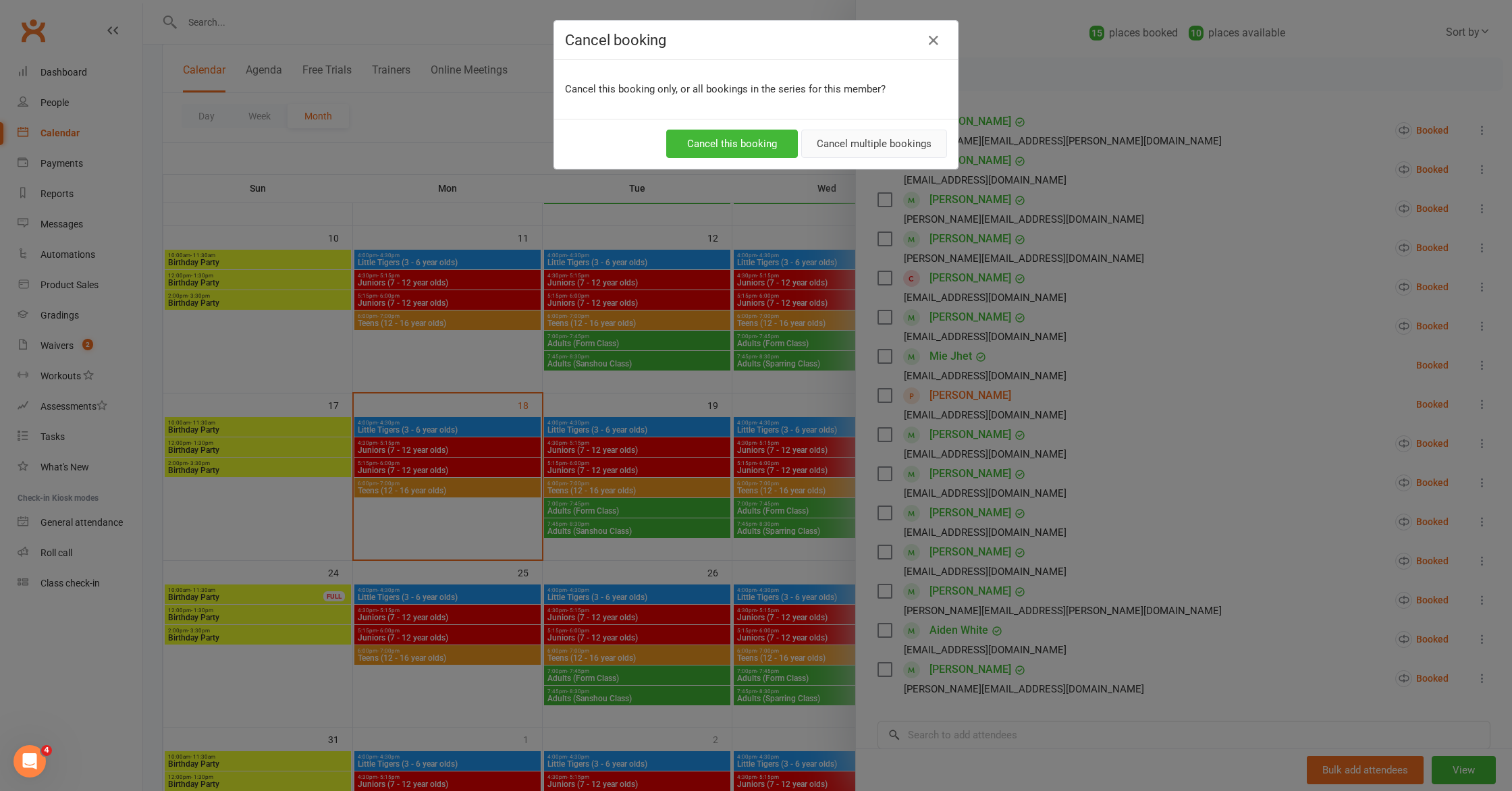
click at [879, 149] on button "Cancel multiple bookings" at bounding box center [874, 144] width 146 height 29
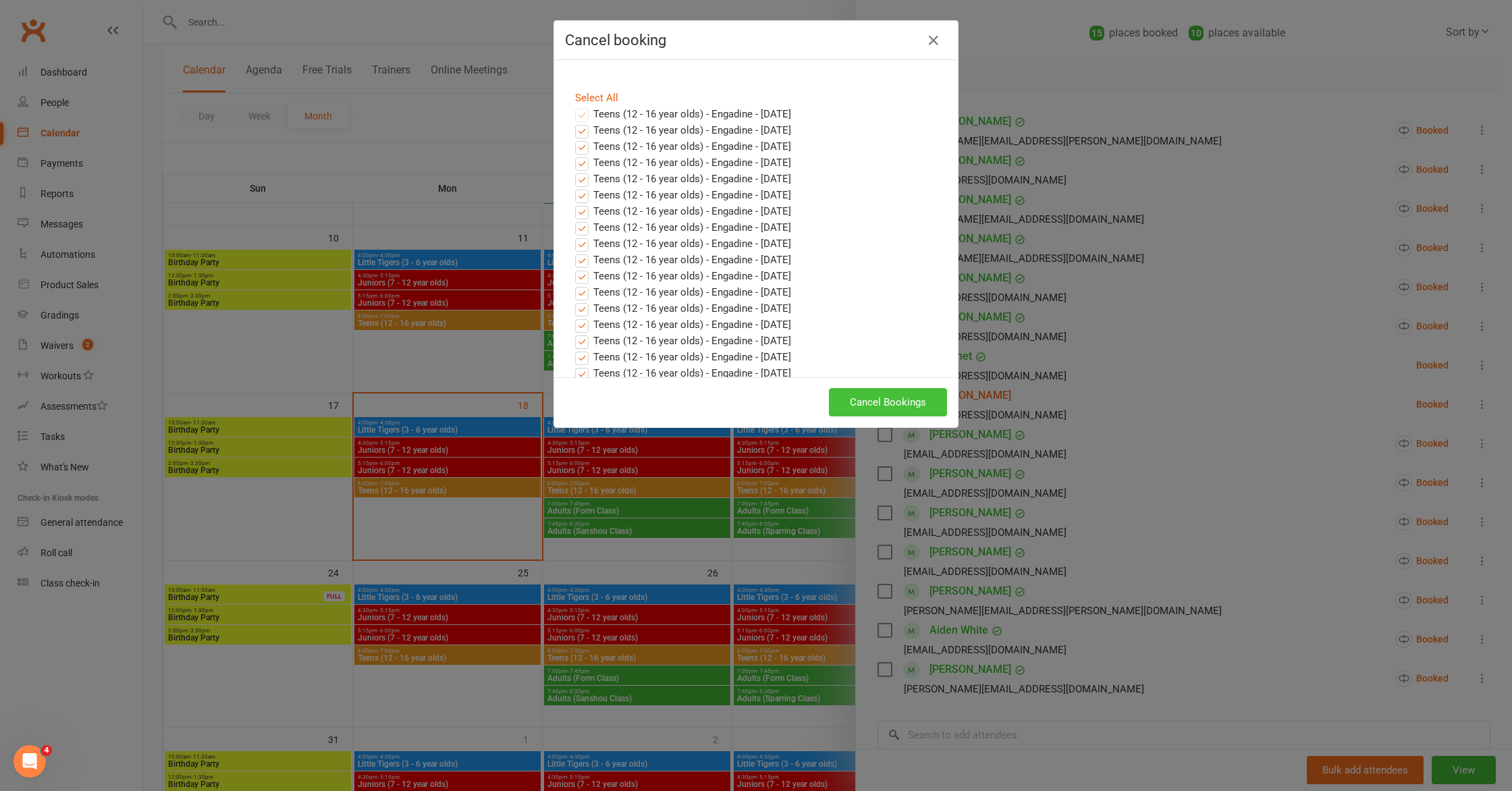
click at [883, 402] on button "Cancel Bookings" at bounding box center [888, 402] width 118 height 29
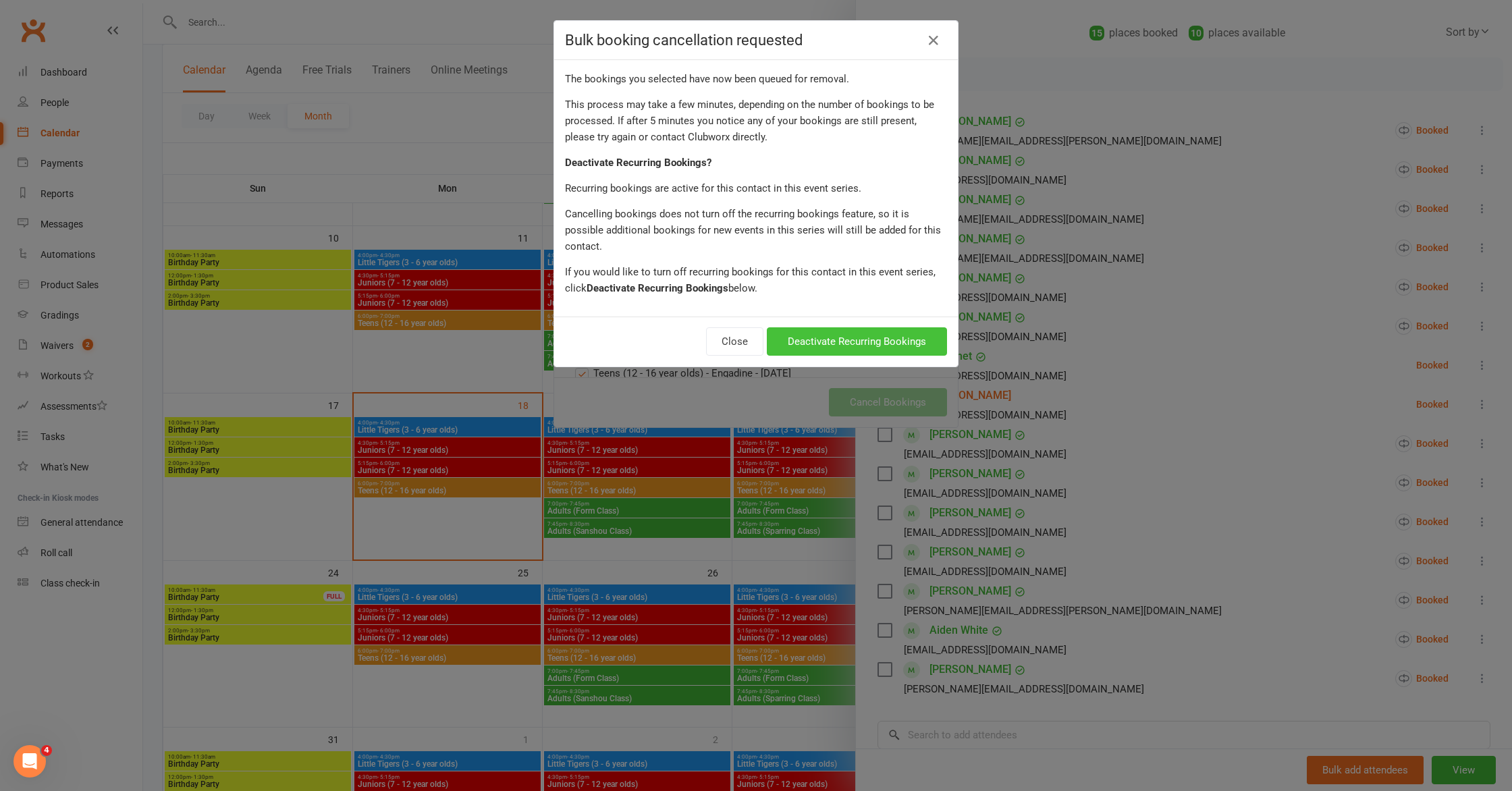
click at [868, 330] on button "Deactivate Recurring Bookings" at bounding box center [857, 342] width 180 height 29
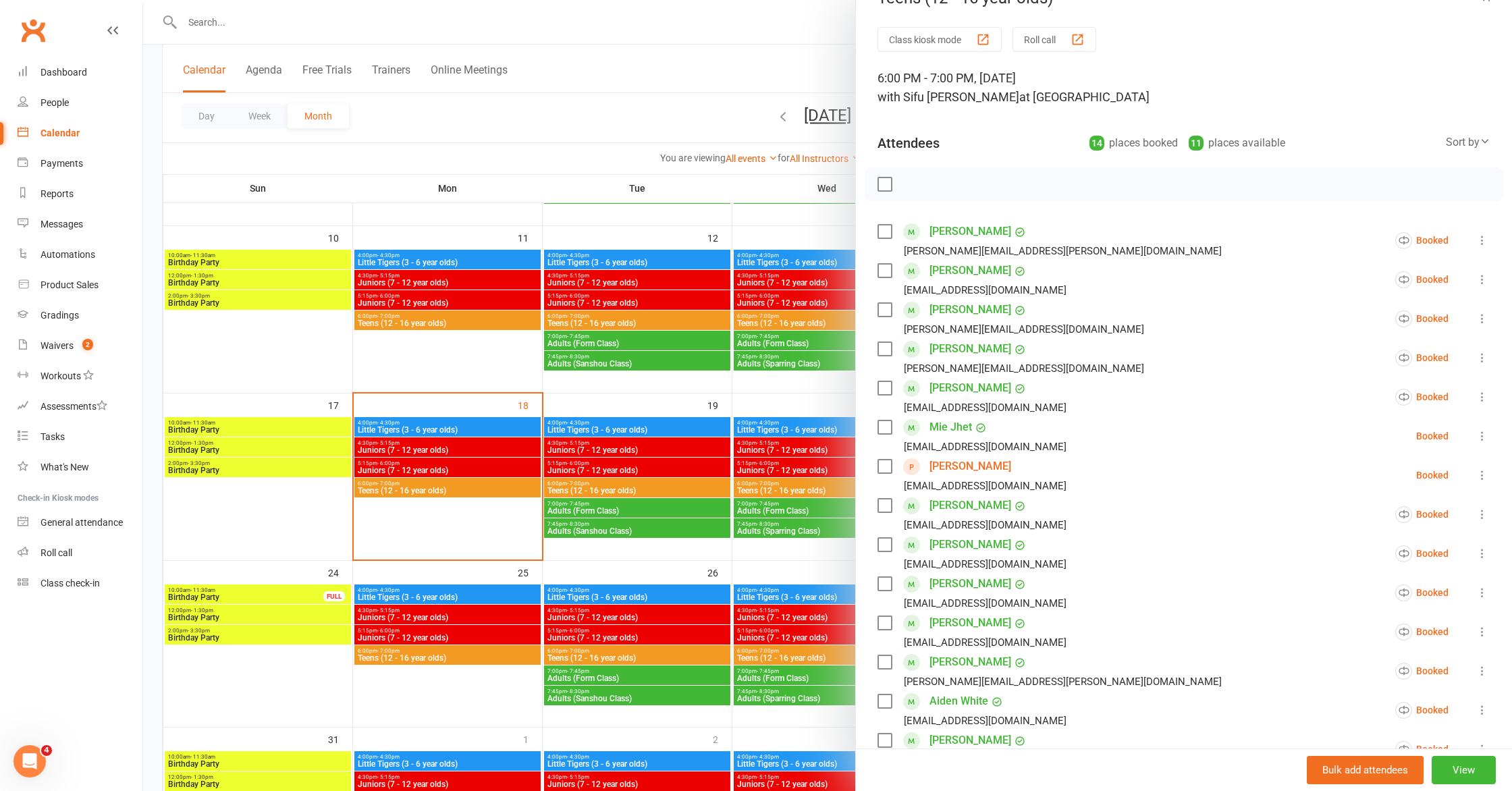
scroll to position [0, 0]
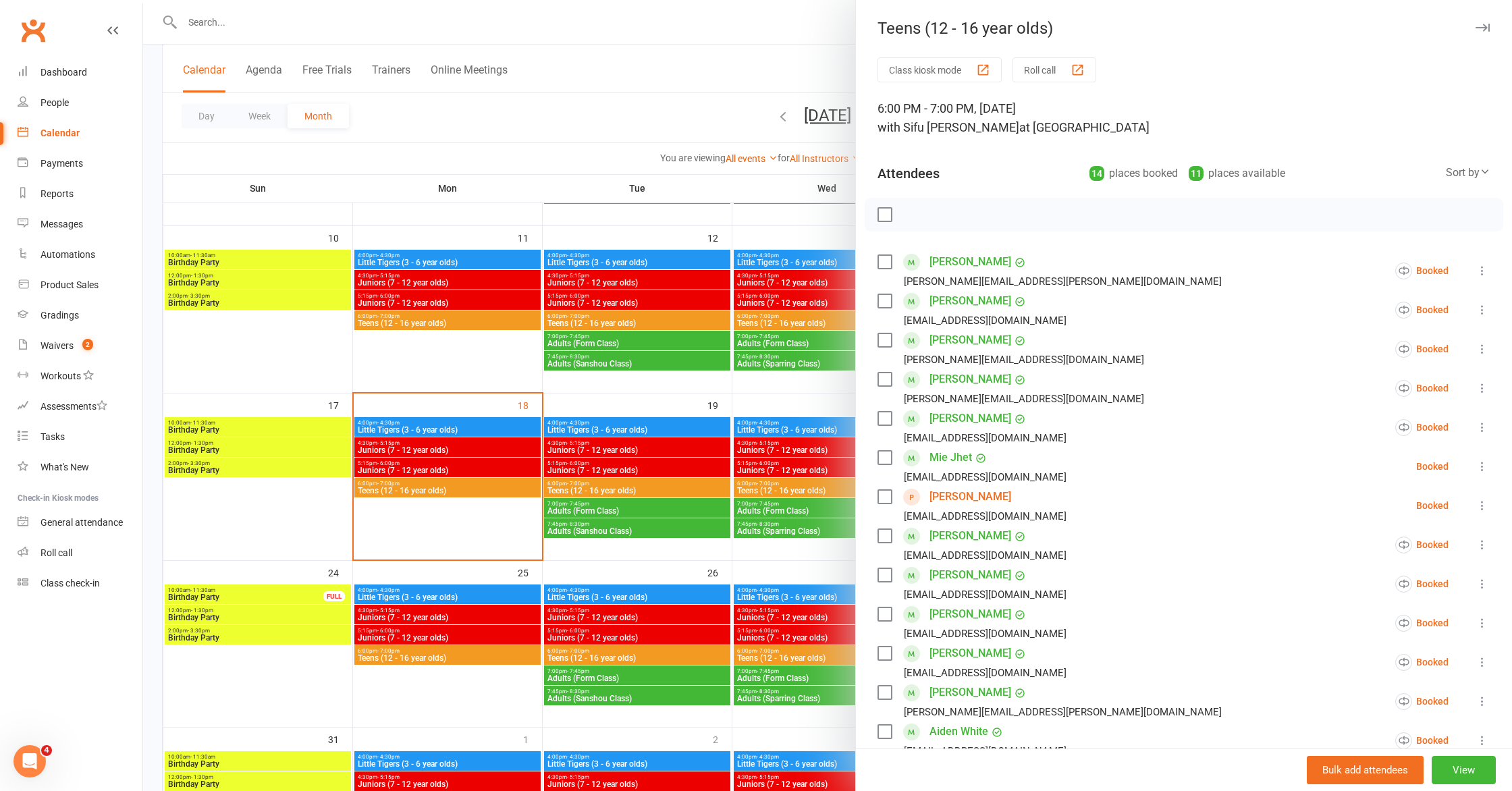
click at [1480, 32] on button "button" at bounding box center [1483, 28] width 16 height 16
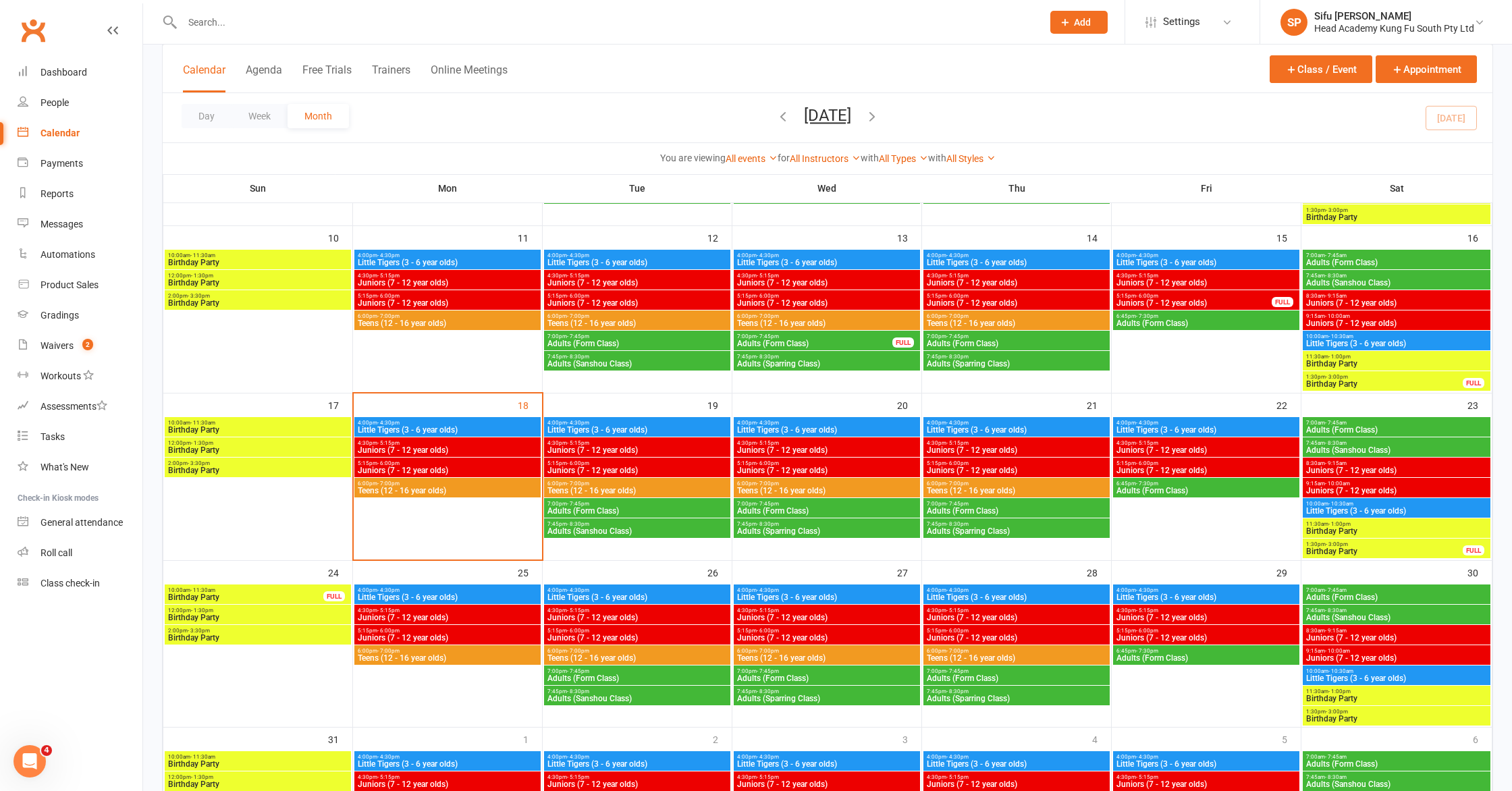
click at [506, 446] on span "Juniors (7 - 12 year olds)" at bounding box center [447, 450] width 181 height 8
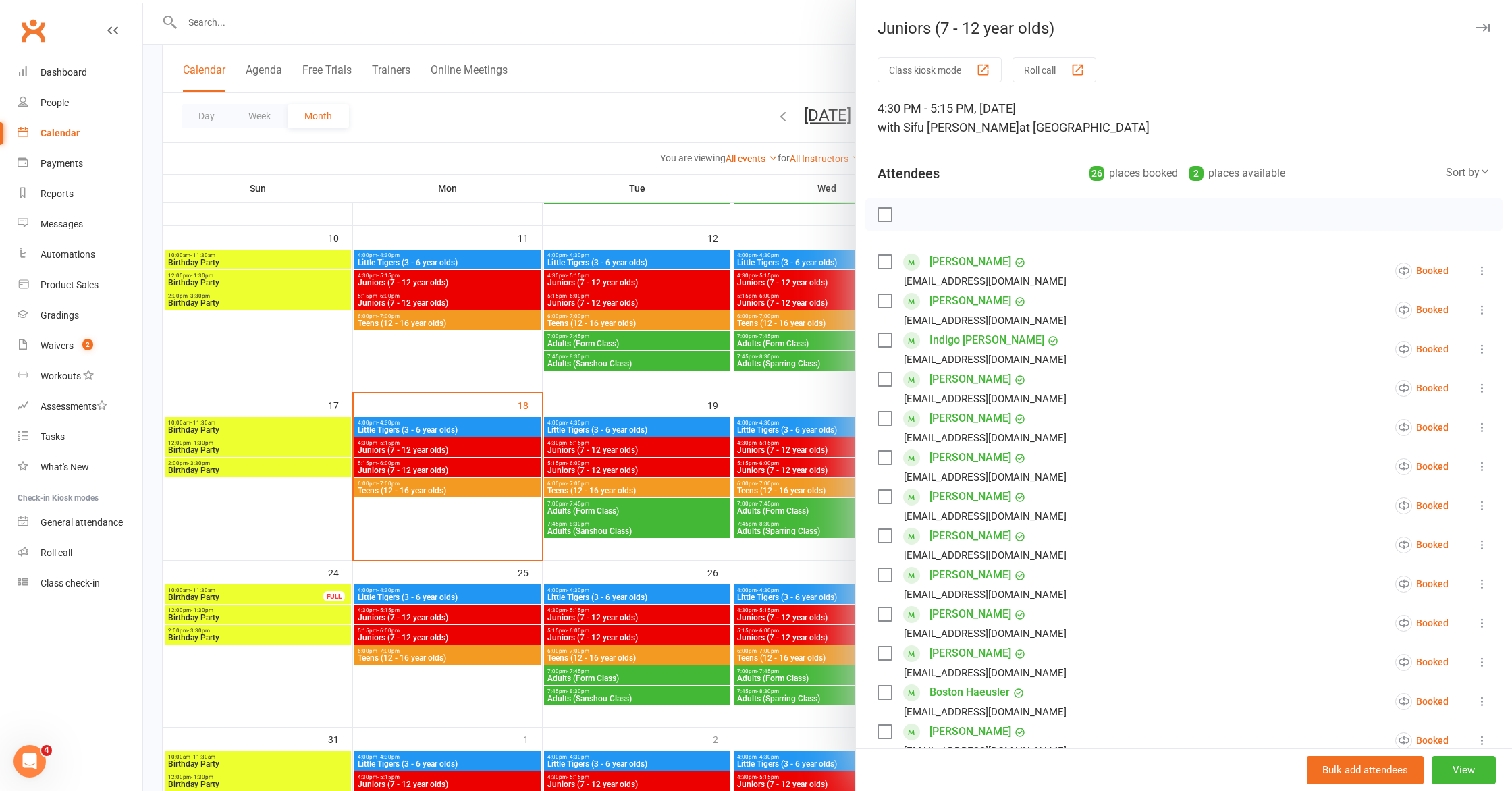
click at [506, 446] on div at bounding box center [827, 395] width 1369 height 791
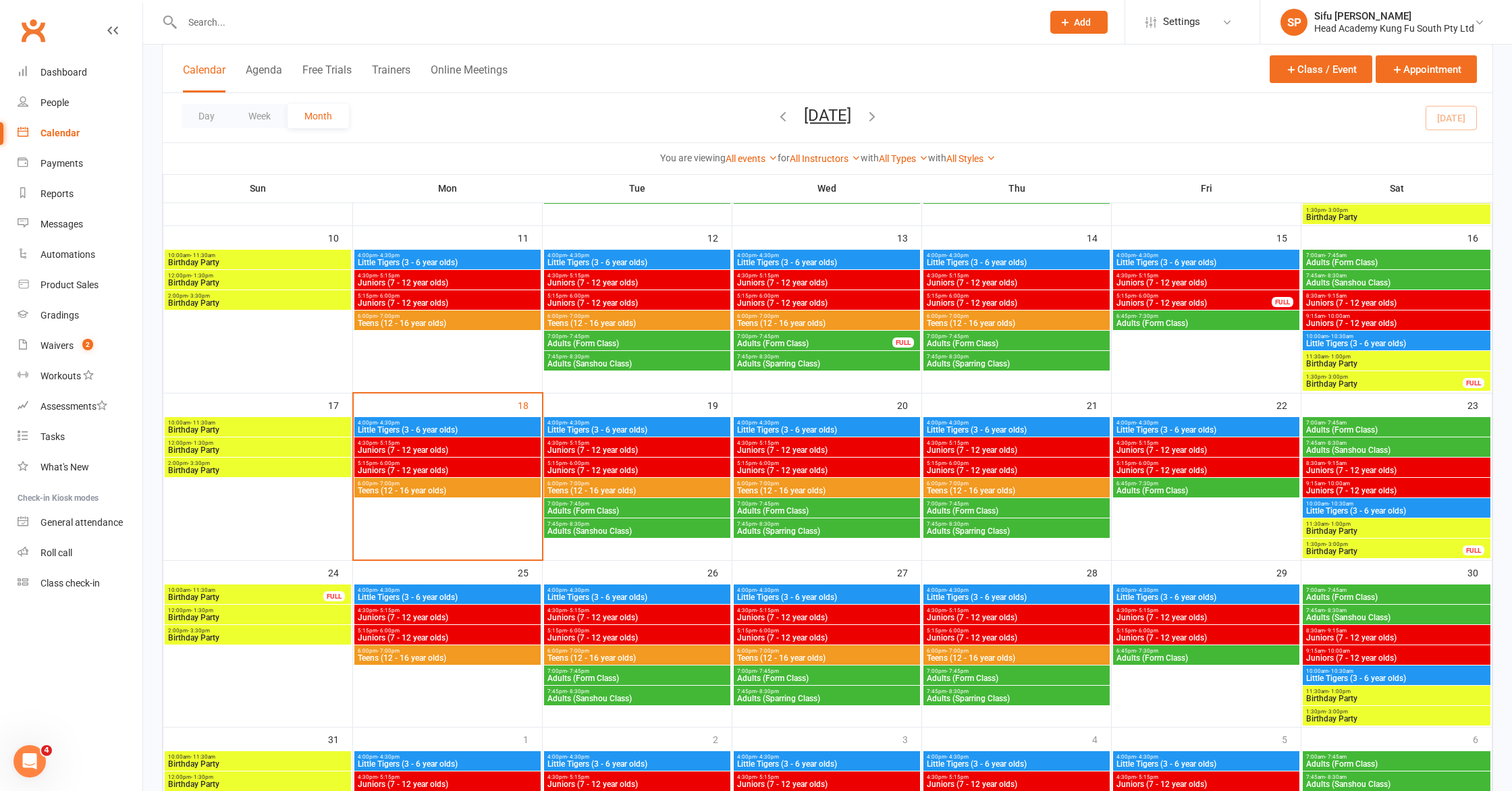
click at [504, 446] on span "Juniors (7 - 12 year olds)" at bounding box center [447, 450] width 181 height 8
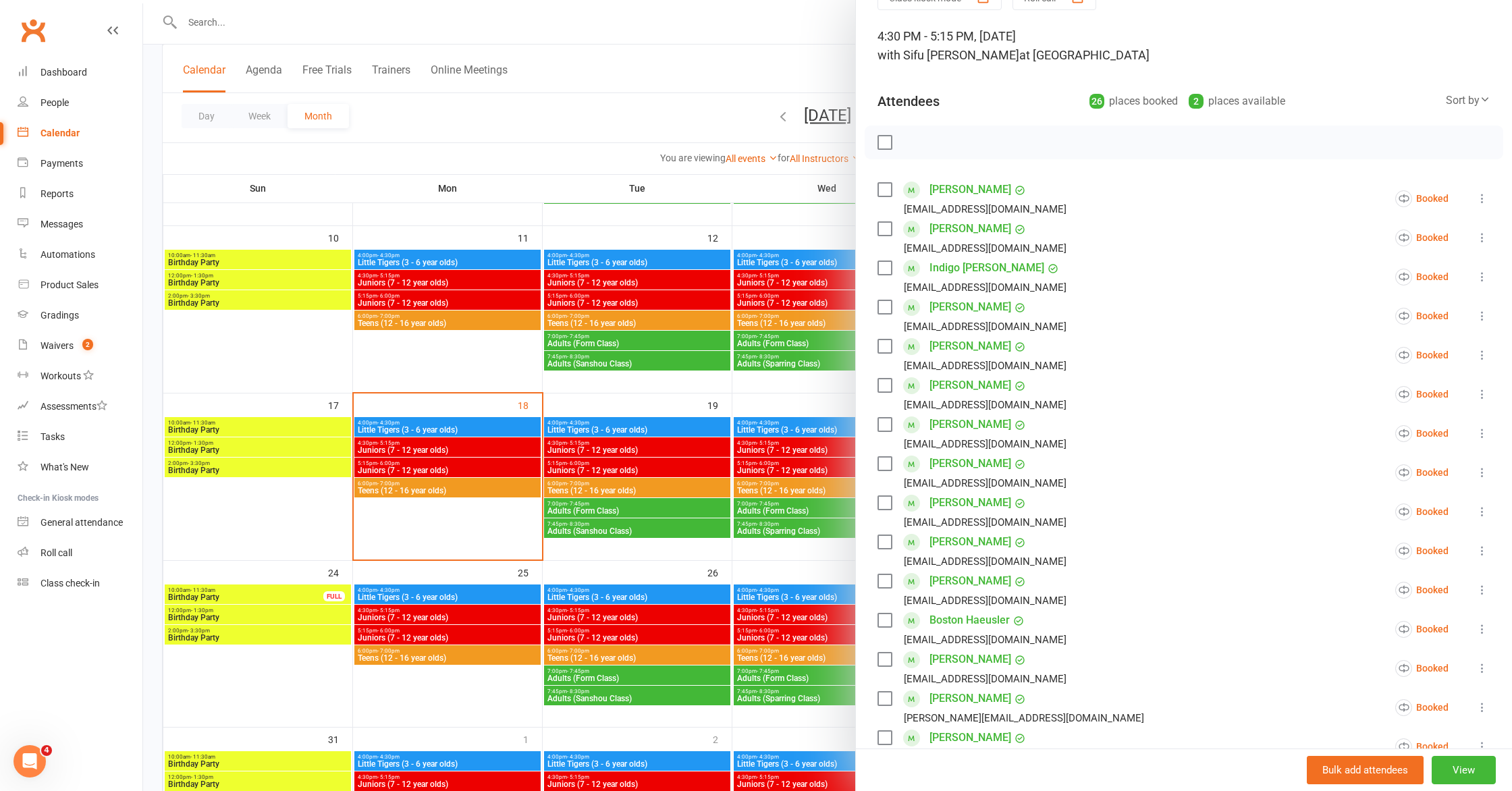
scroll to position [74, 0]
click at [583, 482] on div at bounding box center [827, 395] width 1369 height 791
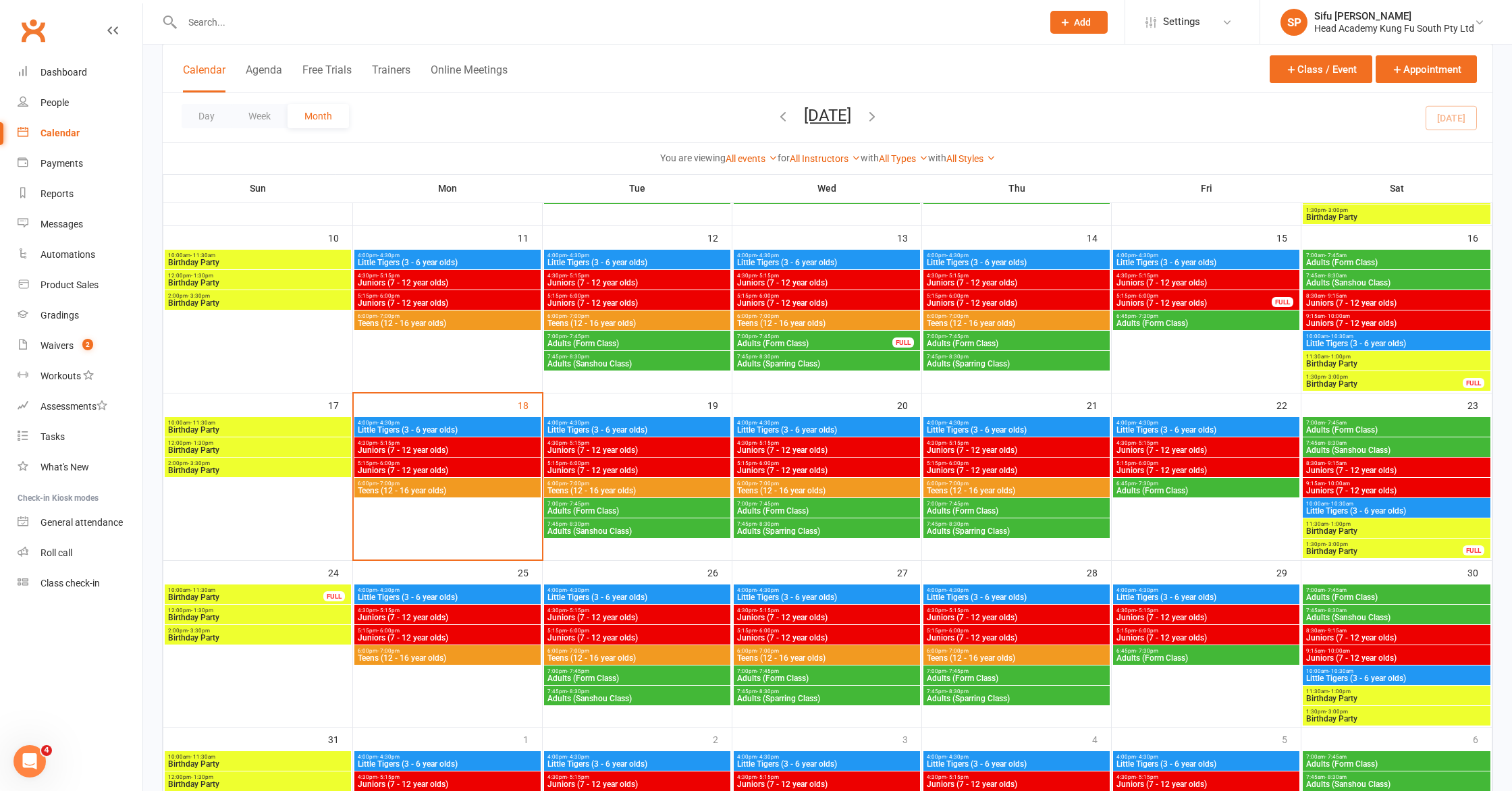
click at [611, 443] on span "4:30pm - 5:15pm" at bounding box center [637, 444] width 181 height 6
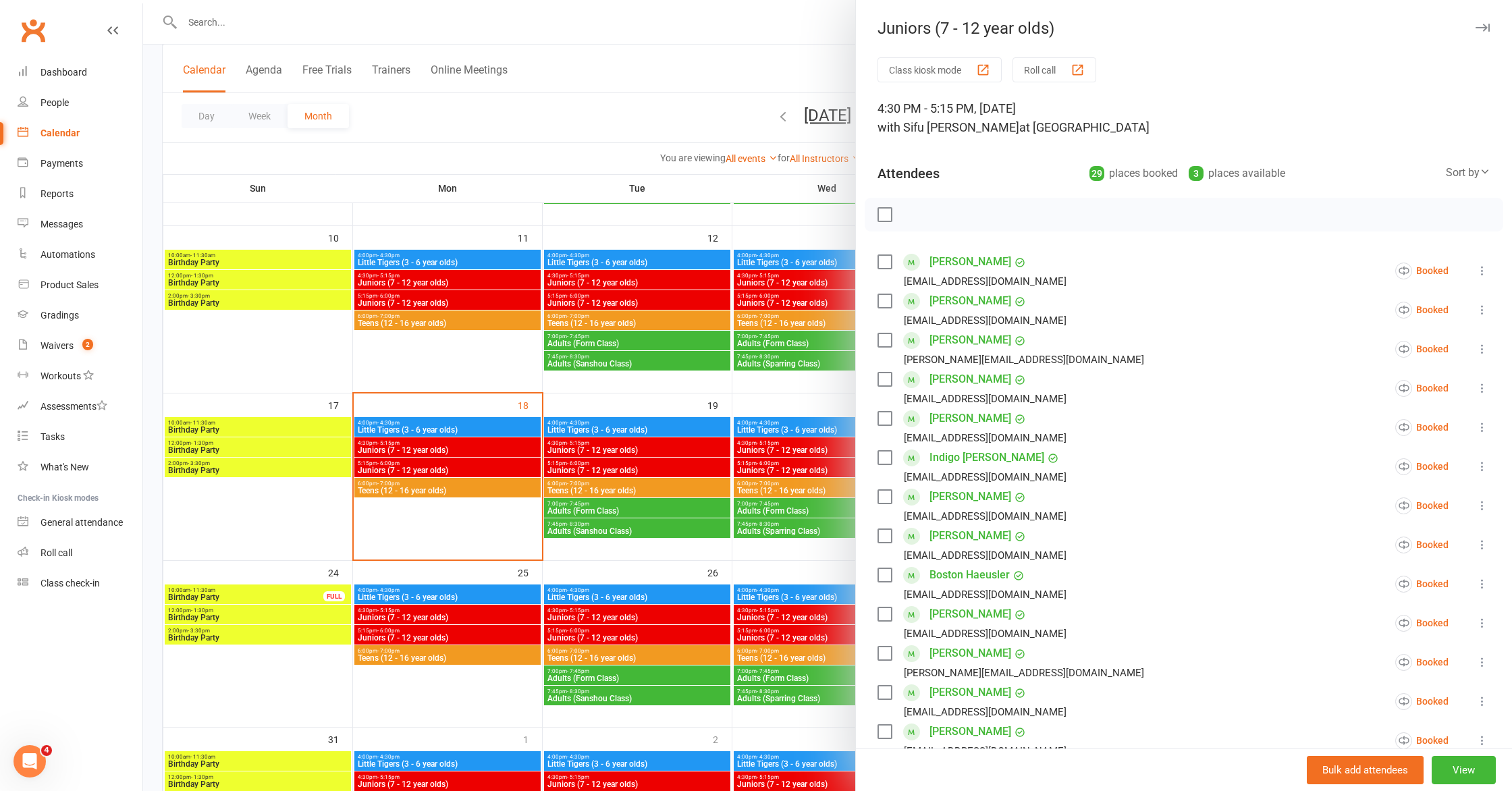
click at [613, 446] on div at bounding box center [827, 395] width 1369 height 791
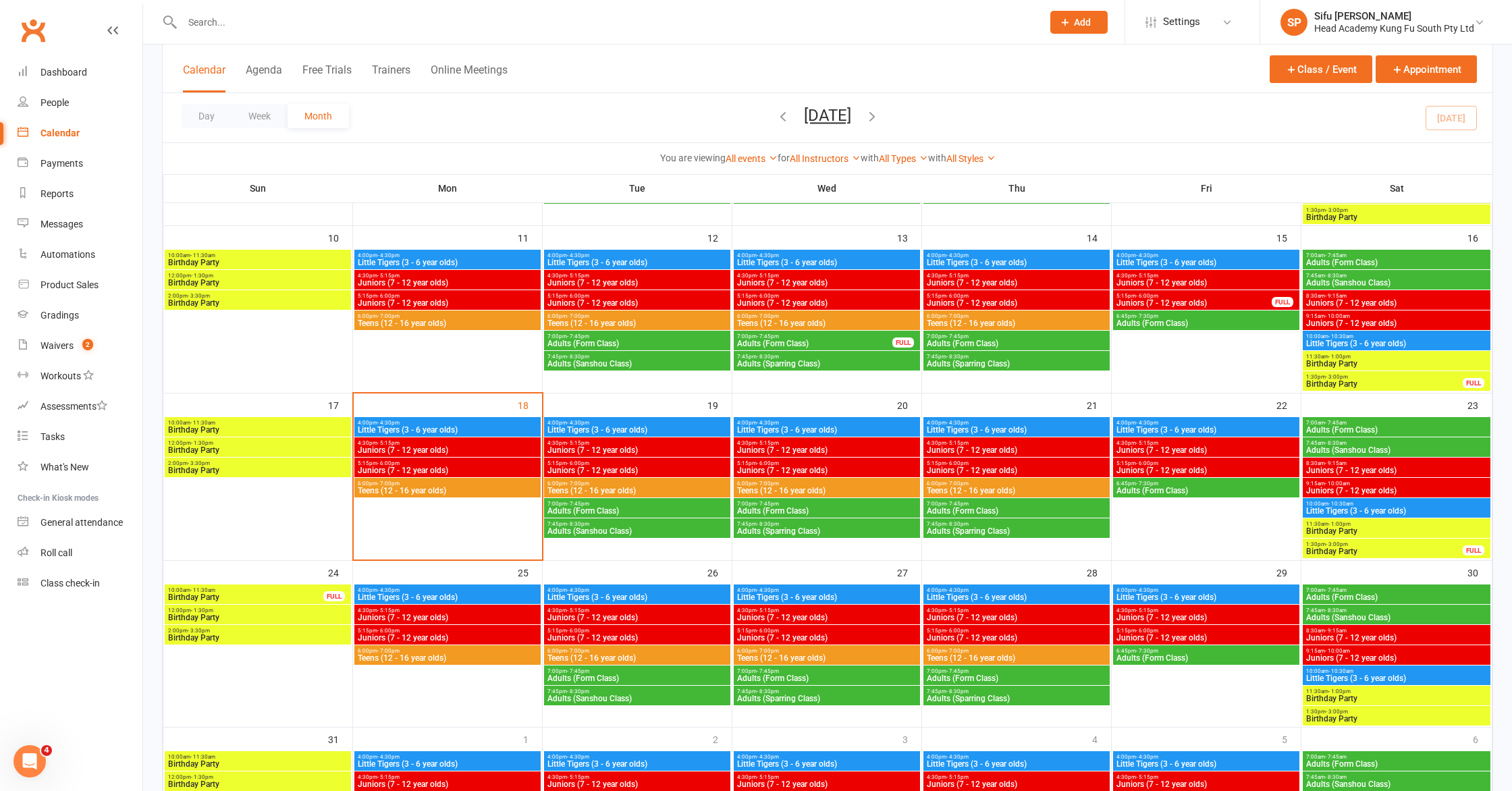
click at [1316, 466] on span "Juniors (7 - 12 year olds)" at bounding box center [1396, 470] width 182 height 8
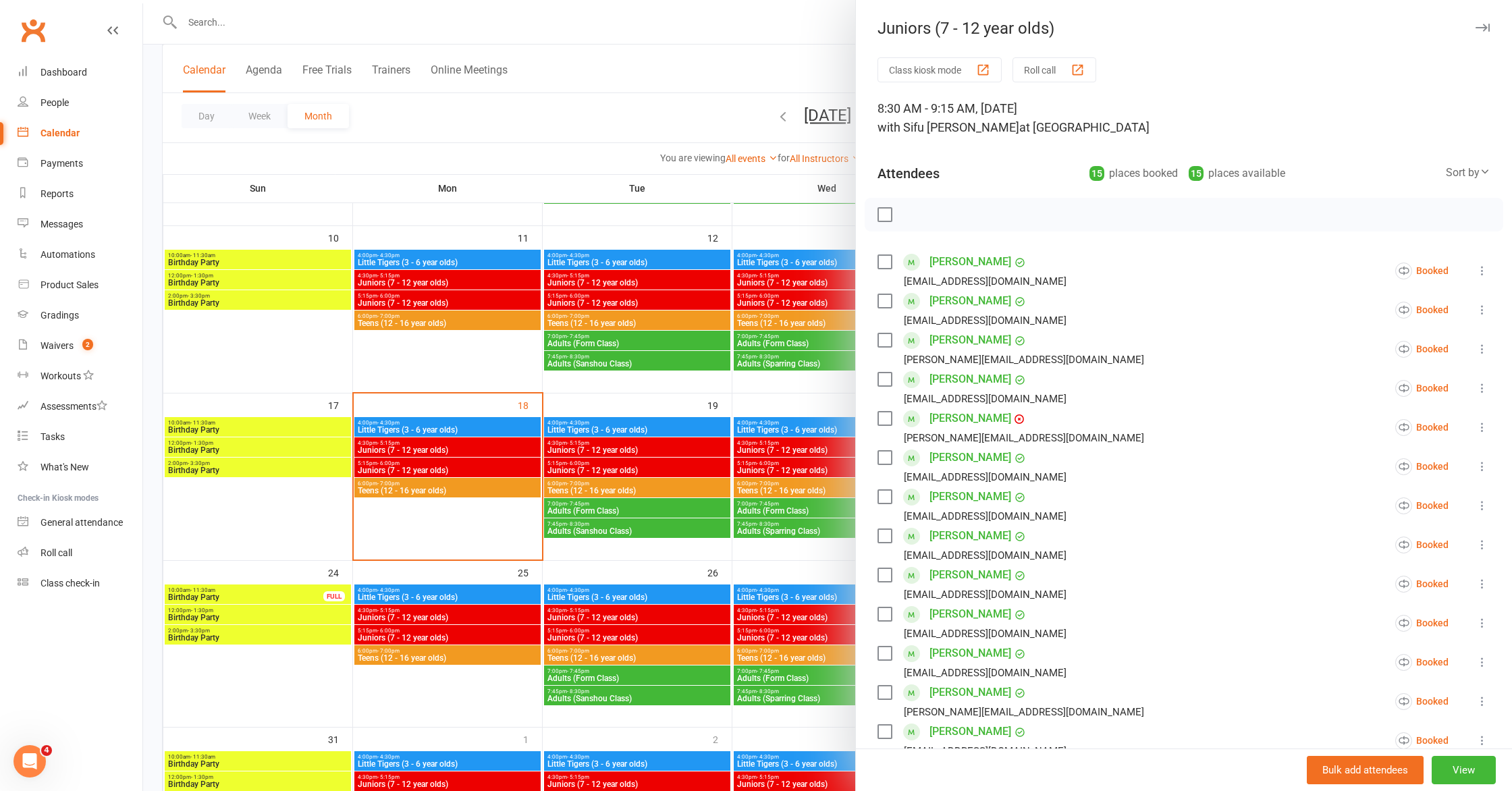
click at [773, 466] on div at bounding box center [827, 395] width 1369 height 791
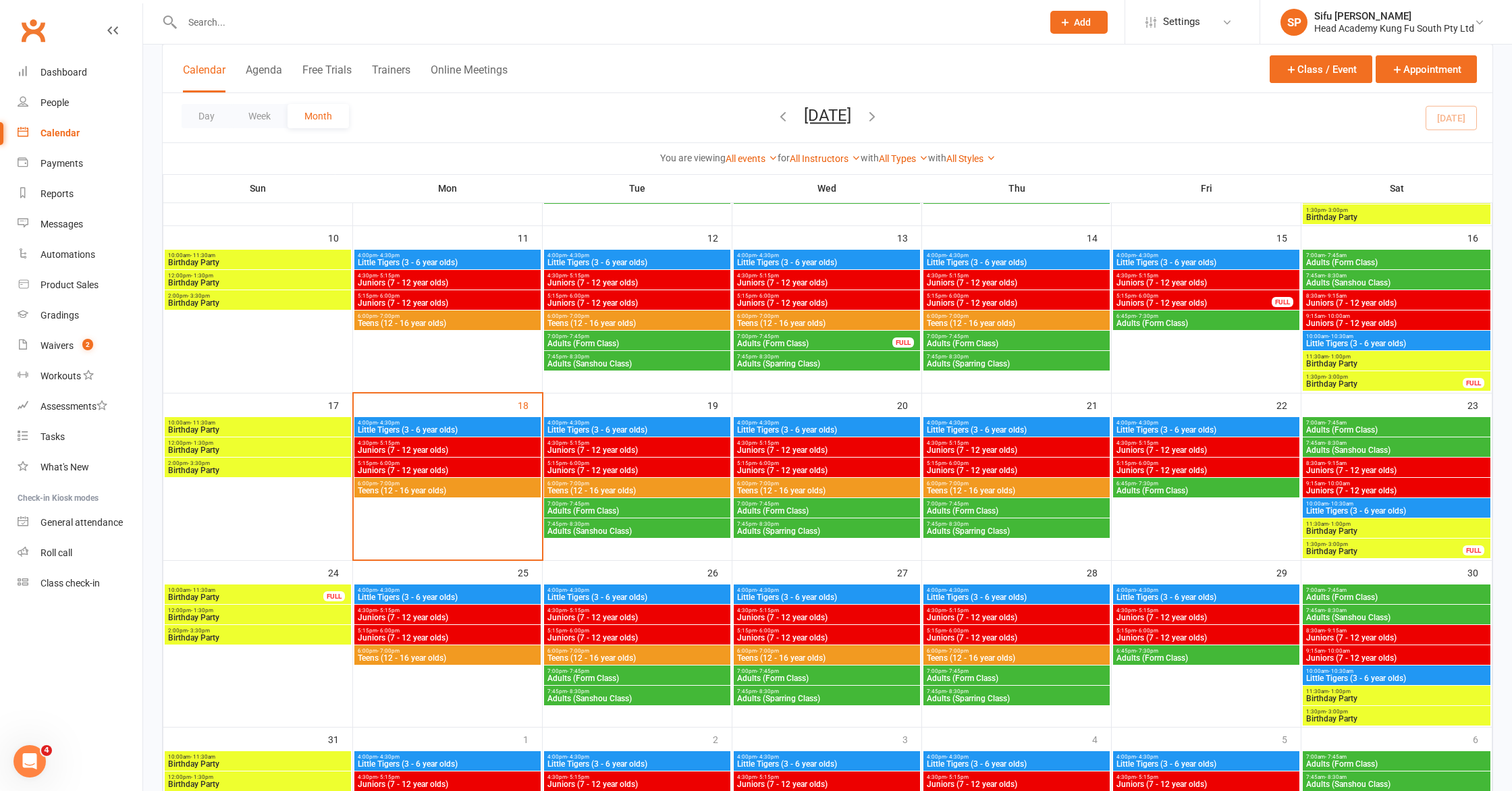
click at [478, 444] on span "4:30pm - 5:15pm" at bounding box center [447, 444] width 181 height 6
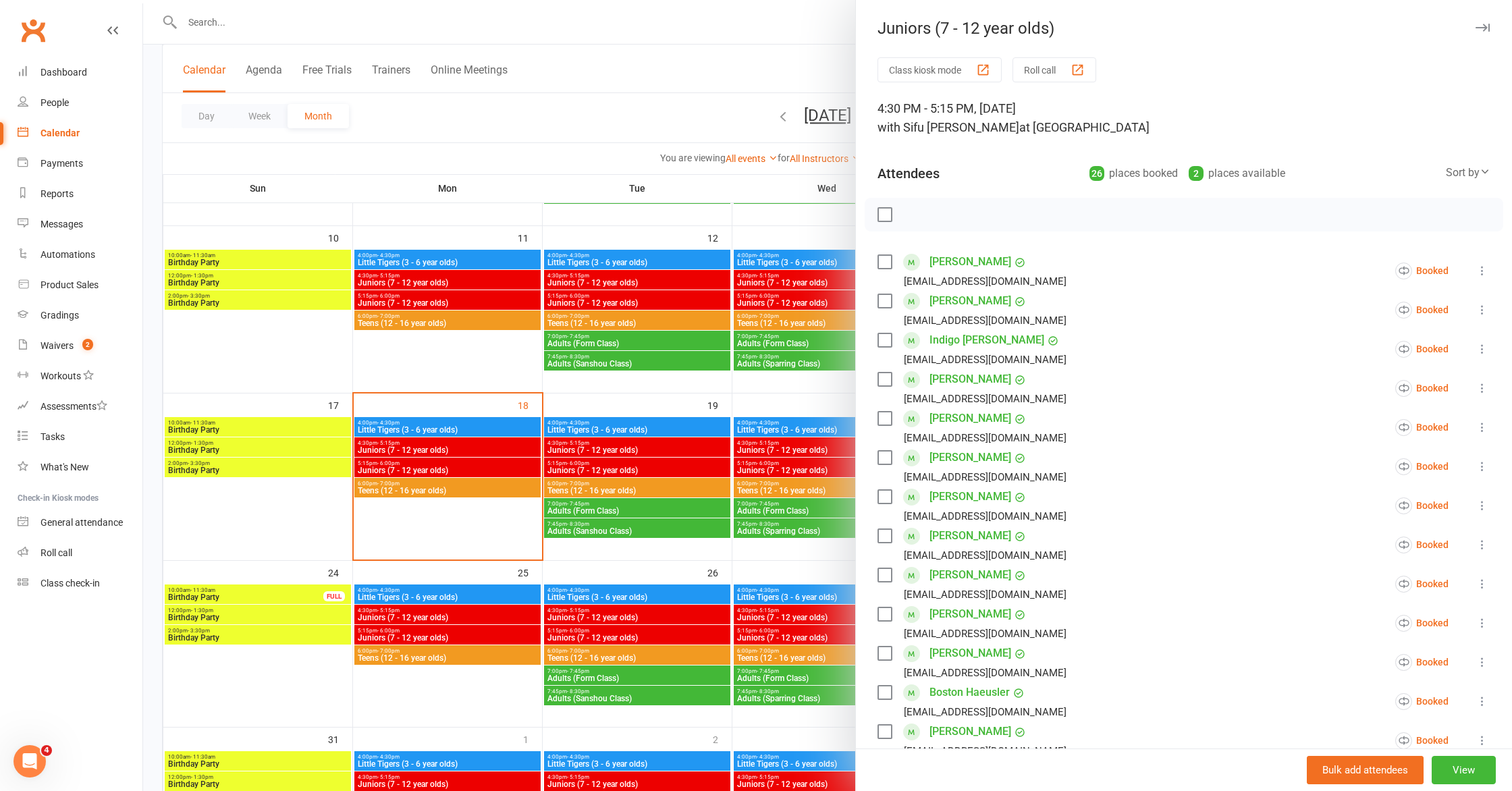
click at [1484, 347] on icon at bounding box center [1482, 349] width 13 height 13
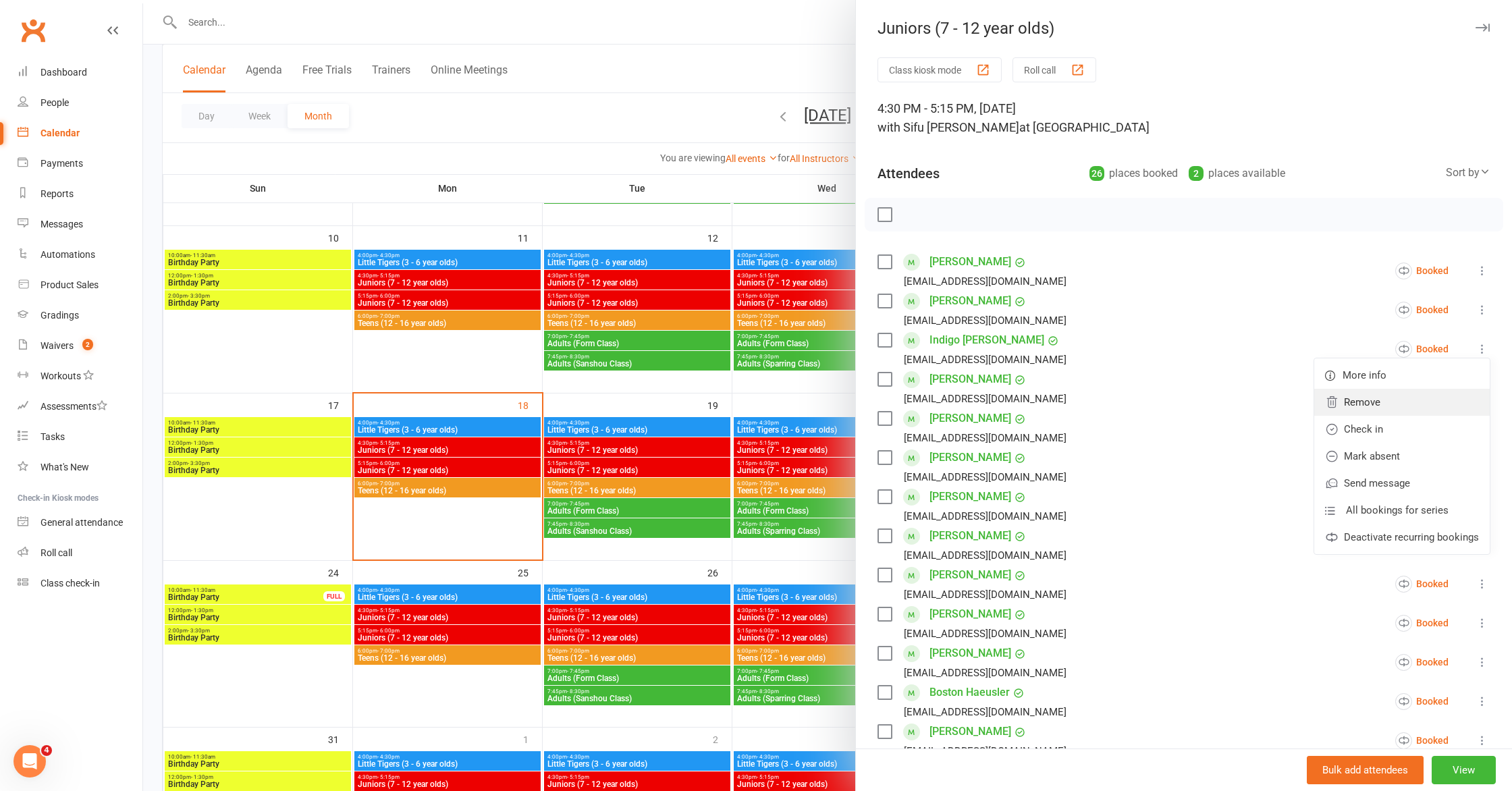
click at [1395, 408] on link "Remove" at bounding box center [1401, 402] width 175 height 27
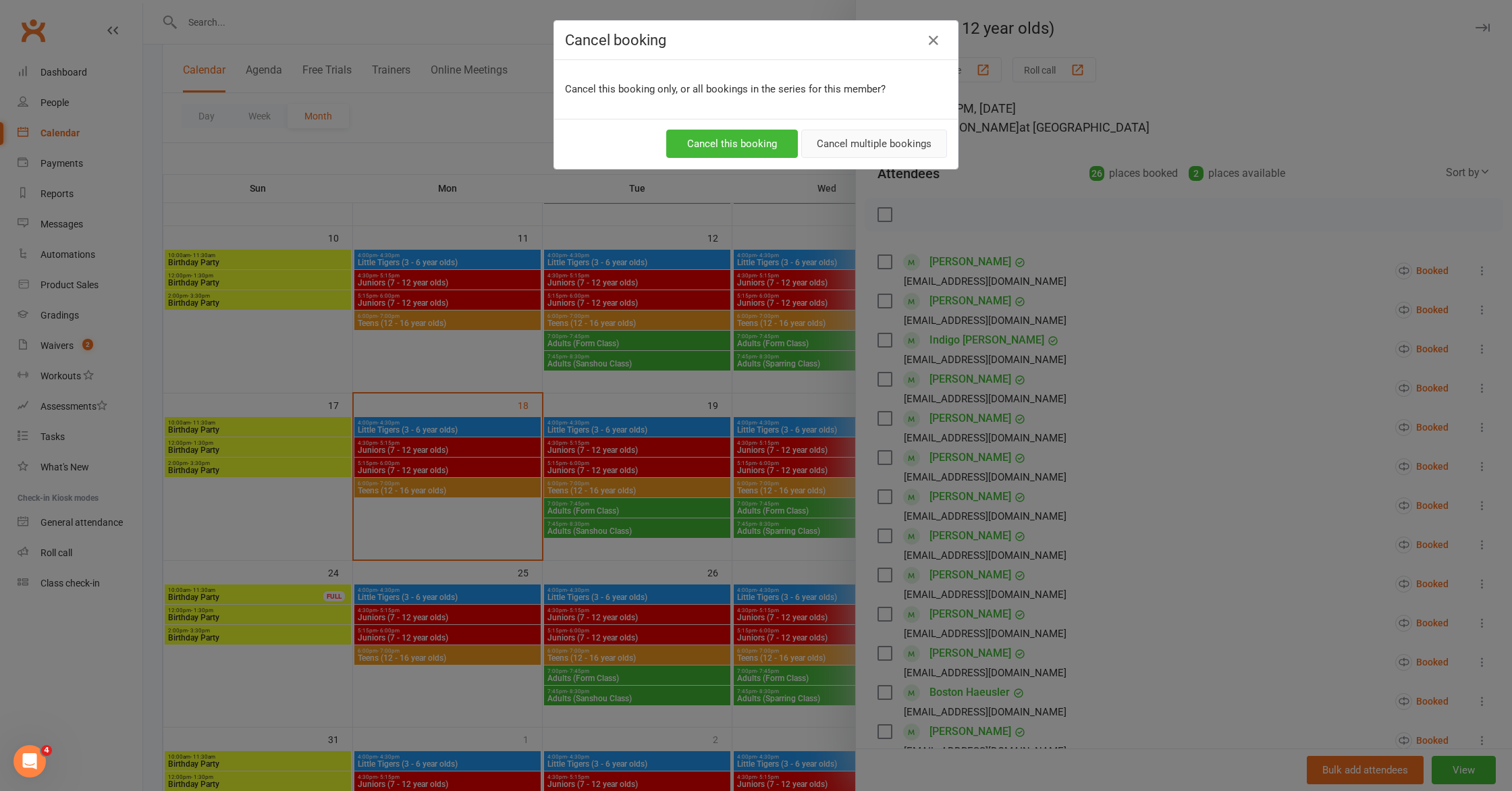
click at [845, 141] on button "Cancel multiple bookings" at bounding box center [874, 144] width 146 height 29
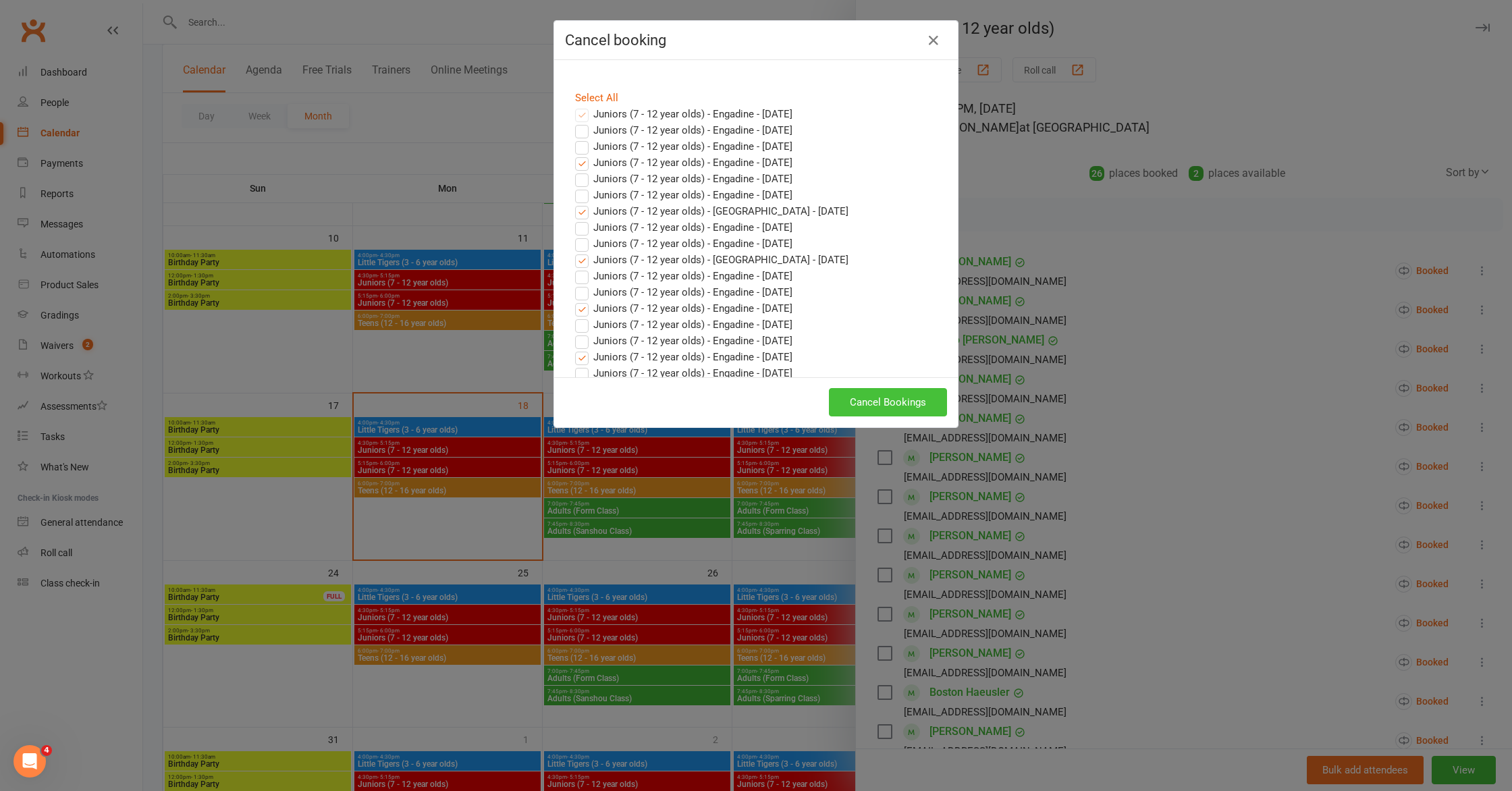
click at [892, 396] on button "Cancel Bookings" at bounding box center [888, 402] width 118 height 29
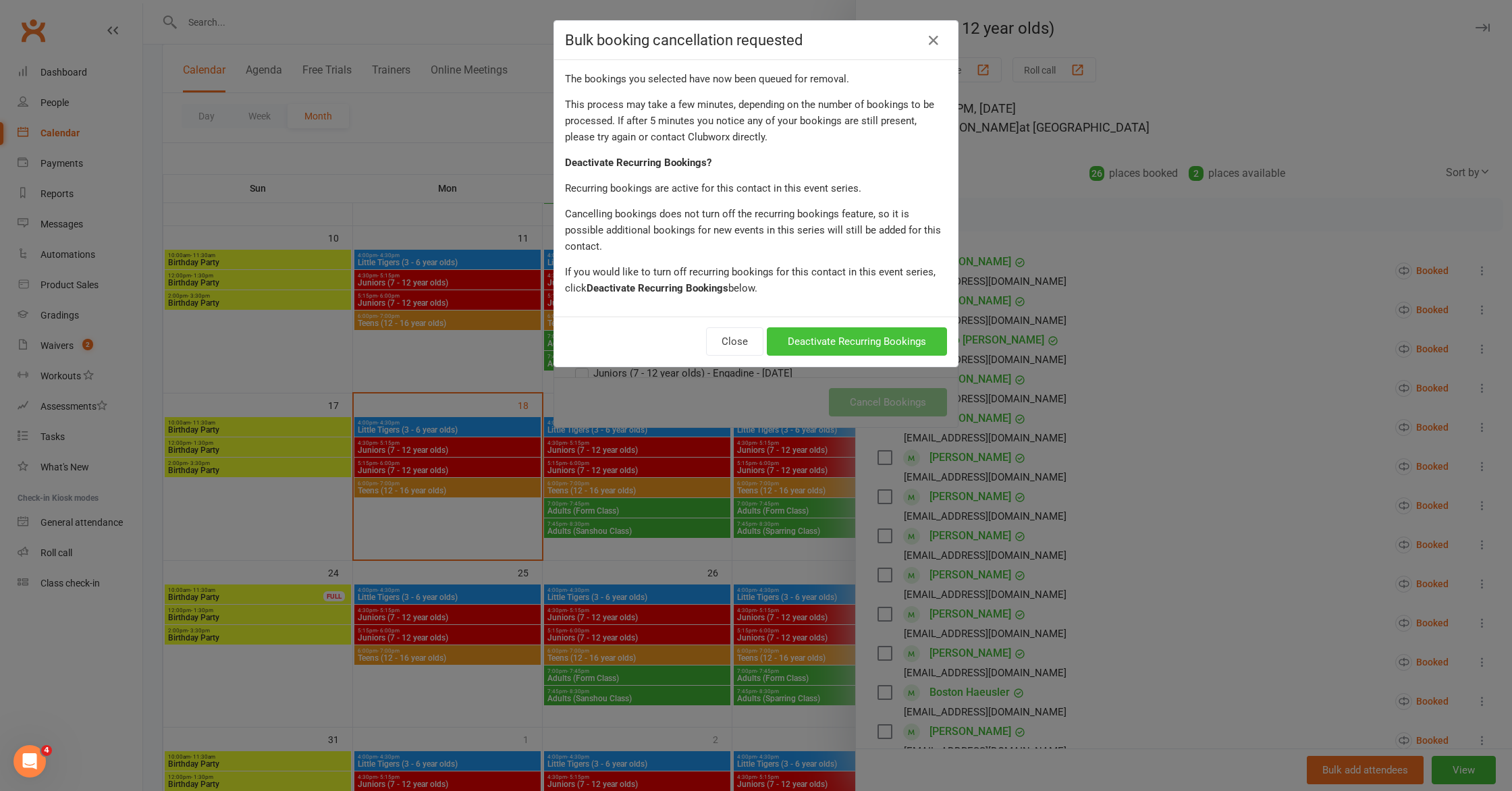
click at [877, 328] on button "Deactivate Recurring Bookings" at bounding box center [857, 342] width 180 height 29
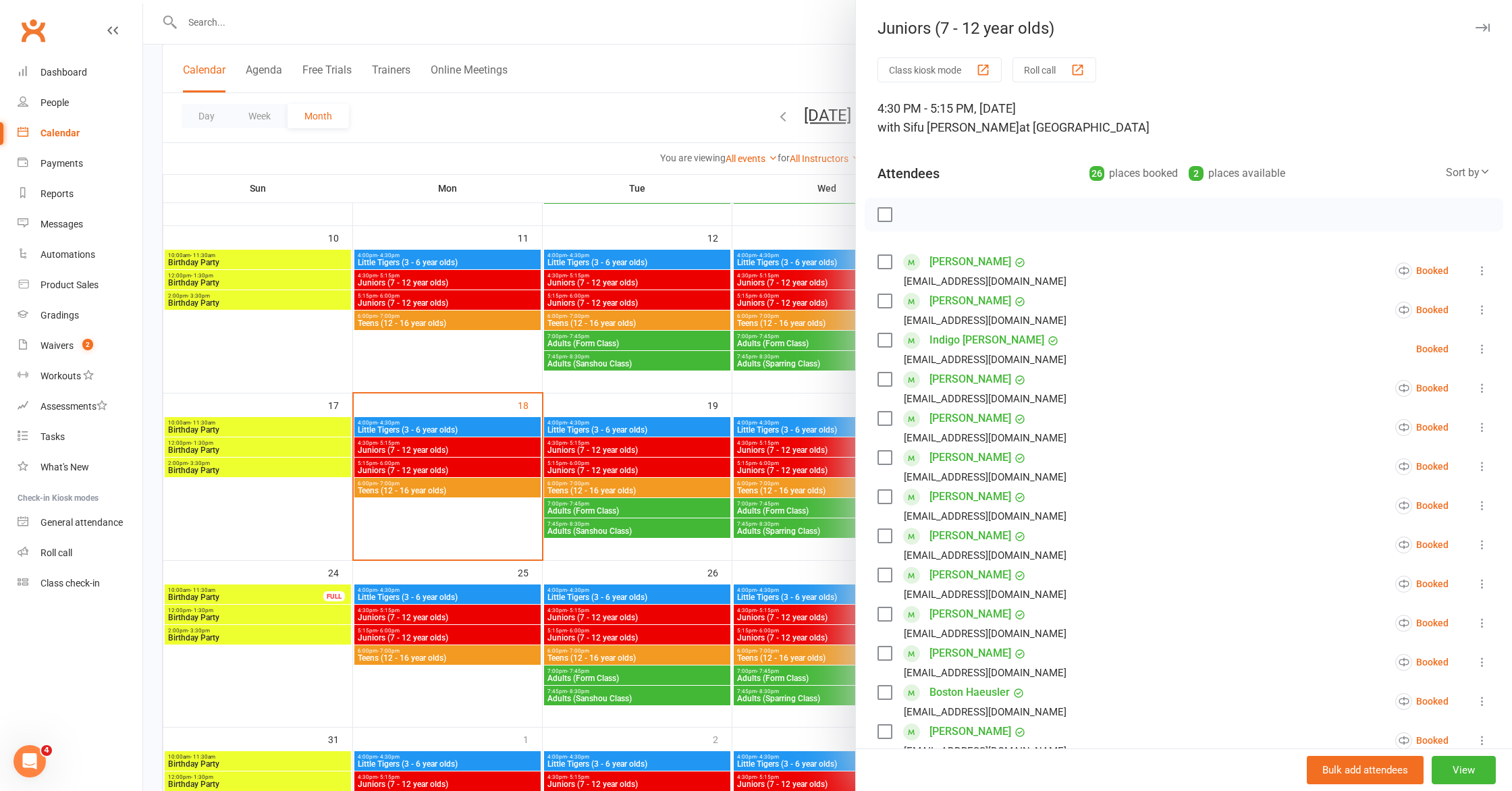
click at [1480, 346] on icon at bounding box center [1482, 349] width 13 height 13
click at [1417, 404] on link "Remove" at bounding box center [1411, 402] width 158 height 27
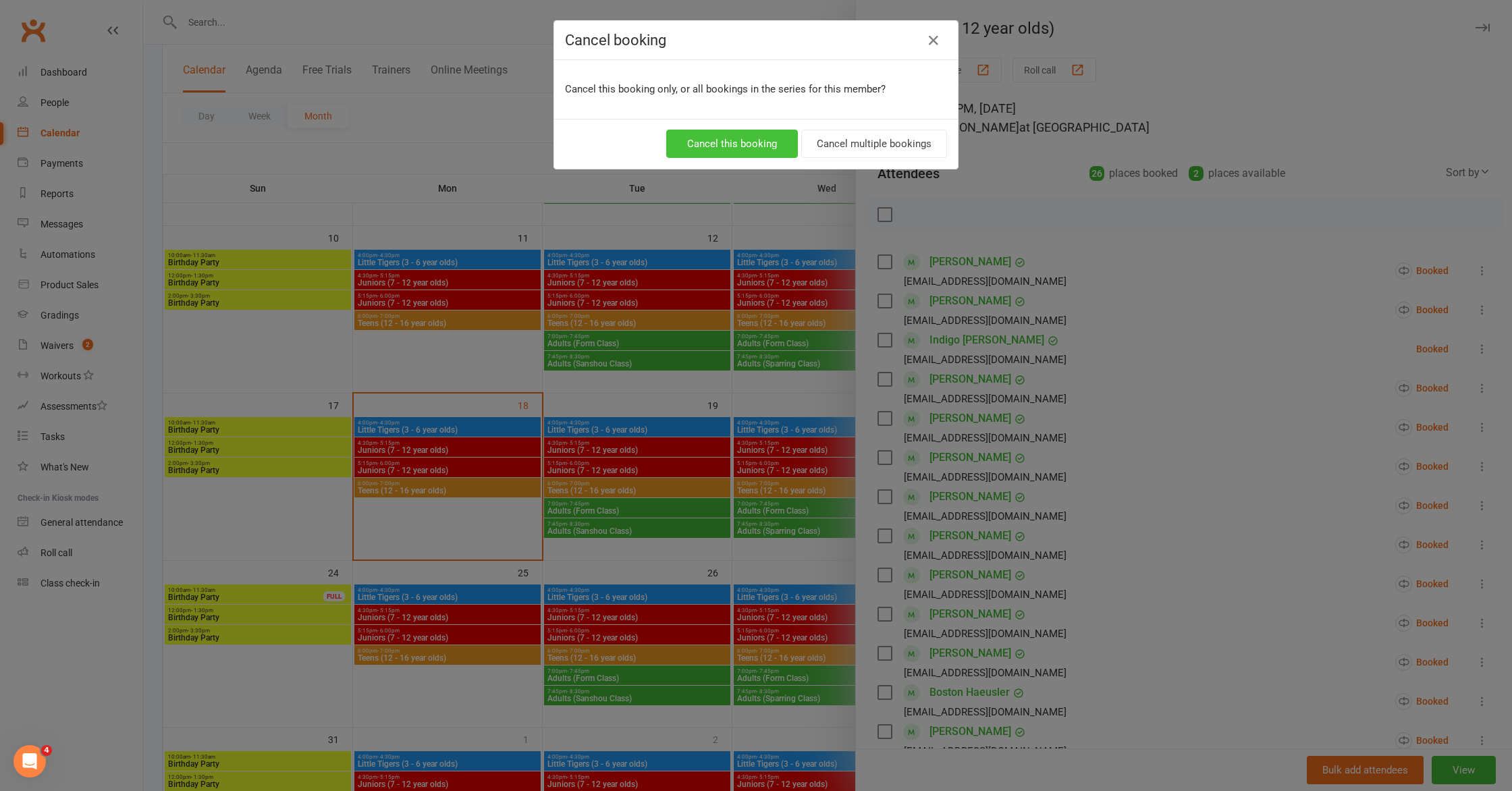
click at [772, 144] on button "Cancel this booking" at bounding box center [732, 144] width 132 height 29
click at [761, 135] on button "Cancel this booking" at bounding box center [732, 144] width 132 height 29
click at [932, 47] on icon "button" at bounding box center [934, 40] width 16 height 16
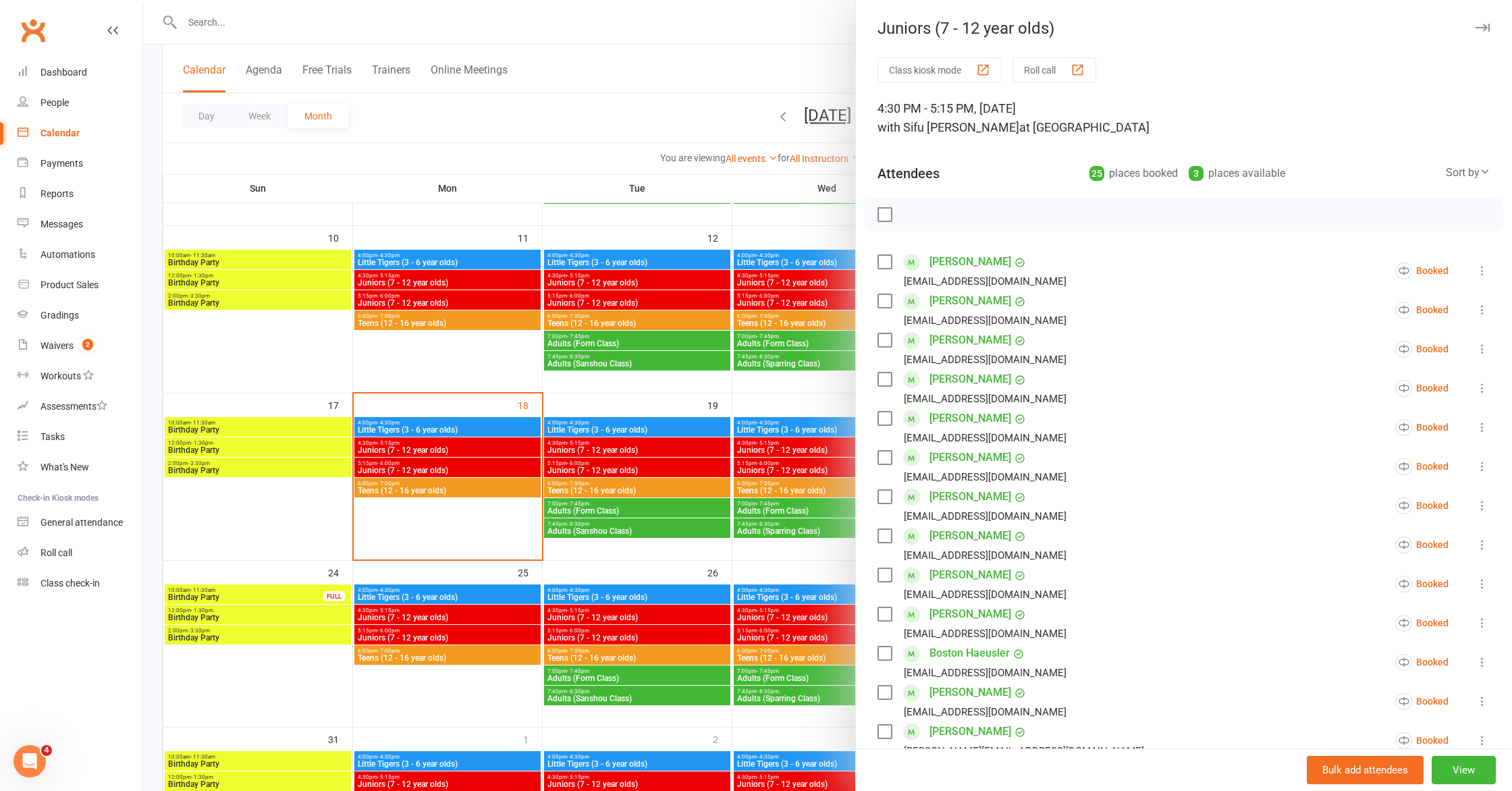
click at [415, 446] on div at bounding box center [827, 395] width 1369 height 791
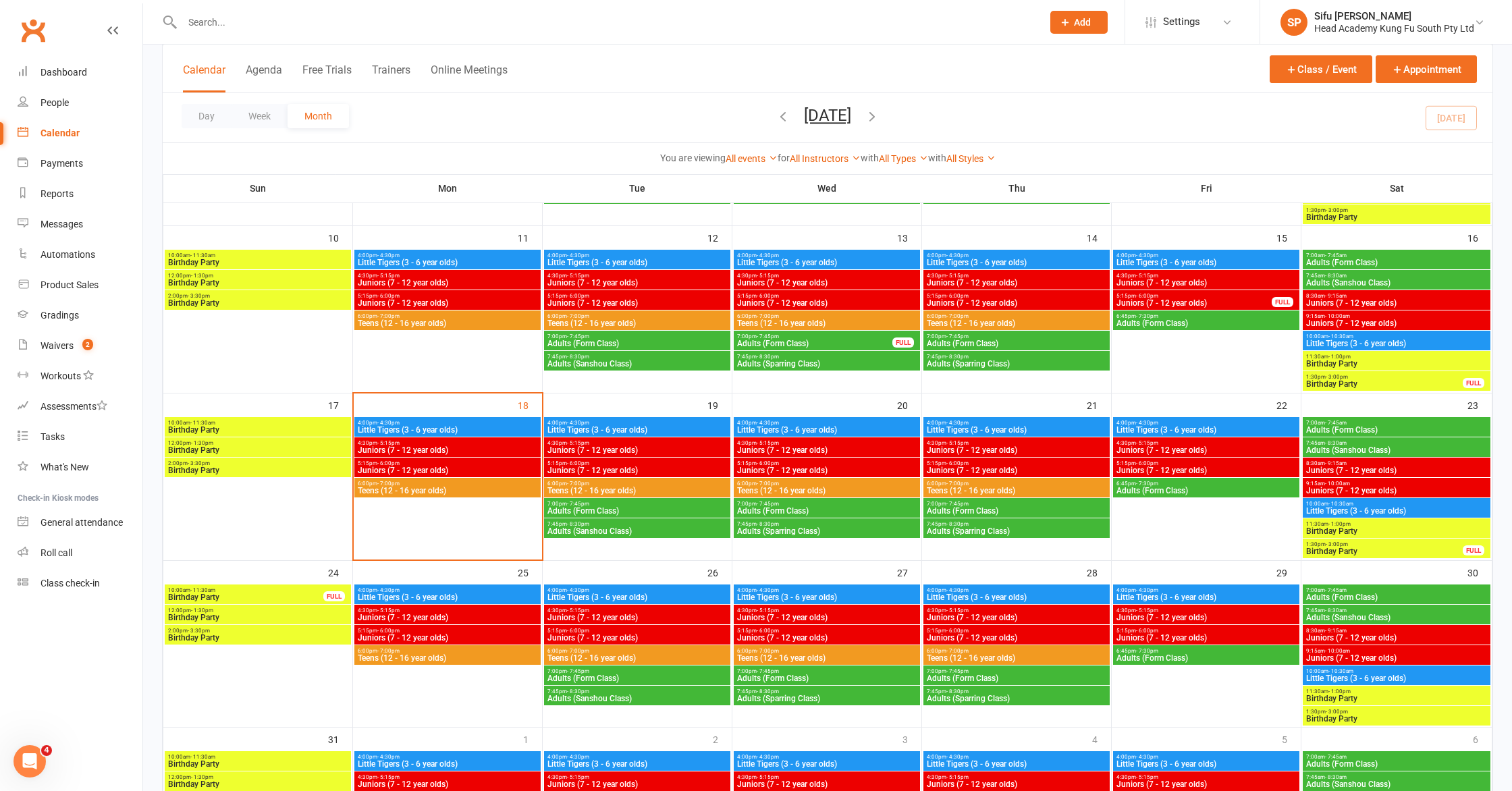
click at [465, 449] on span "Juniors (7 - 12 year olds)" at bounding box center [447, 450] width 181 height 8
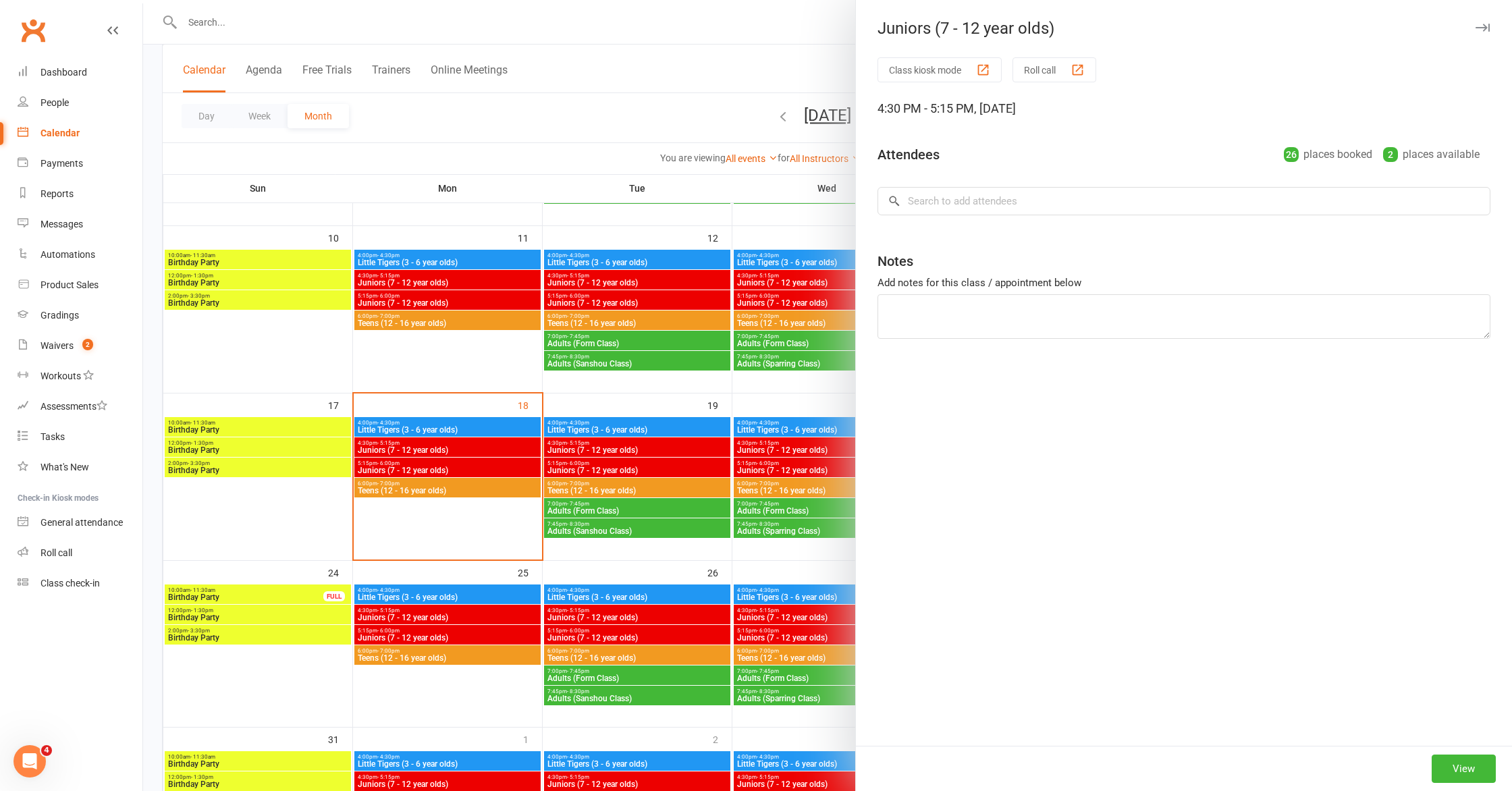
click at [466, 449] on div at bounding box center [827, 395] width 1369 height 791
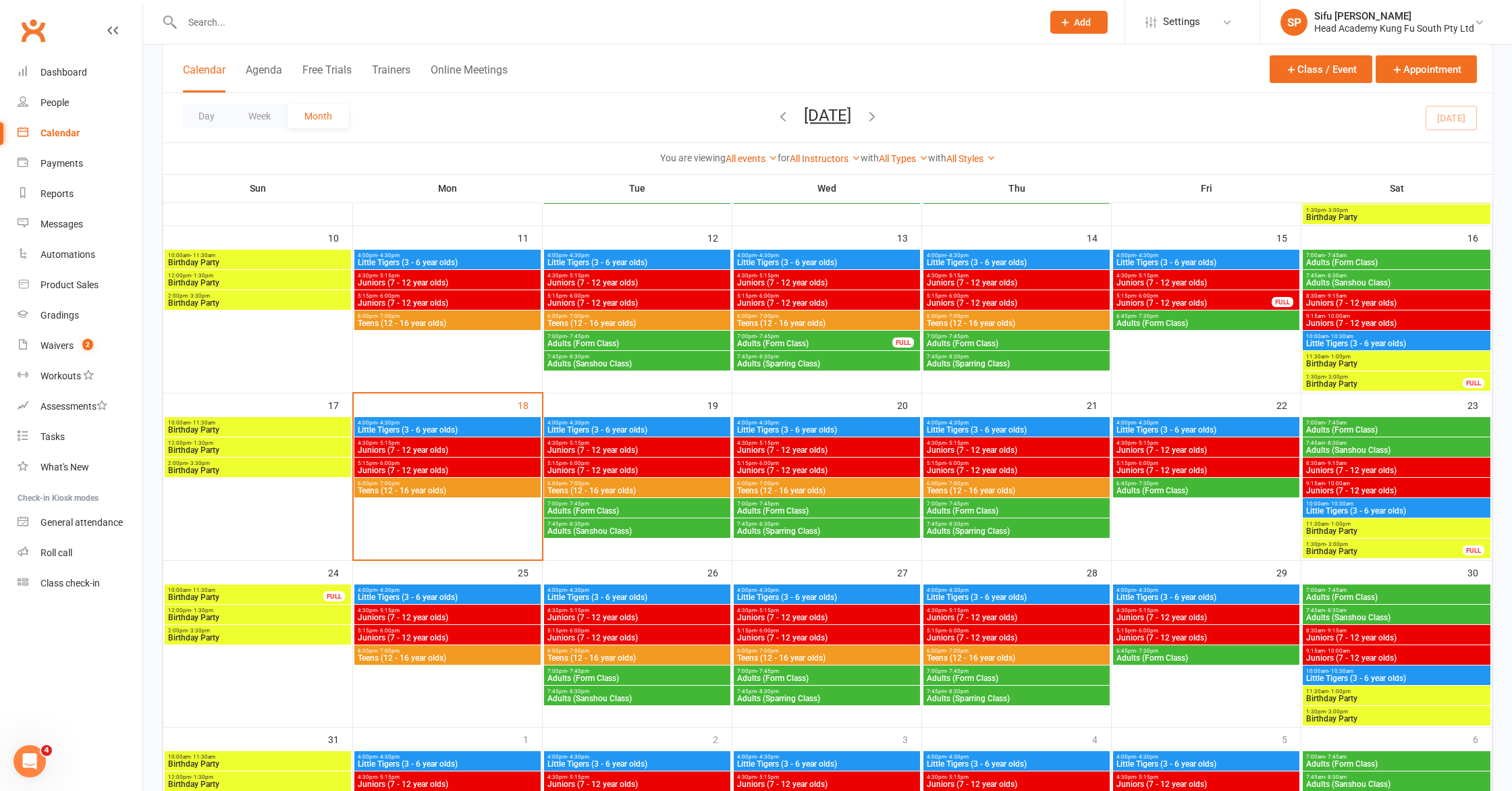
click at [499, 460] on span "5:15pm - 6:00pm" at bounding box center [447, 463] width 181 height 6
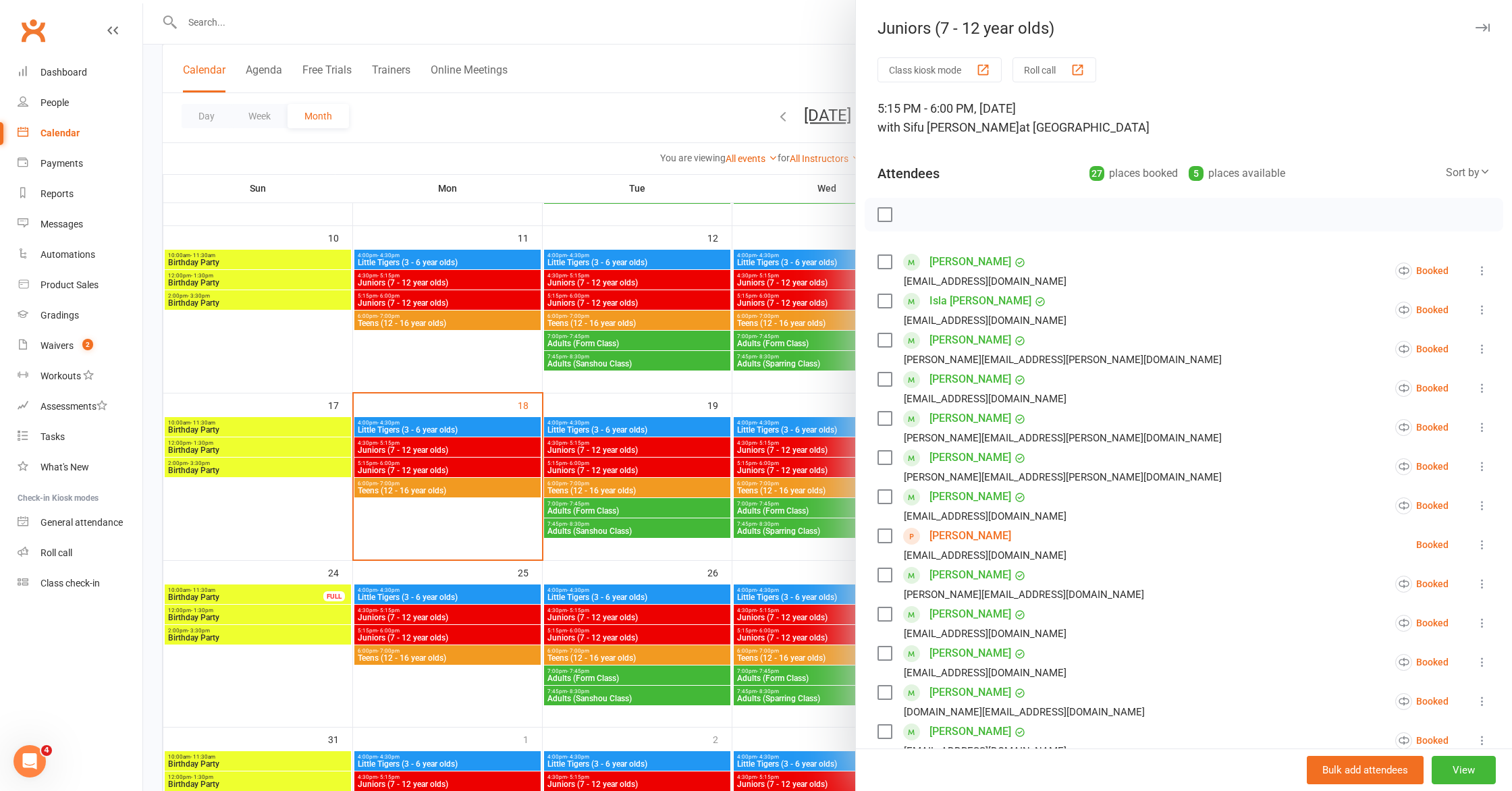
click at [763, 460] on div at bounding box center [827, 395] width 1369 height 791
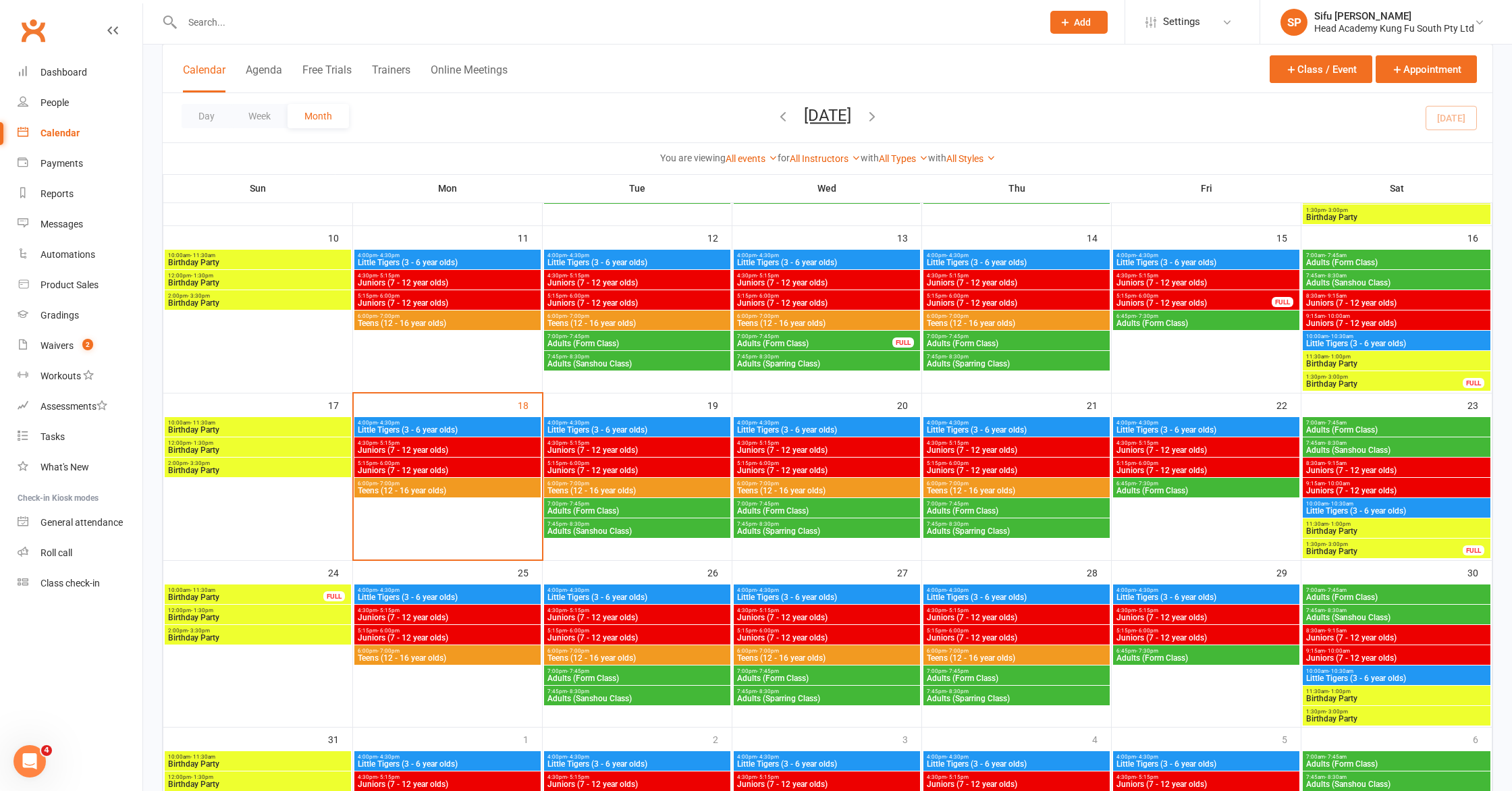
click at [517, 453] on span "Juniors (7 - 12 year olds)" at bounding box center [447, 450] width 181 height 8
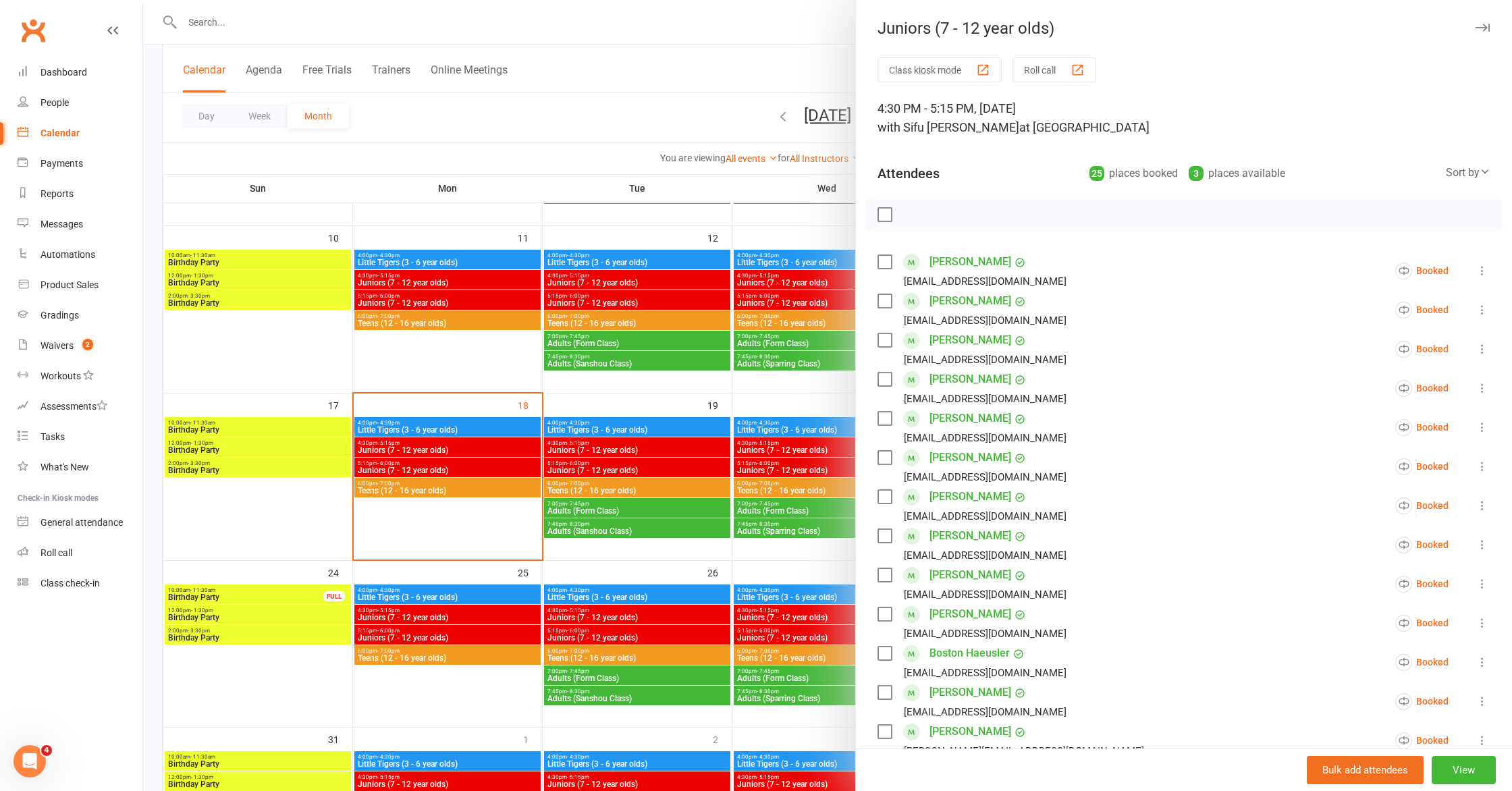
click at [517, 453] on div at bounding box center [827, 395] width 1369 height 791
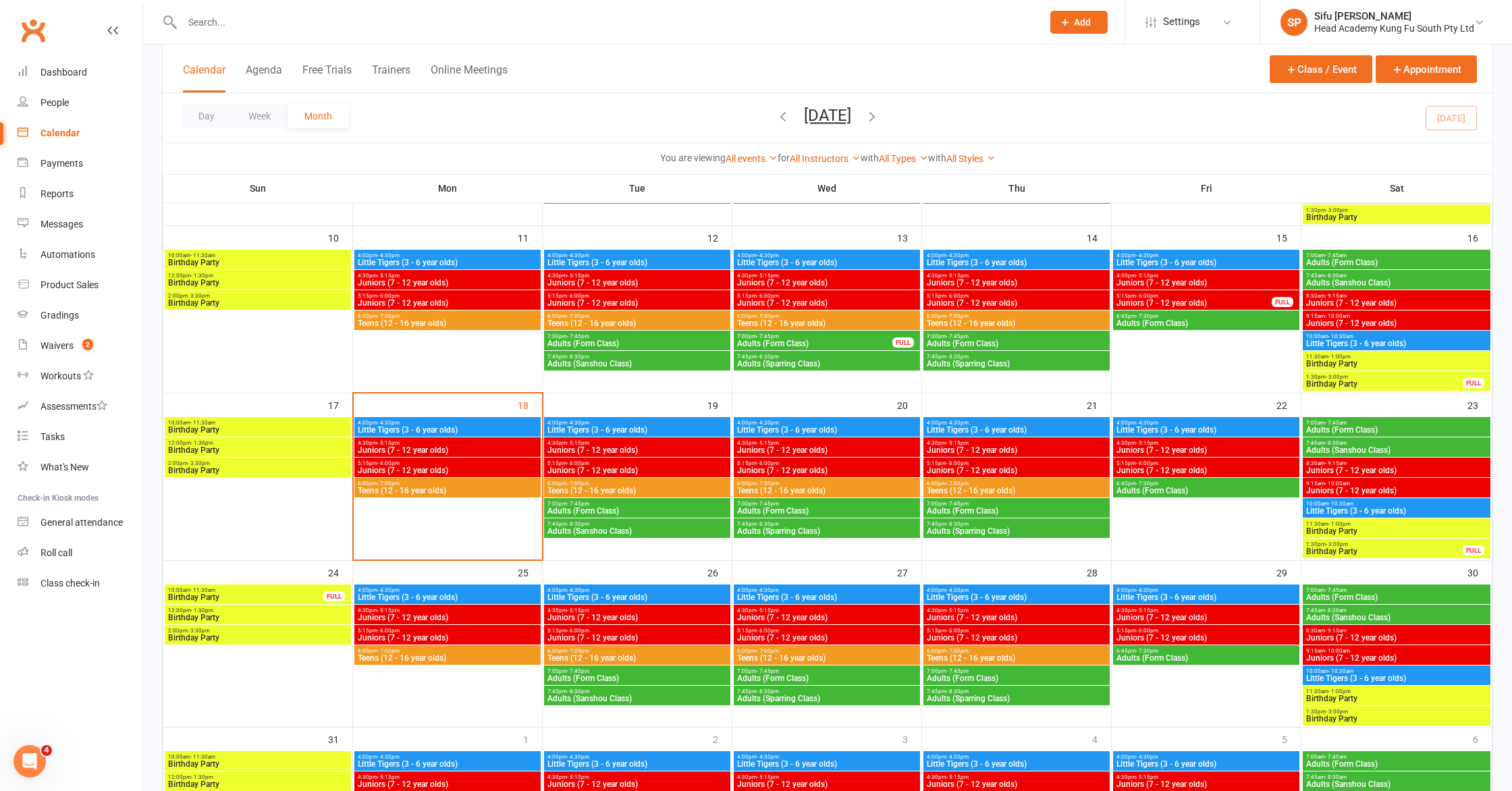
click at [517, 452] on span "Juniors (7 - 12 year olds)" at bounding box center [447, 450] width 181 height 8
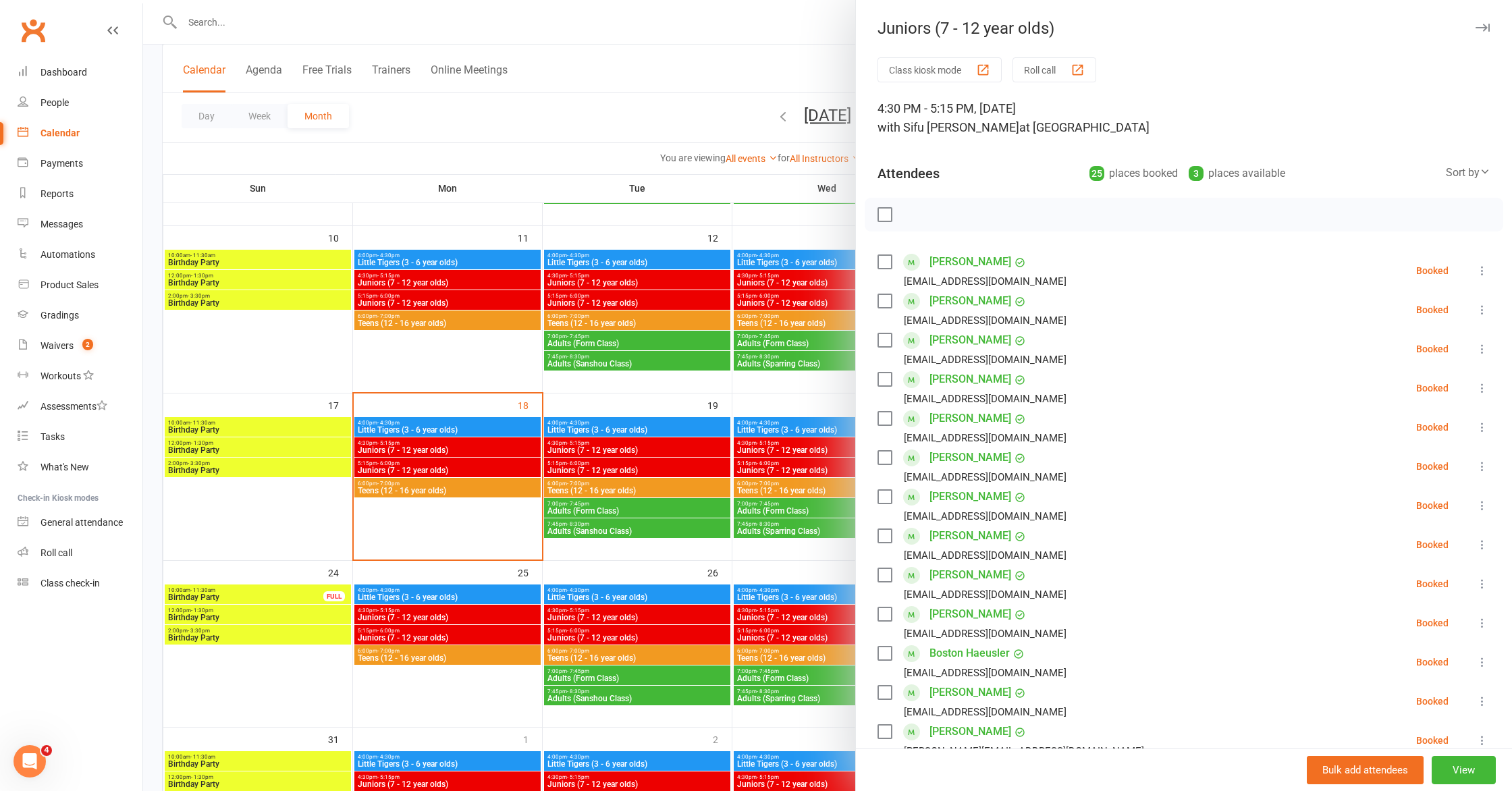
click at [498, 437] on div at bounding box center [827, 395] width 1369 height 791
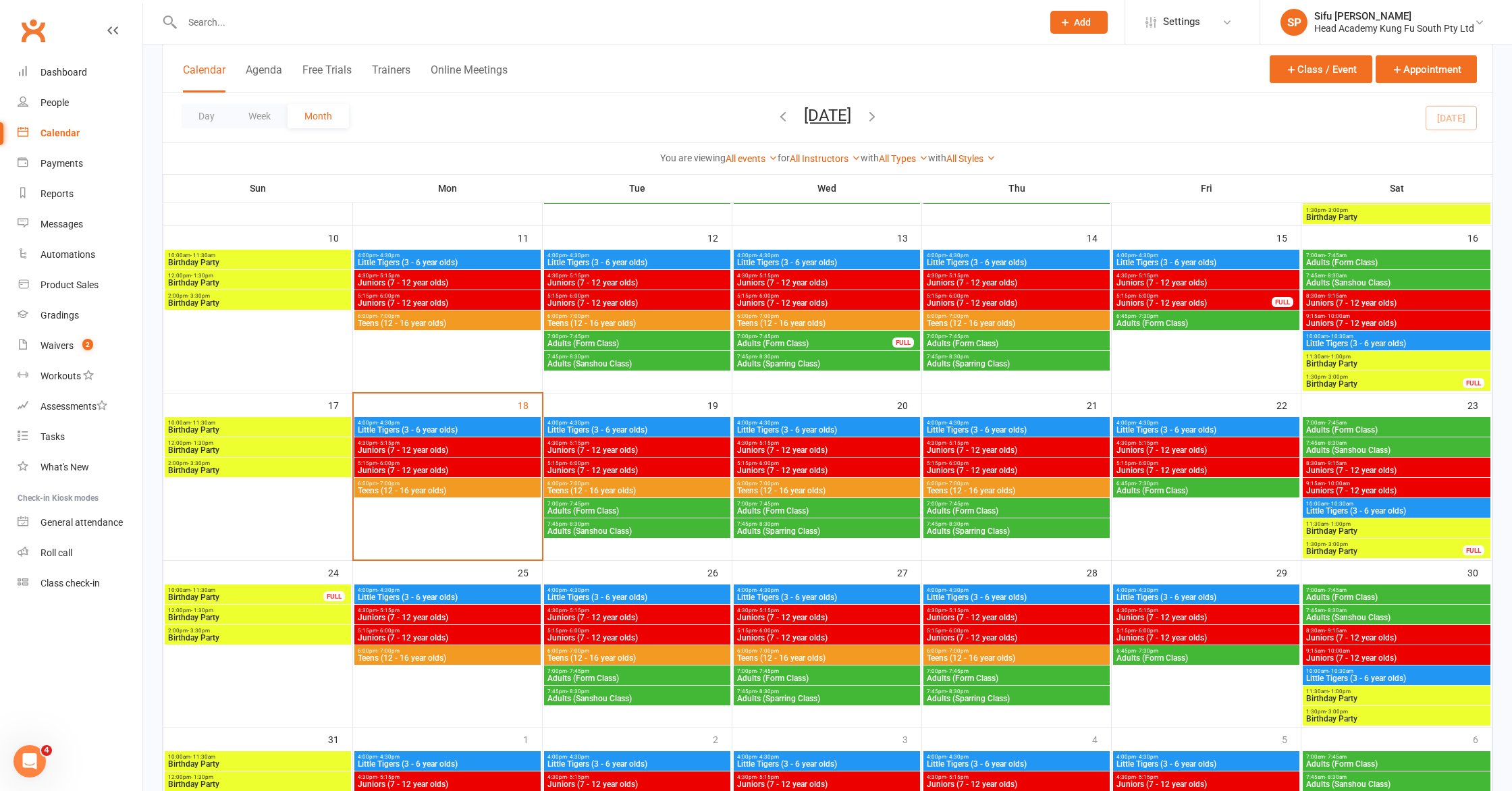
click at [506, 426] on span "Little Tigers (3 - 6 year olds)" at bounding box center [447, 430] width 181 height 8
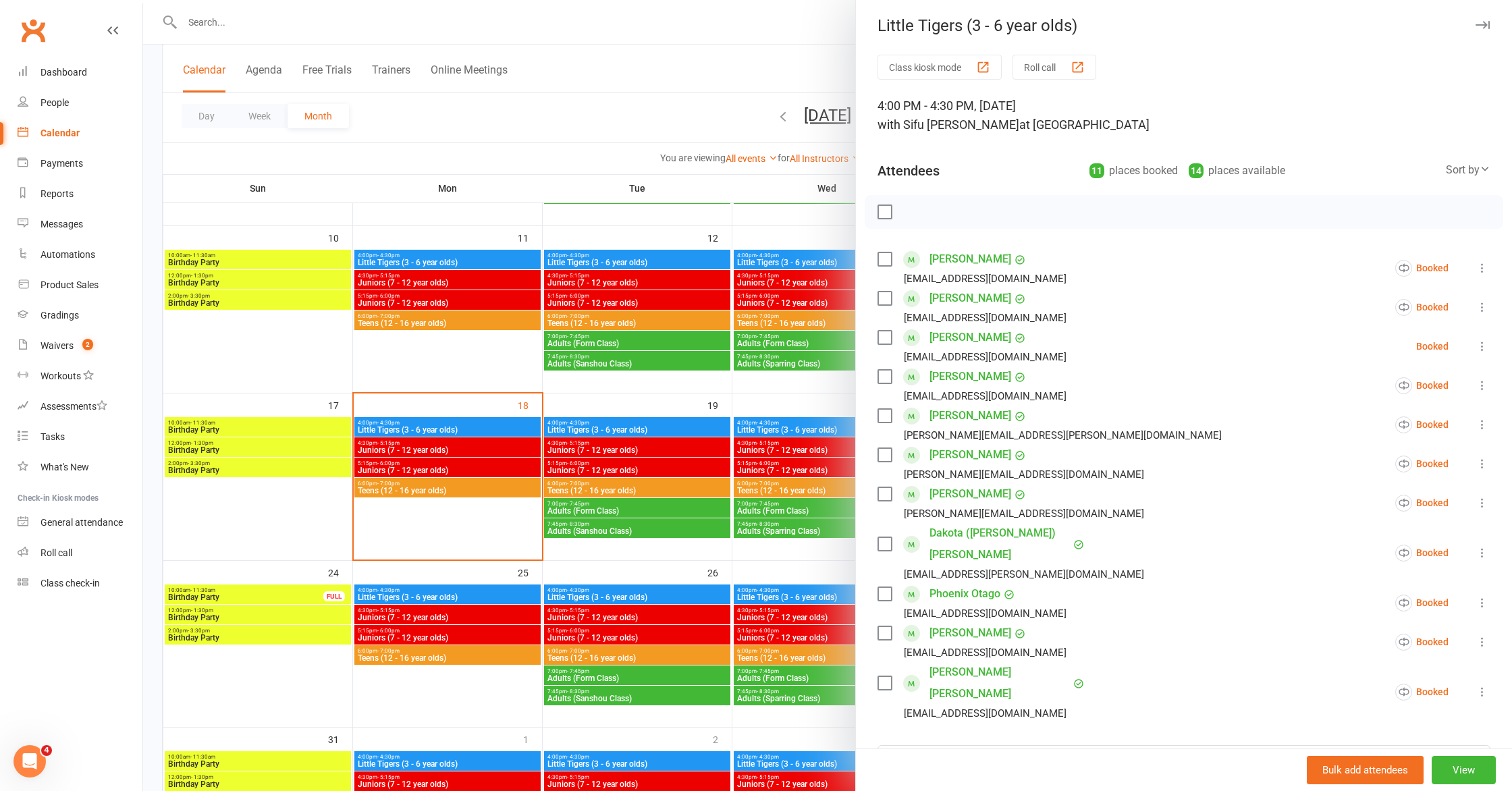
scroll to position [0, 0]
click at [81, 338] on link "Waivers 2" at bounding box center [80, 345] width 125 height 30
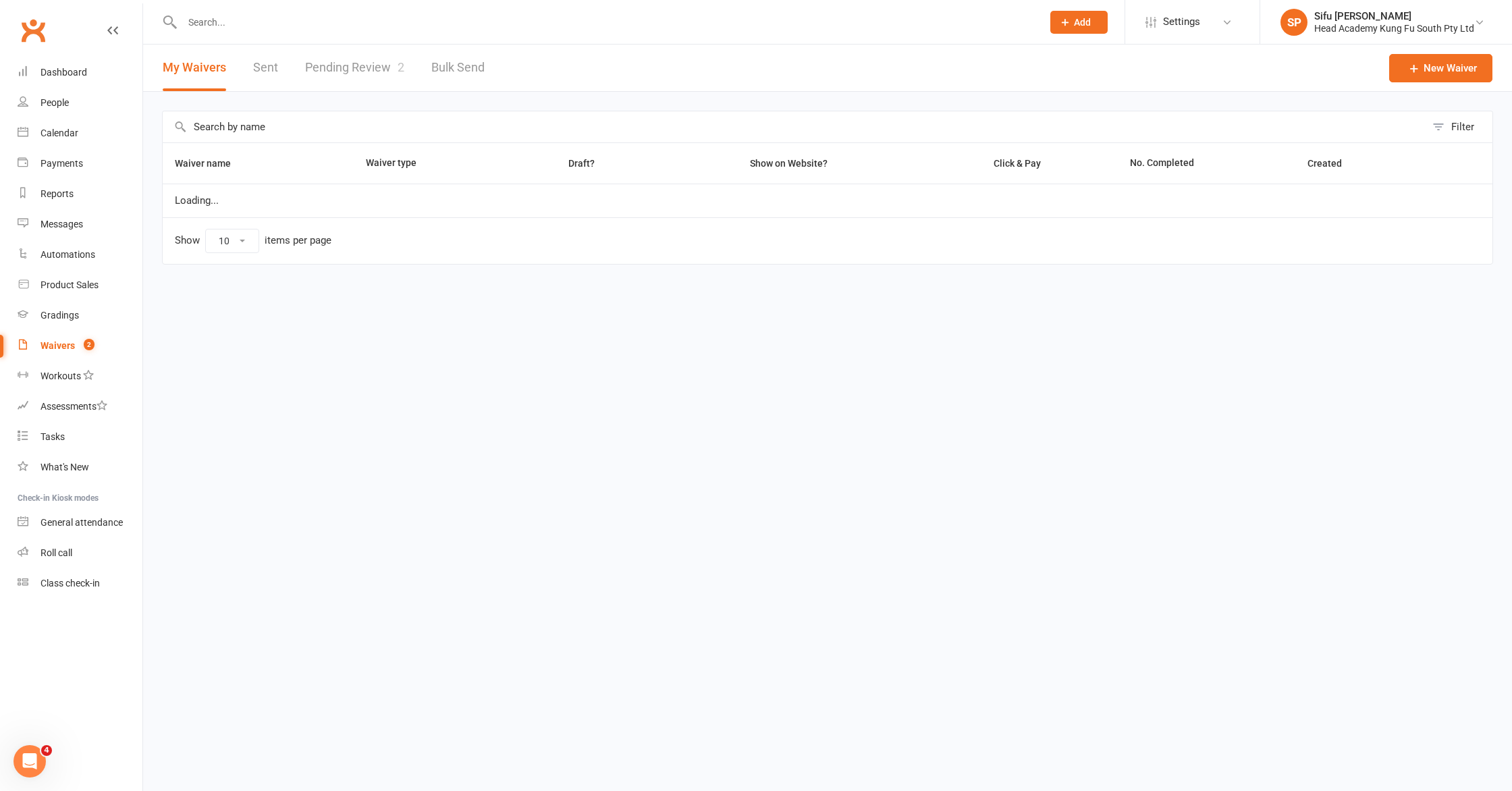
select select "100"
click at [361, 69] on link "Pending Review 2" at bounding box center [354, 68] width 99 height 47
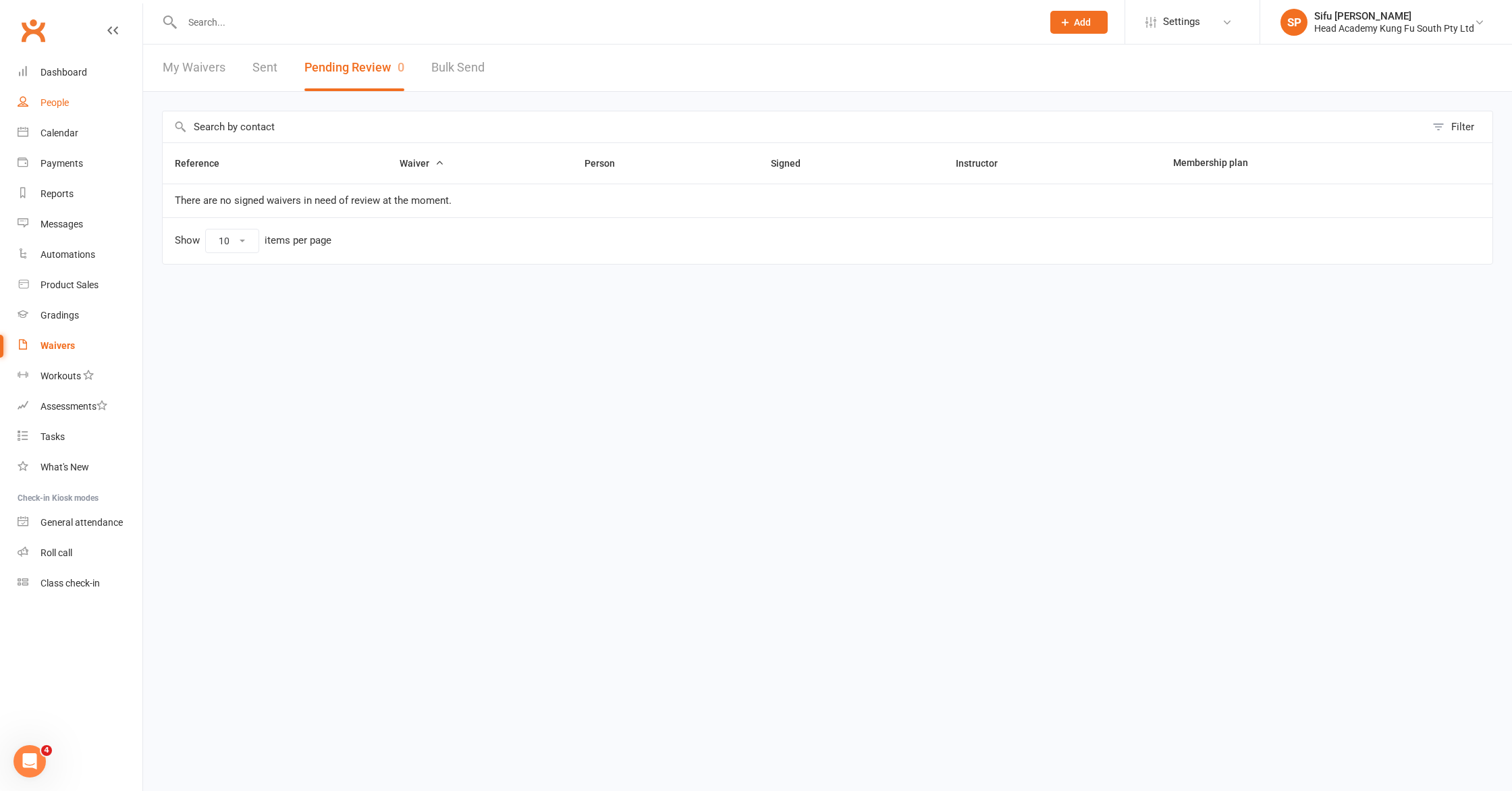
click at [49, 106] on div "People" at bounding box center [54, 103] width 29 height 11
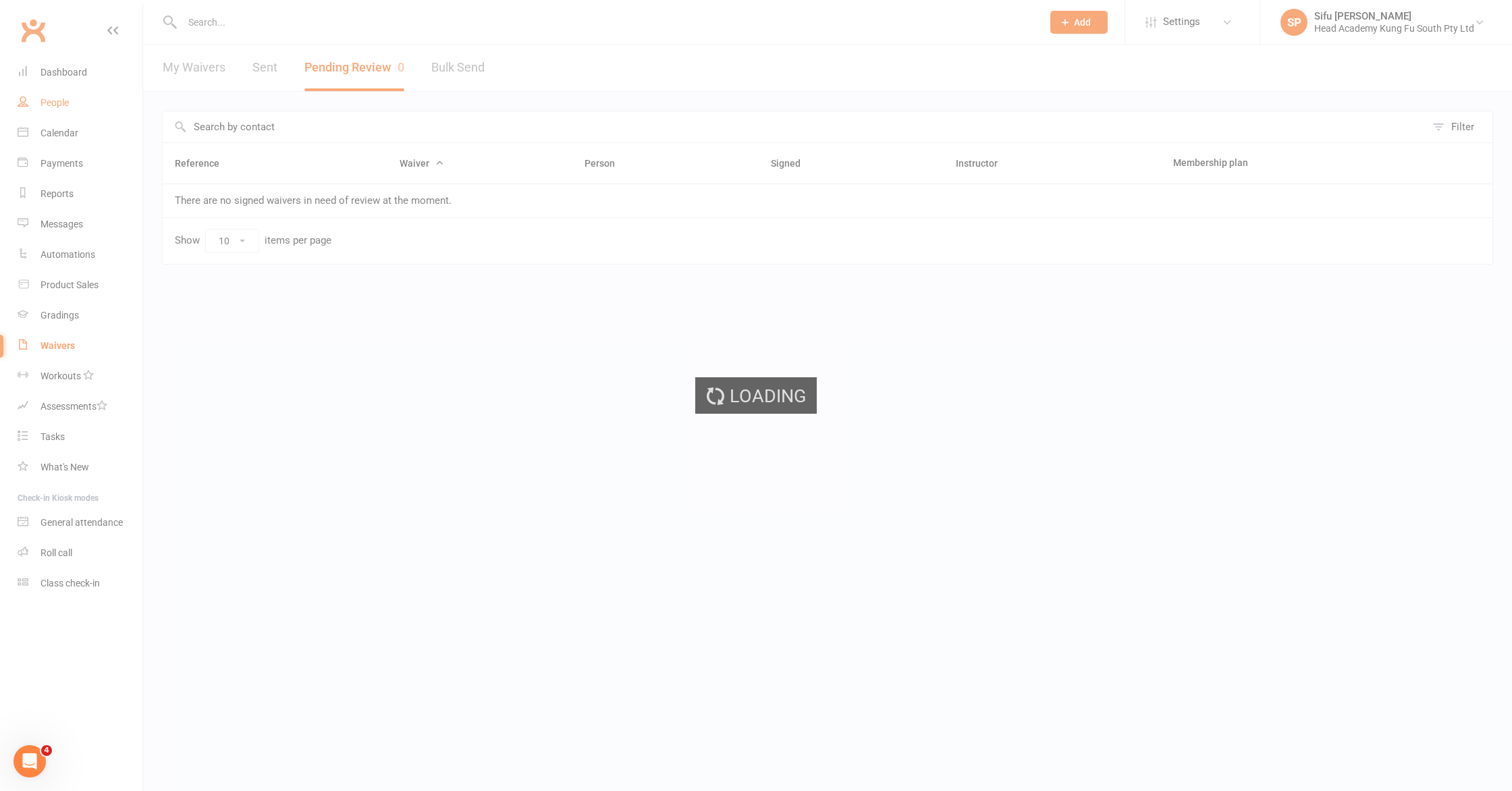
select select "25"
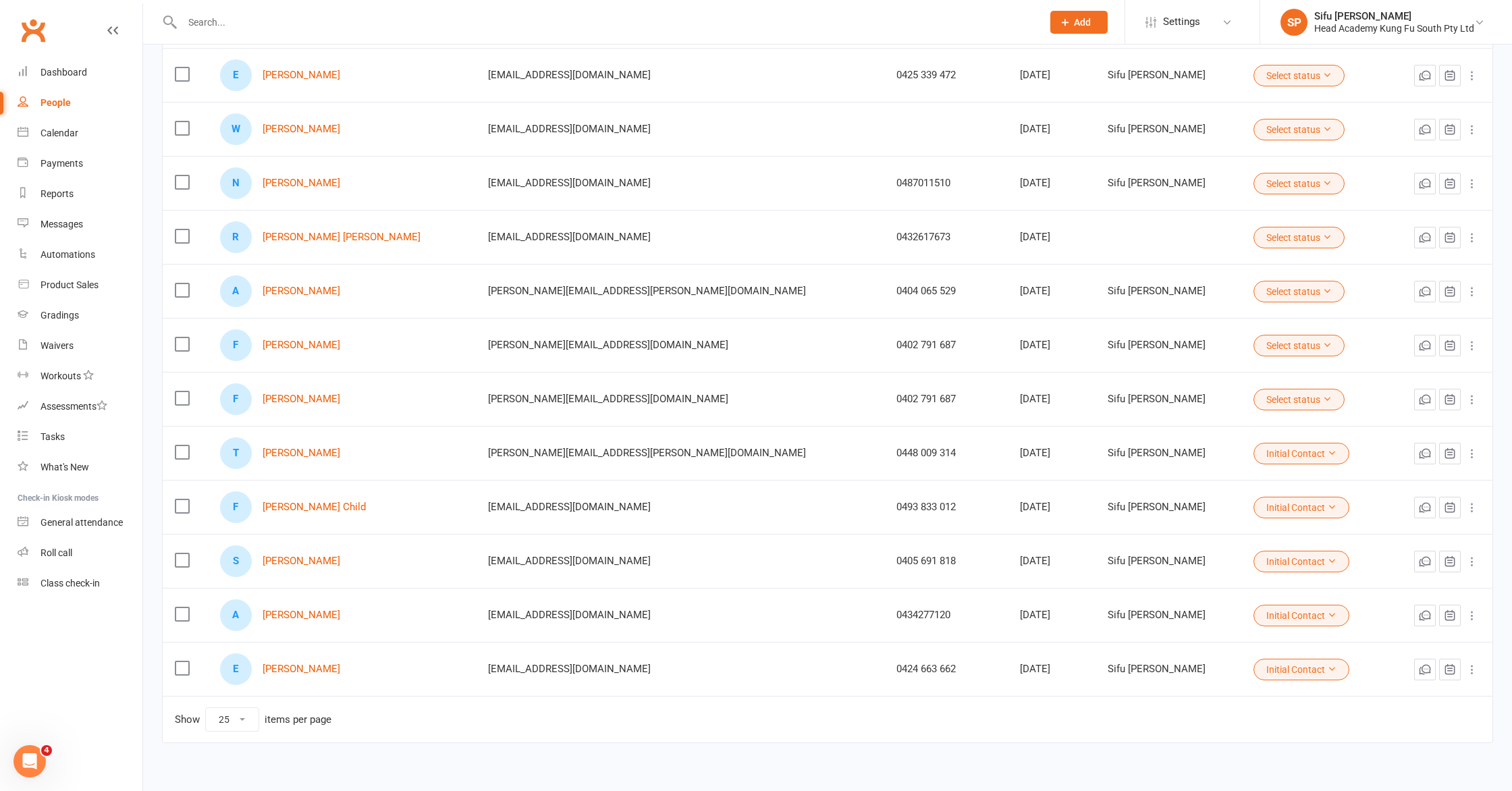
scroll to position [513, 0]
click at [306, 504] on link "[PERSON_NAME] Child" at bounding box center [314, 507] width 103 height 12
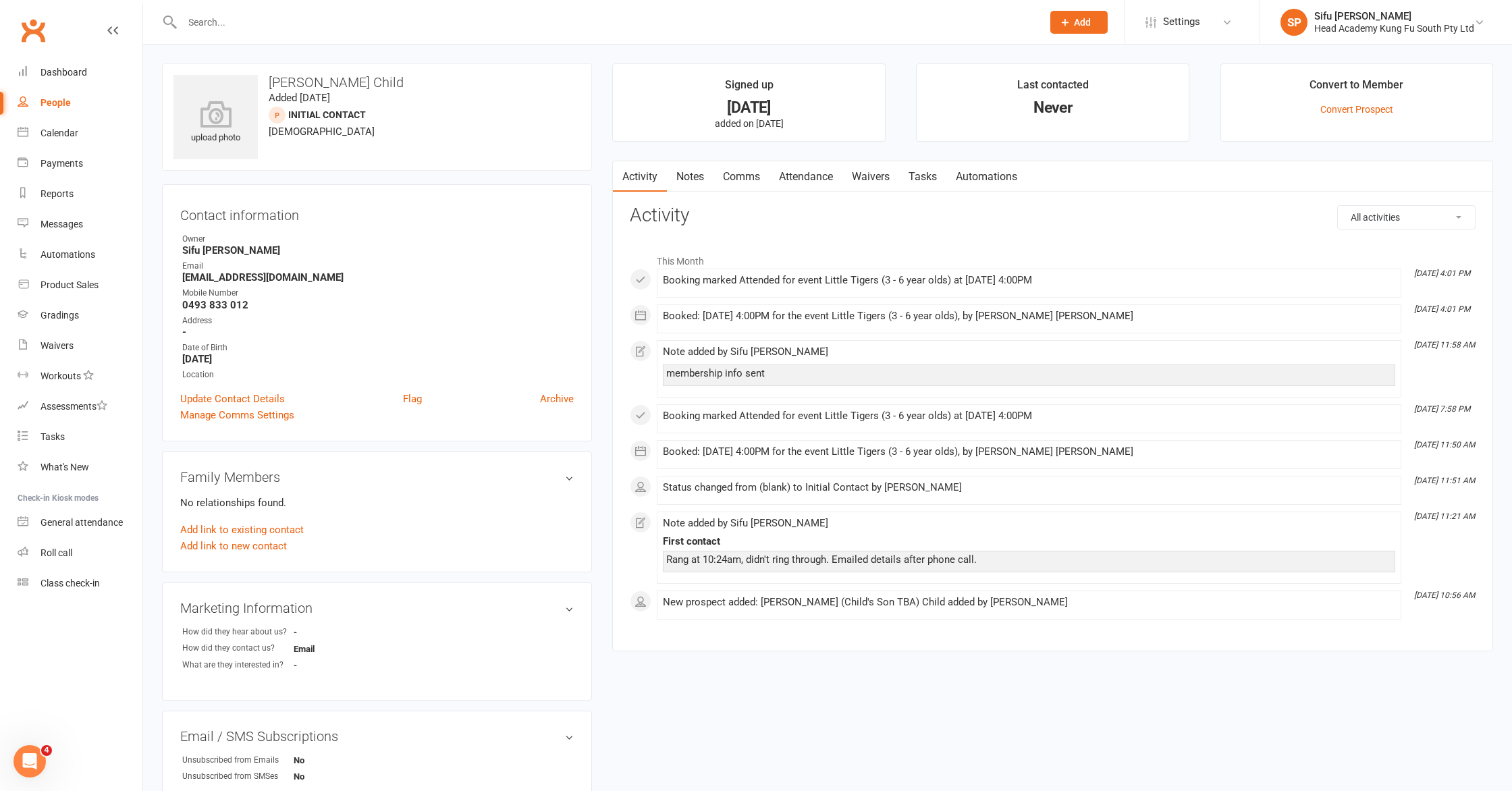
click at [877, 174] on link "Waivers" at bounding box center [870, 177] width 56 height 31
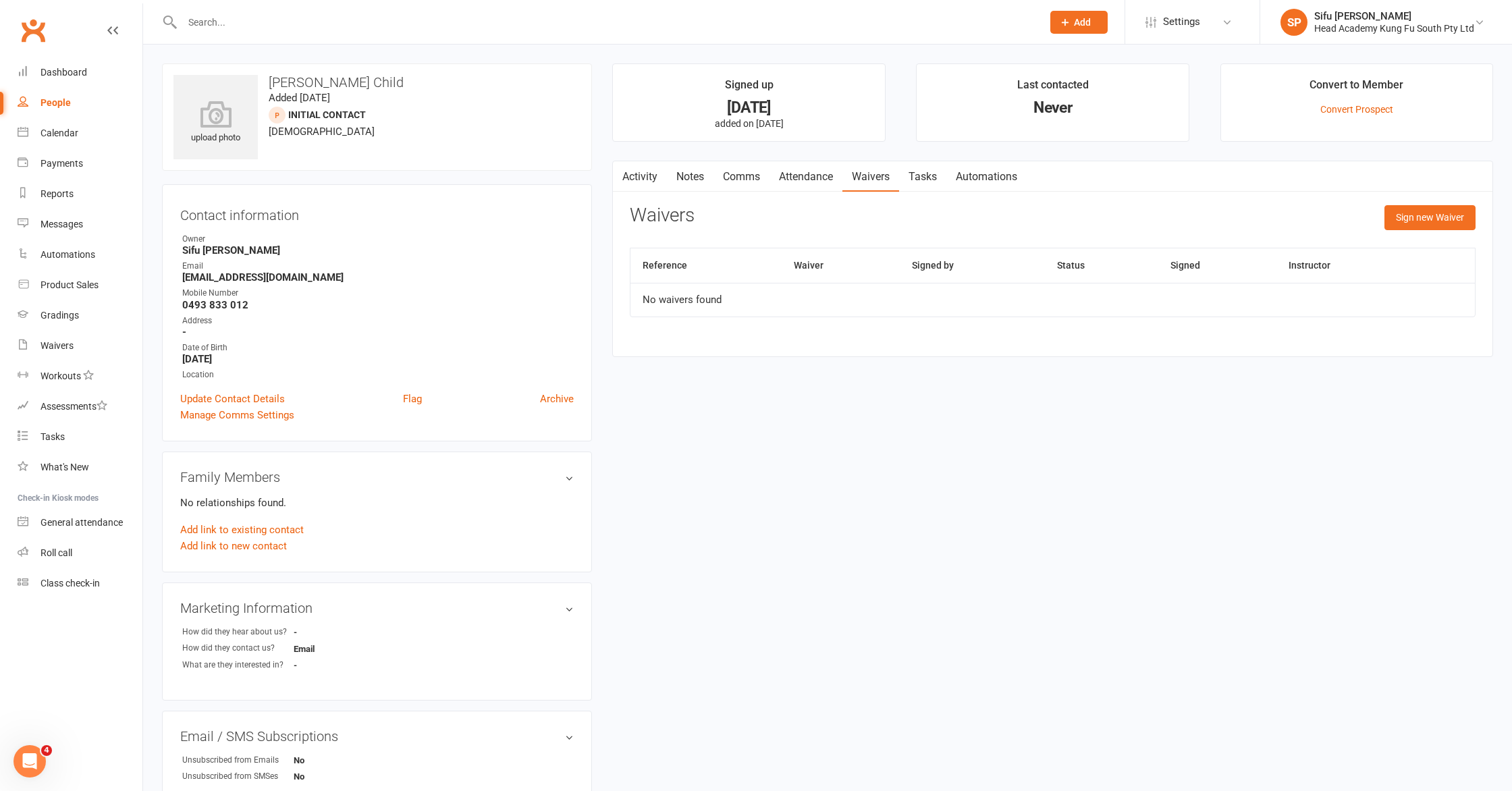
click at [740, 621] on div "upload photo [PERSON_NAME] Child Added [DATE] Initial Contact prospect [DEMOGRA…" at bounding box center [827, 570] width 1351 height 1013
click at [1471, 218] on button "Sign new Waiver" at bounding box center [1430, 217] width 91 height 24
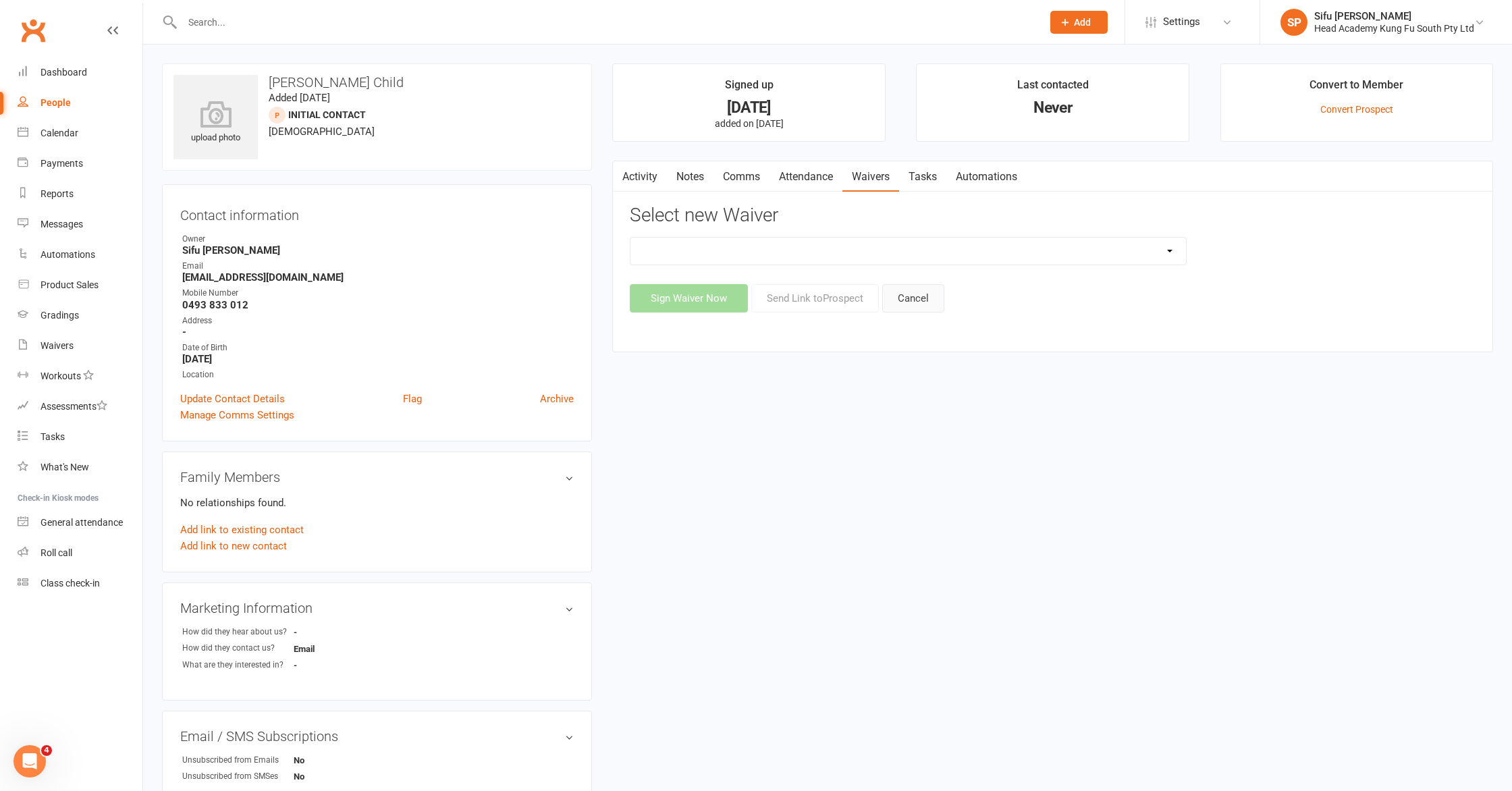
click at [922, 298] on button "Cancel" at bounding box center [913, 298] width 62 height 29
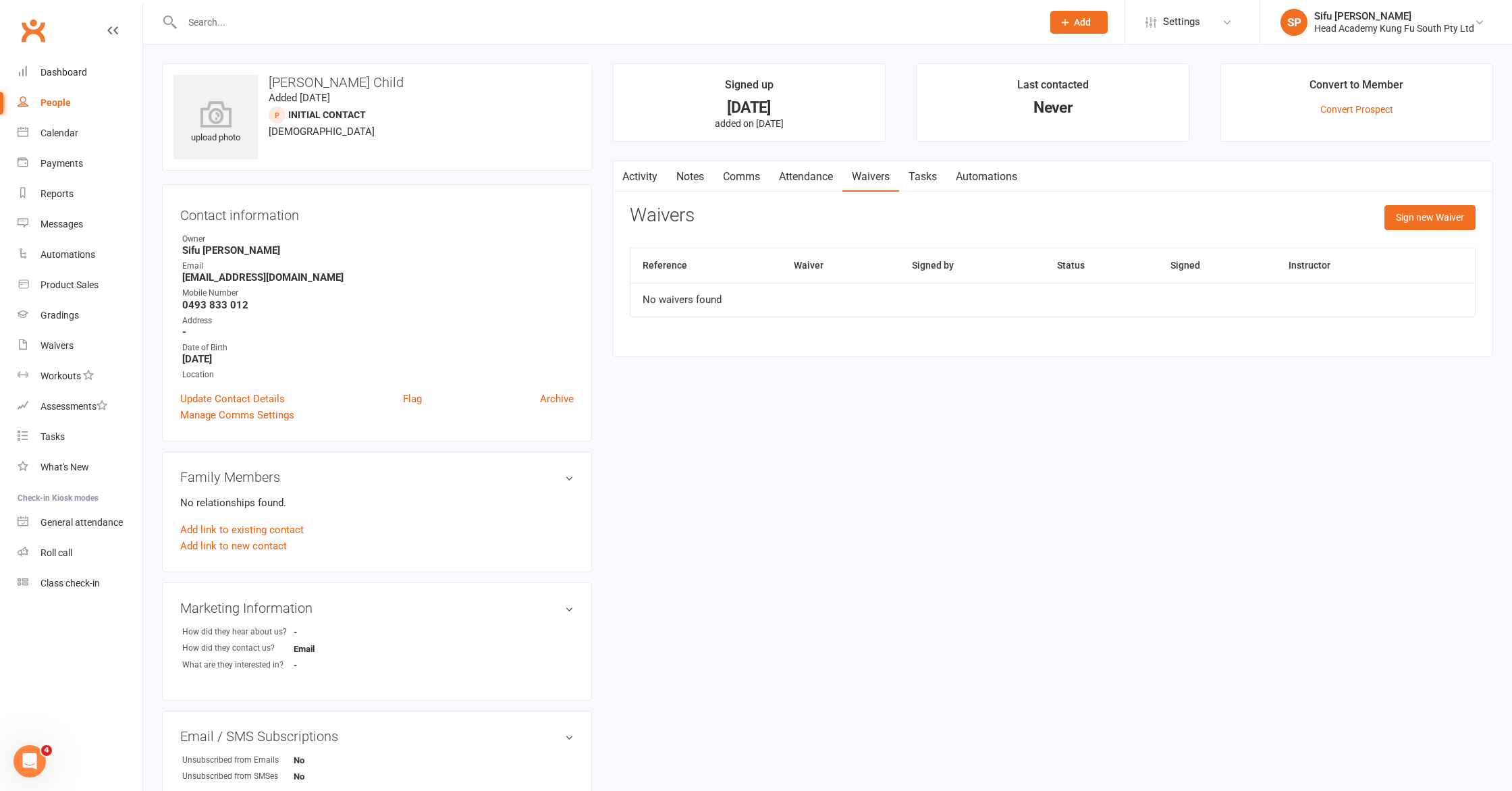
click at [62, 108] on div "People" at bounding box center [55, 103] width 30 height 11
select select "25"
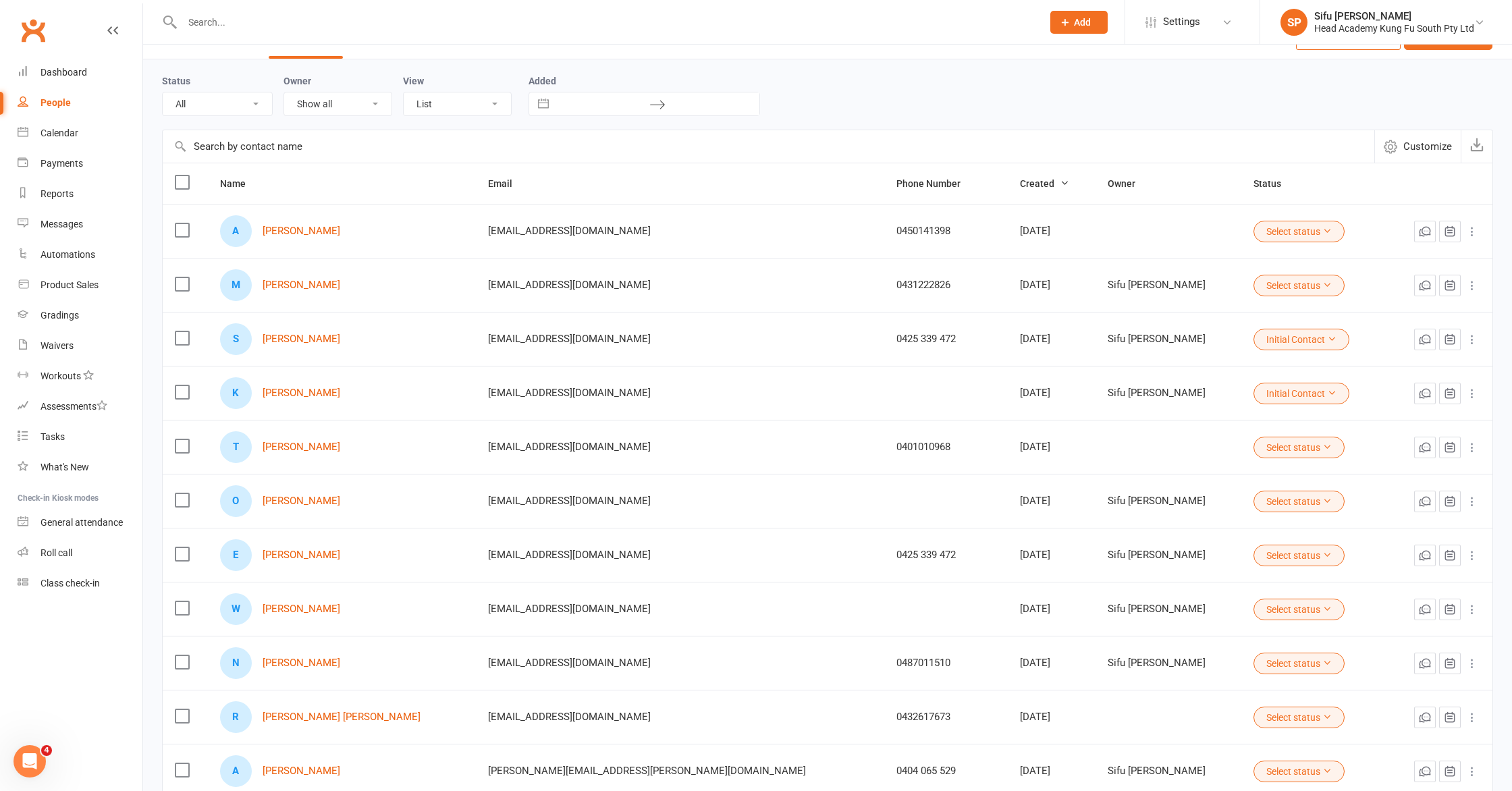
scroll to position [43, 0]
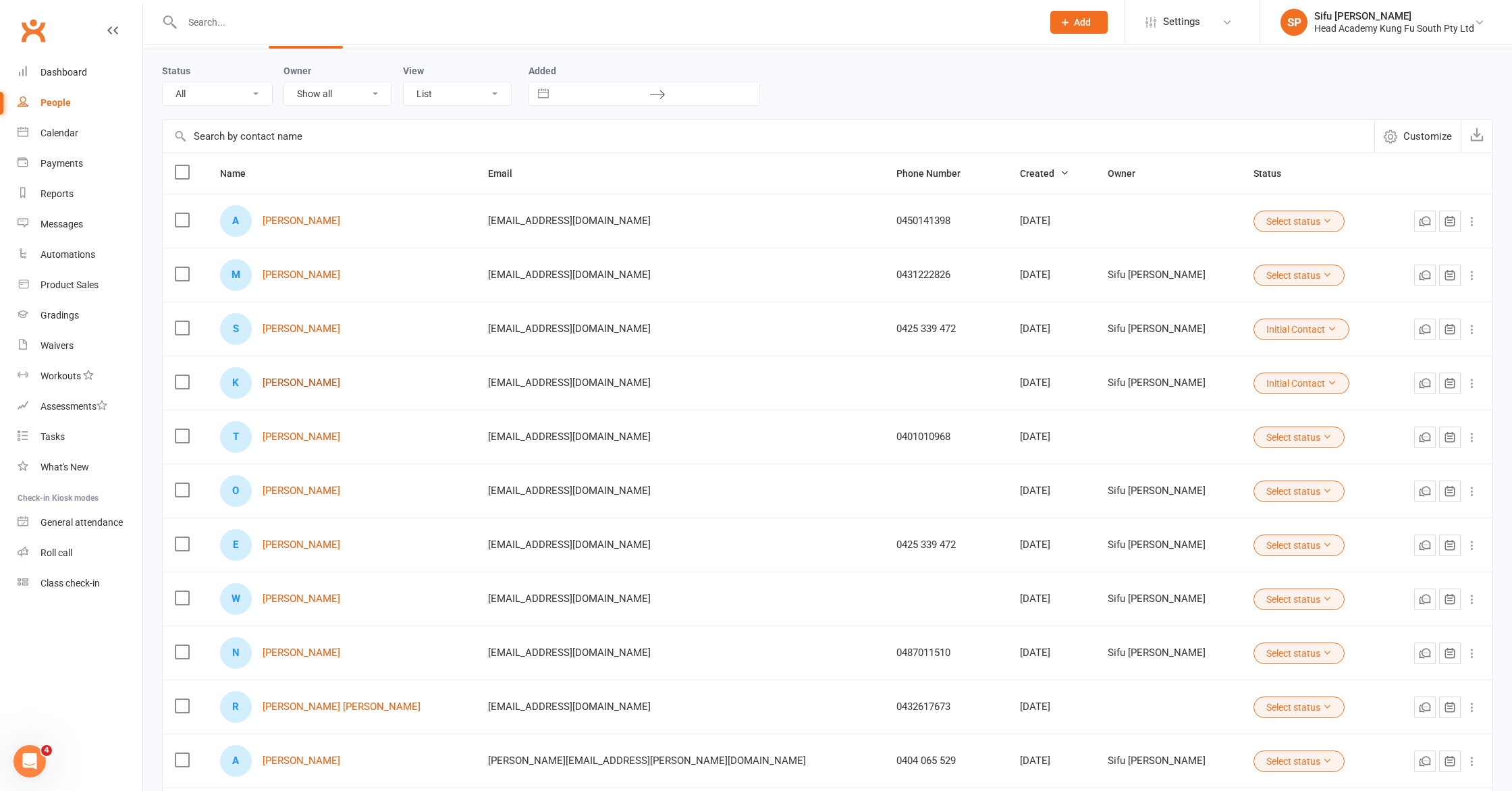
click at [340, 382] on link "[PERSON_NAME]" at bounding box center [301, 383] width 78 height 12
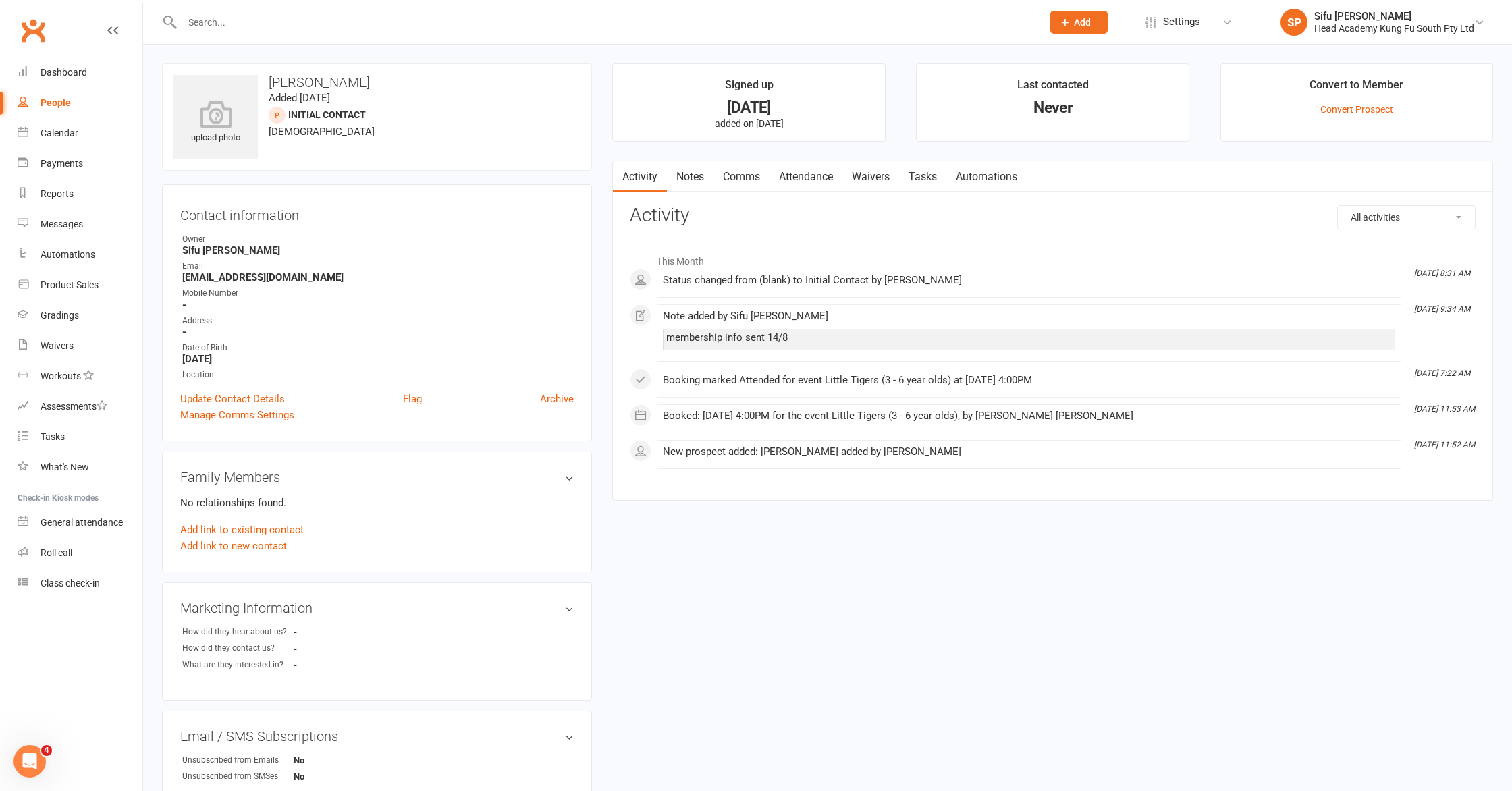
select select "25"
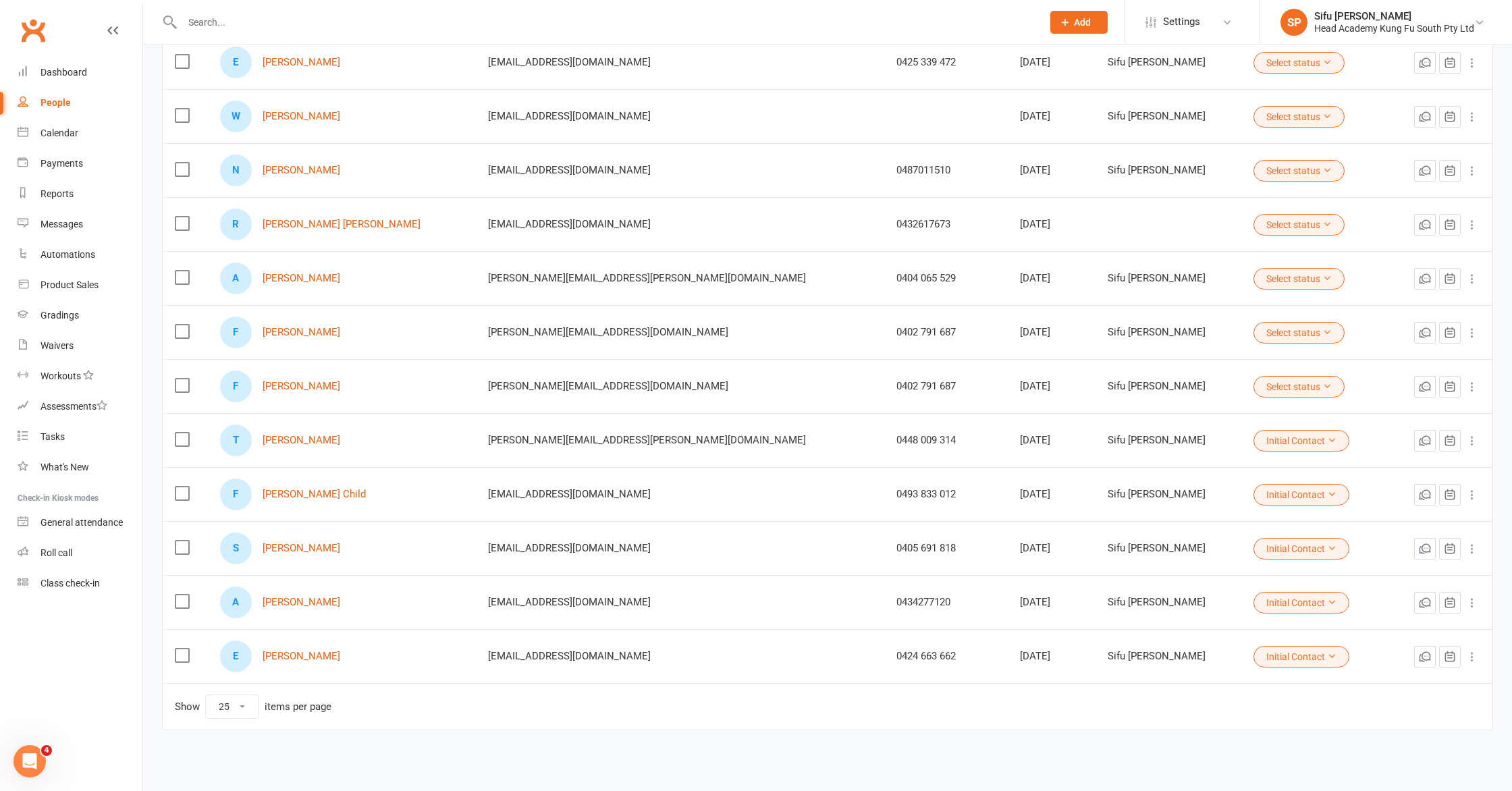
scroll to position [537, 0]
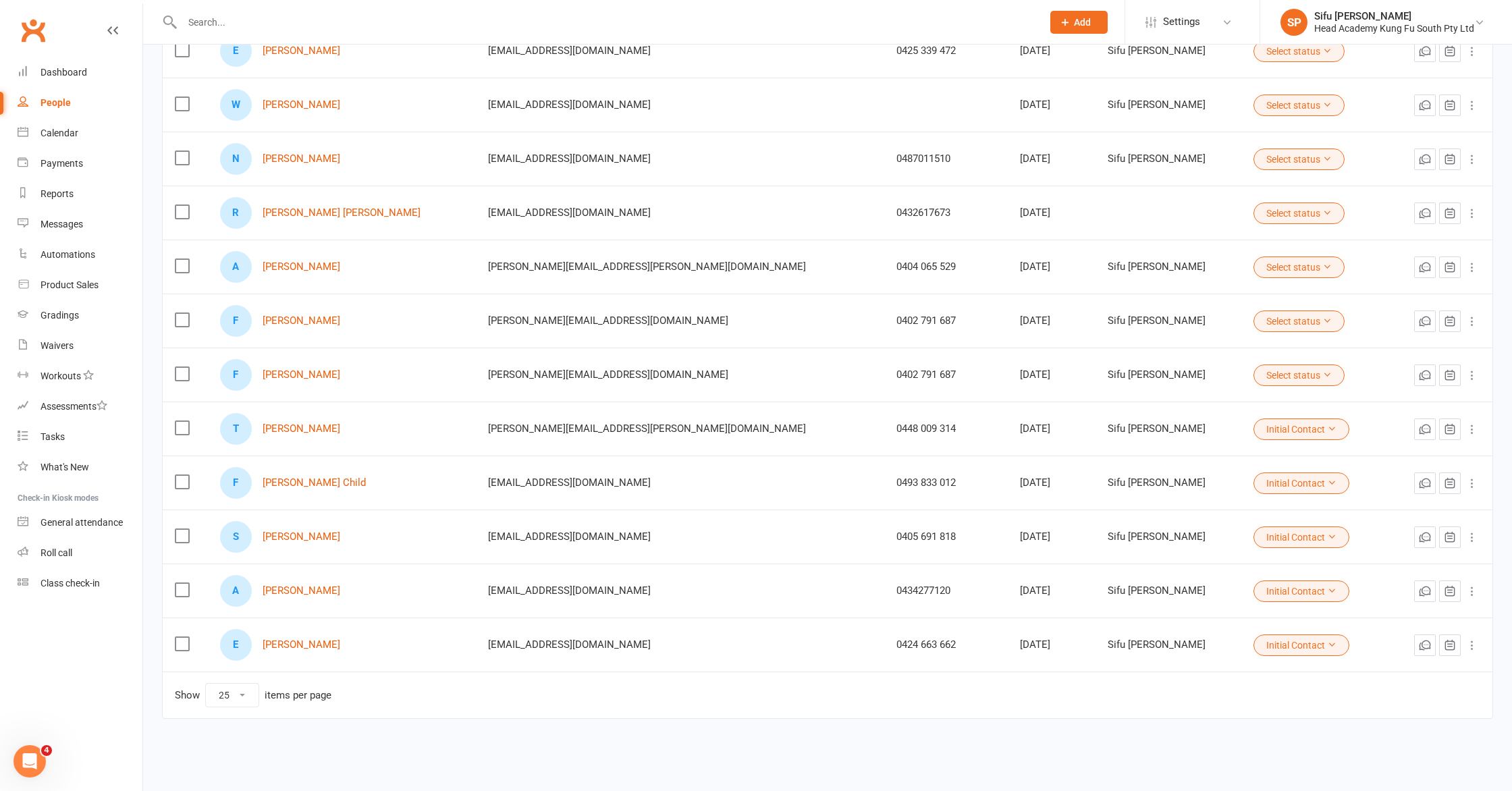
click at [412, 707] on td "Show 10 25 50 100 items per page" at bounding box center [827, 695] width 1330 height 47
click at [440, 709] on td "Show 10 25 50 100 items per page" at bounding box center [827, 695] width 1330 height 47
click at [280, 479] on link "[PERSON_NAME] Child" at bounding box center [314, 483] width 103 height 12
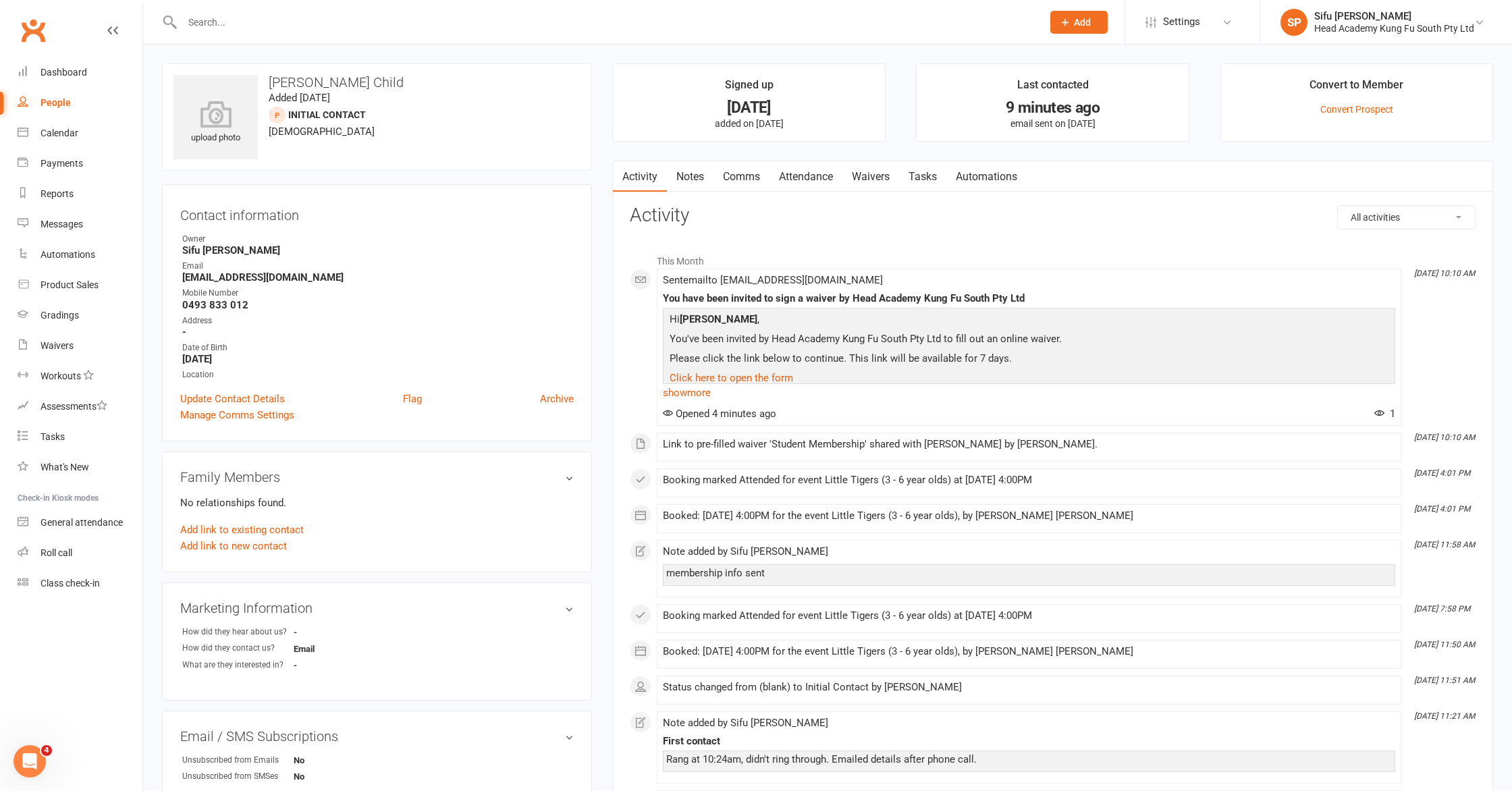
click at [864, 174] on link "Waivers" at bounding box center [870, 177] width 56 height 31
